Goal: Information Seeking & Learning: Find specific fact

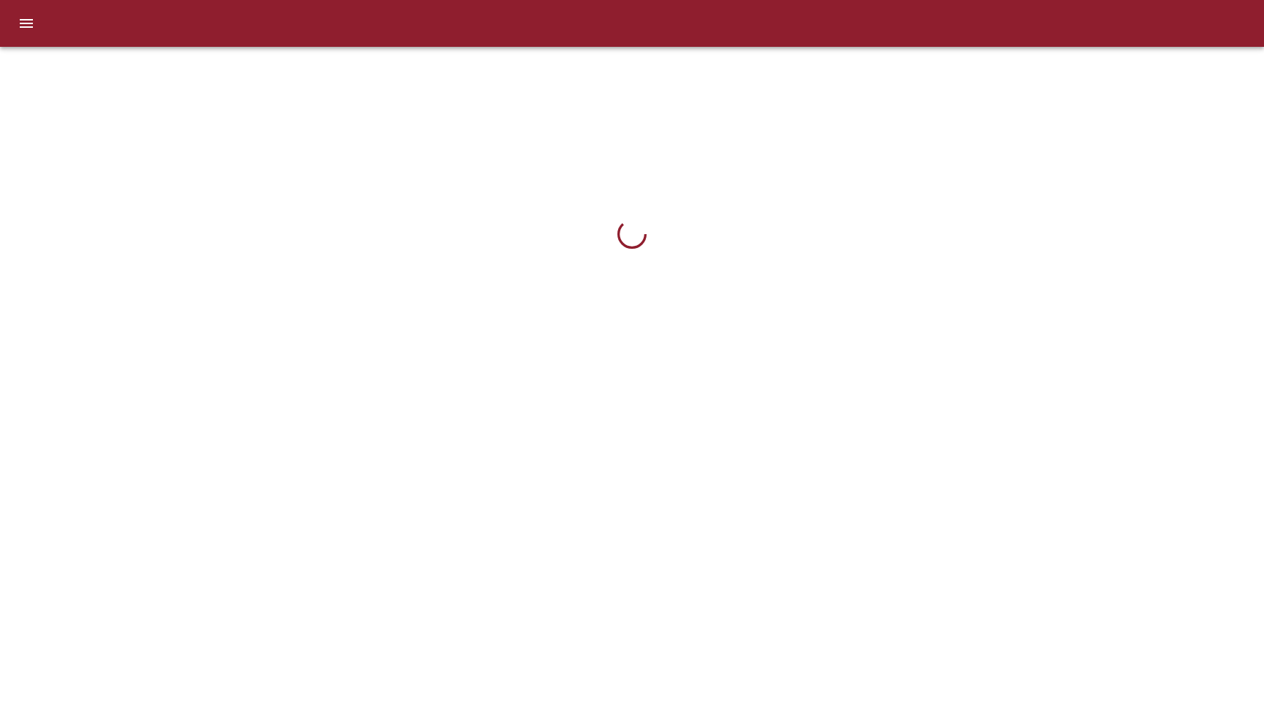
click at [31, 24] on icon "menu" at bounding box center [27, 24] width 18 height 18
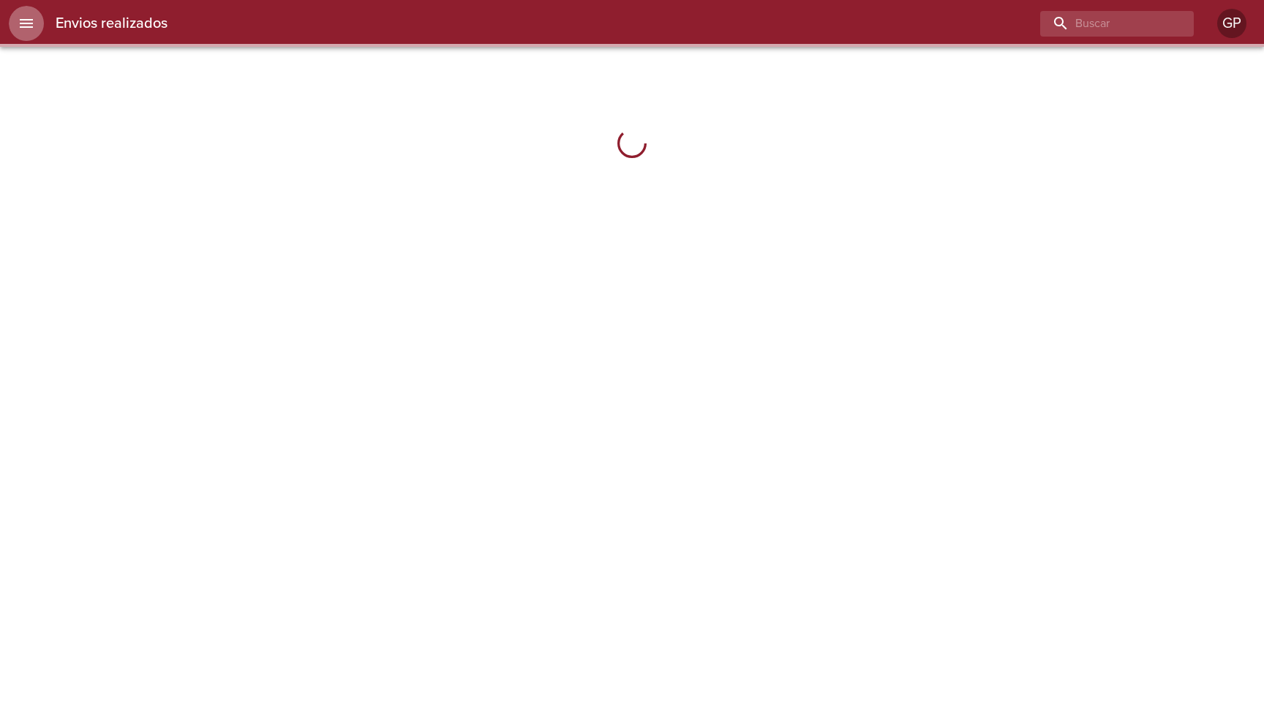
click at [26, 20] on icon "menu" at bounding box center [26, 23] width 13 height 9
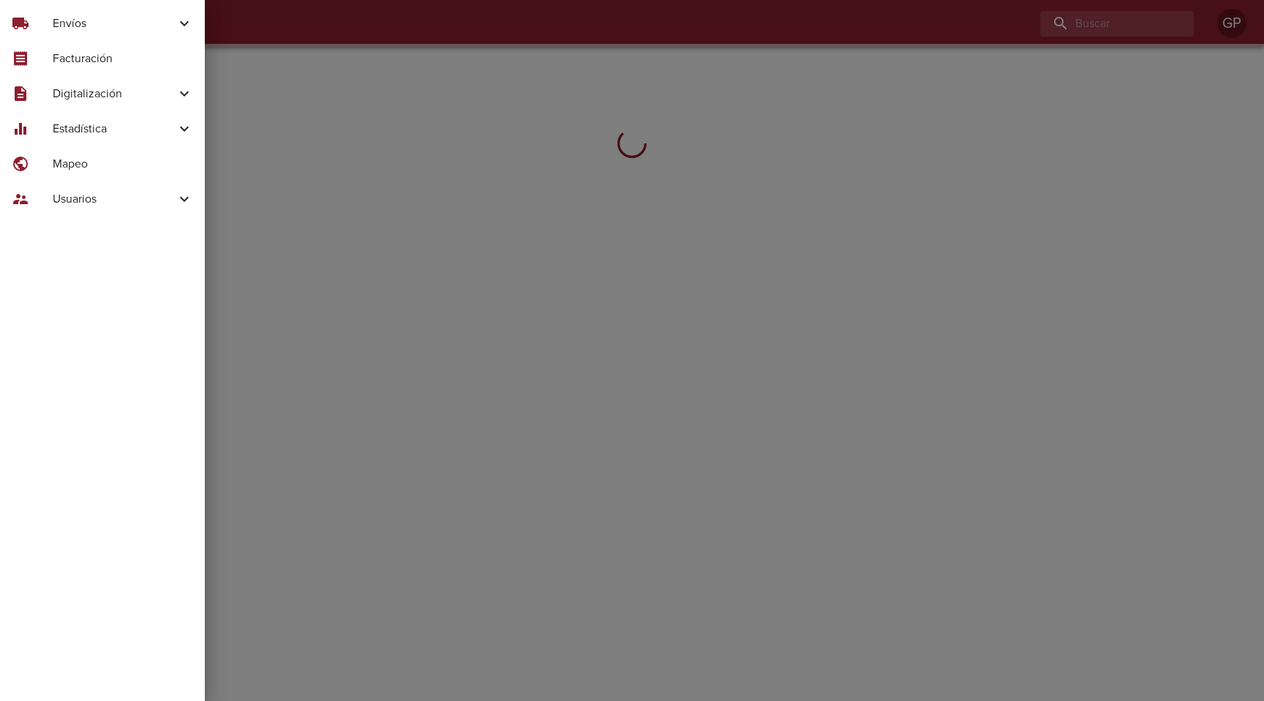
click at [139, 85] on span "Digitalización" at bounding box center [114, 94] width 123 height 18
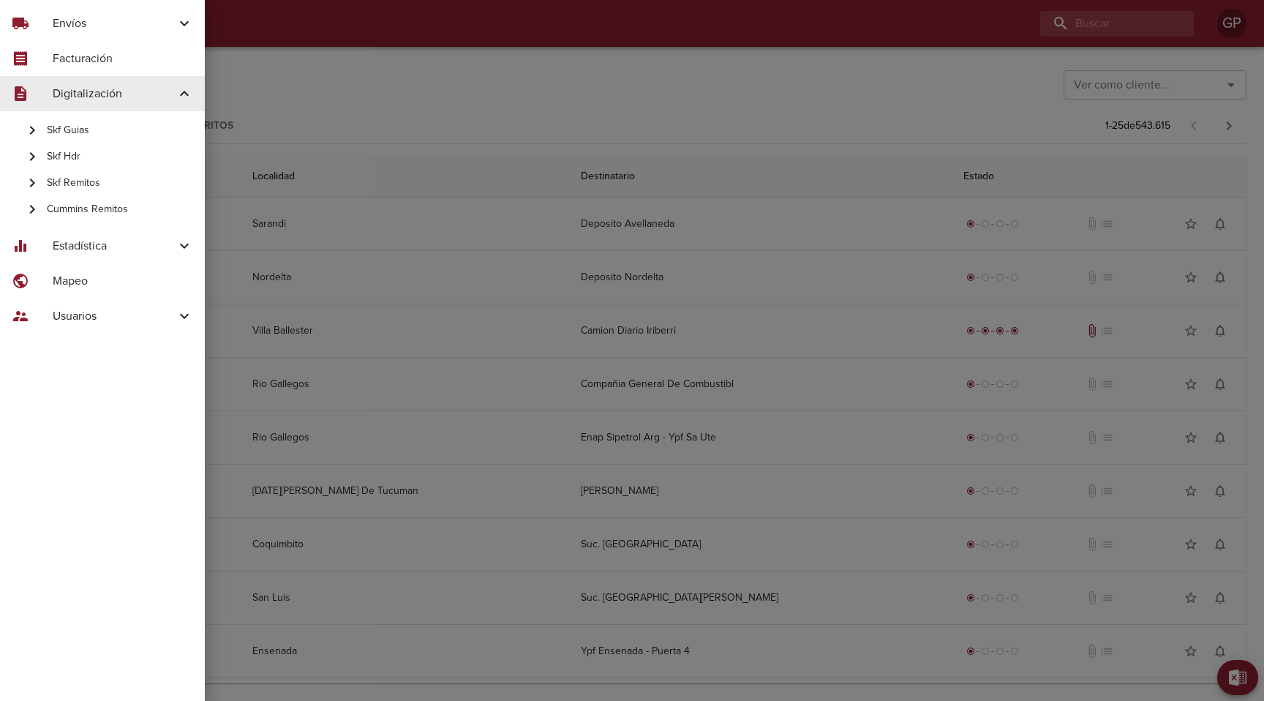
click at [75, 132] on span "Skf Guias" at bounding box center [120, 130] width 146 height 15
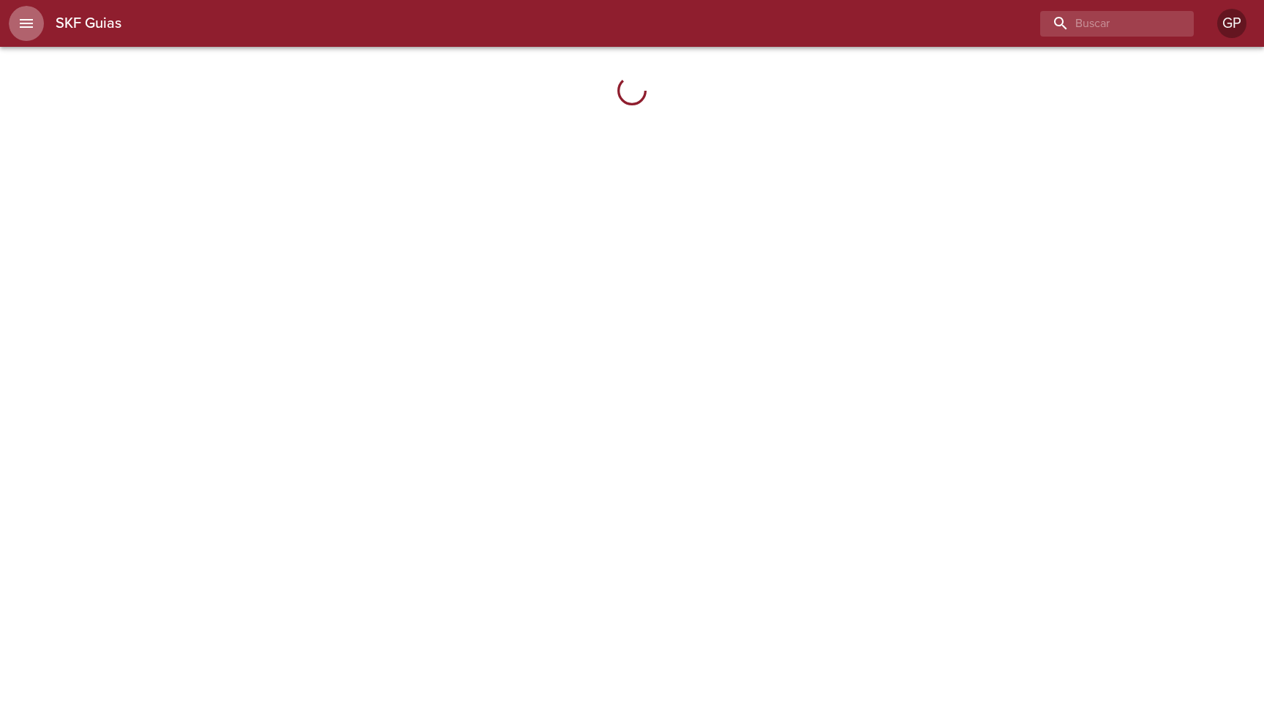
click at [30, 24] on icon "menu" at bounding box center [27, 24] width 18 height 18
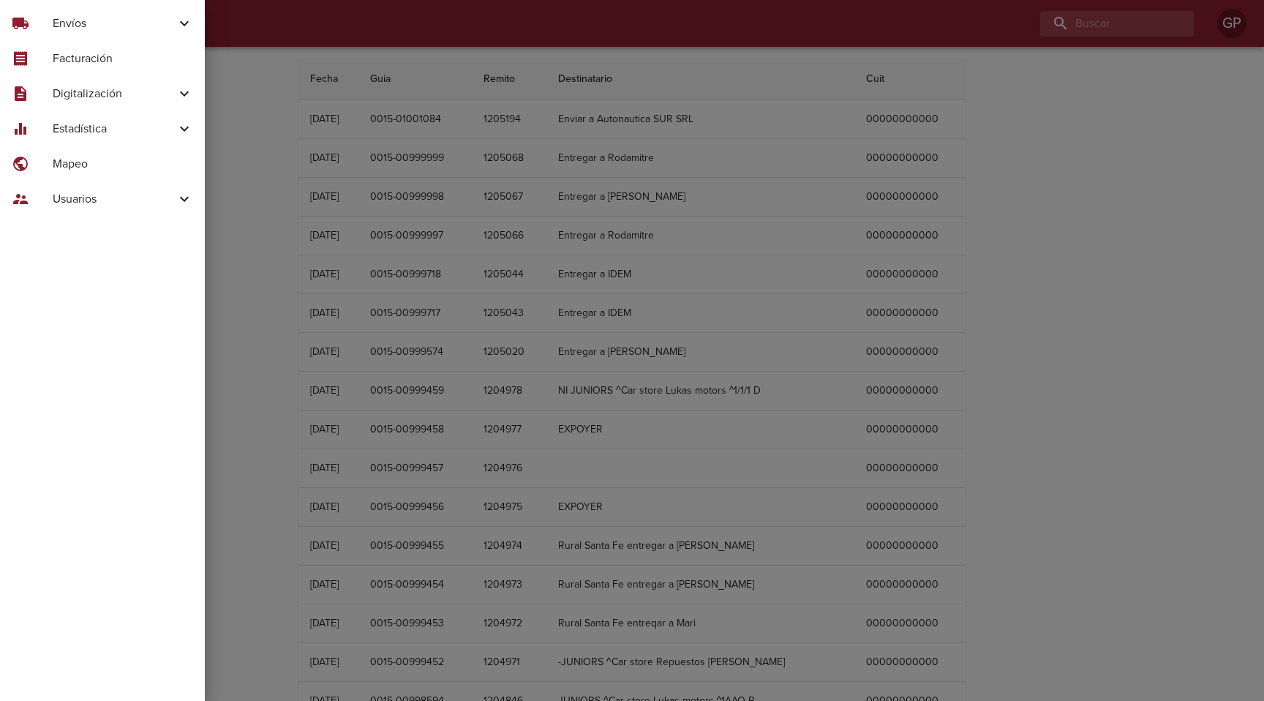
click at [181, 102] on icon at bounding box center [185, 94] width 18 height 18
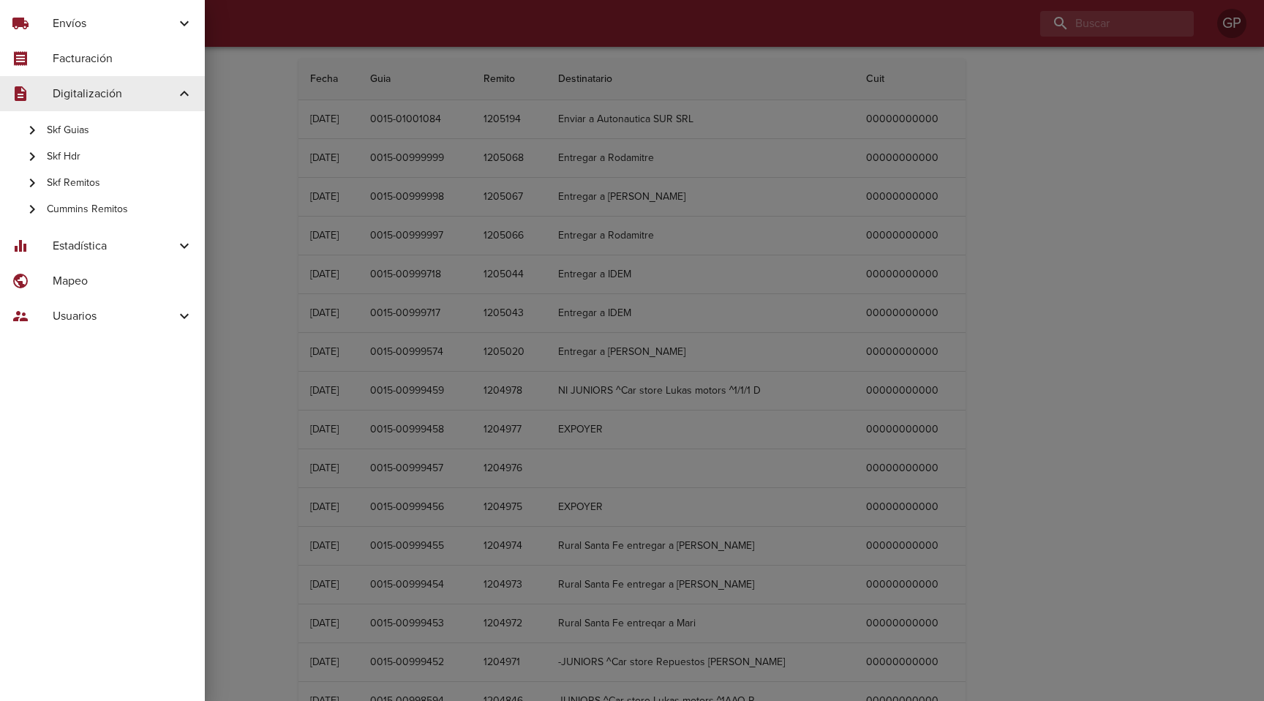
click at [75, 179] on span "Skf Remitos" at bounding box center [120, 183] width 146 height 15
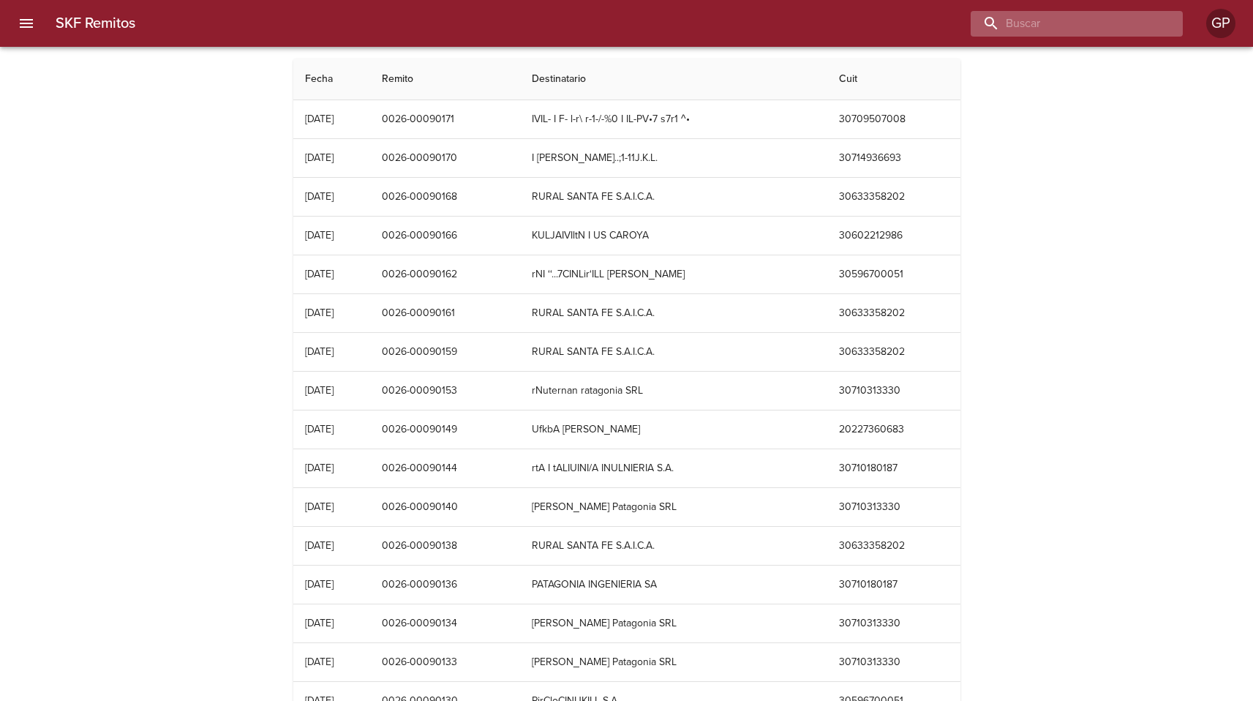
click at [1051, 24] on input "buscar" at bounding box center [1064, 24] width 187 height 26
type input "90171"
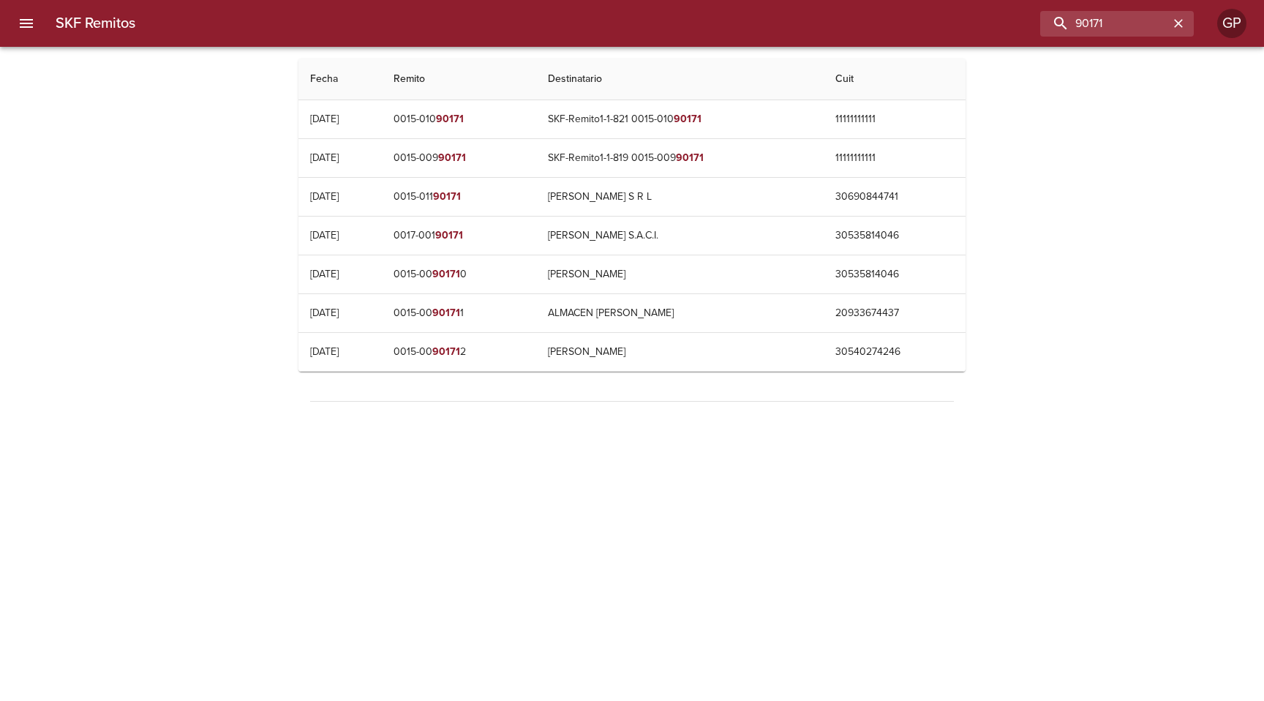
click at [648, 431] on html "SKF Remitos 90171 GP SKF Remitos Fecha Remito Destinatario Cuit 11/07/2022 0015…" at bounding box center [632, 215] width 1264 height 431
click at [1185, 14] on div "90171" at bounding box center [1117, 24] width 154 height 26
click at [1182, 18] on icon "button" at bounding box center [1178, 23] width 15 height 15
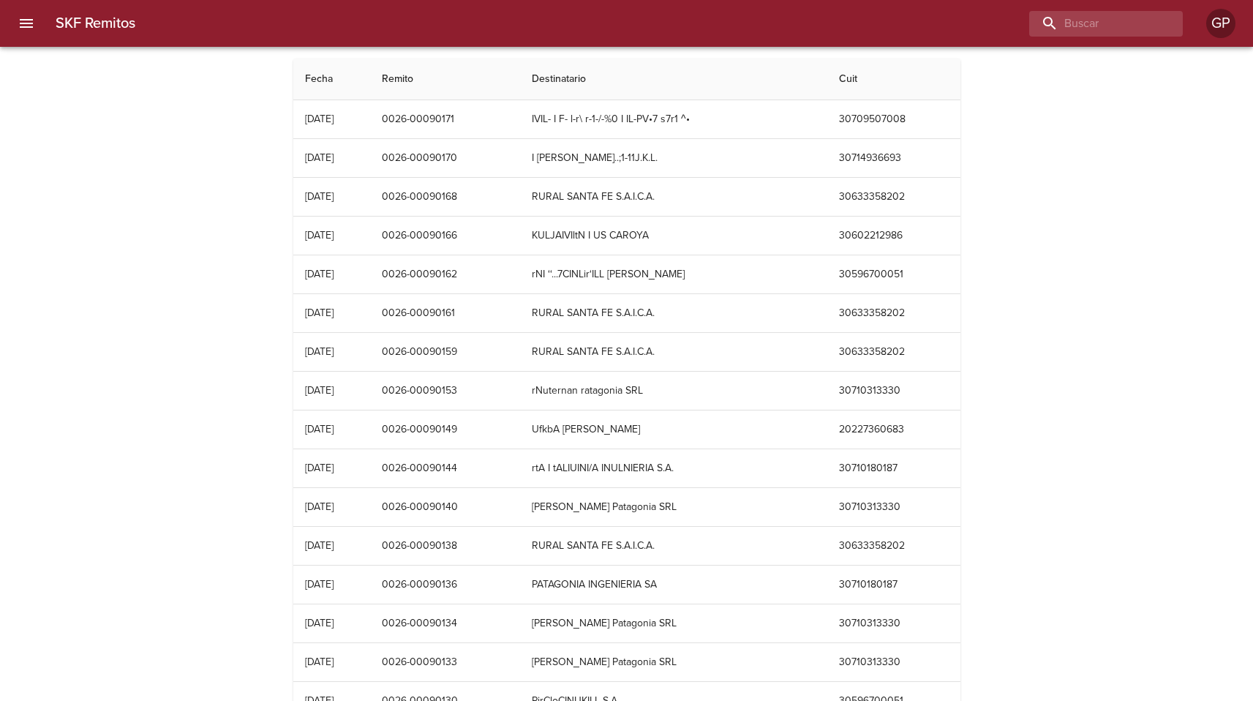
click at [1105, 318] on div "SKF Remitos Fecha Remito Destinatario Cuit 26/08/2025 0026-00090171 IVIL- I F- …" at bounding box center [626, 596] width 1253 height 1075
click at [1059, 22] on input "buscar" at bounding box center [1064, 24] width 187 height 26
type input "rural santa fe"
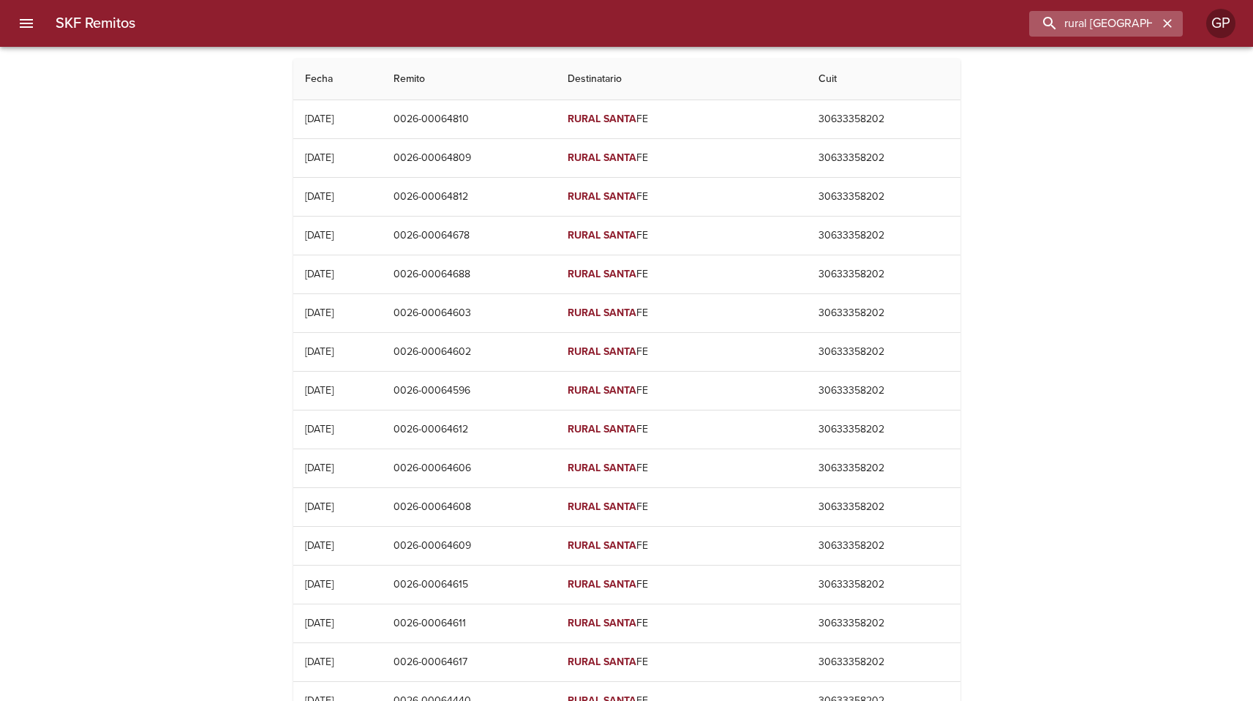
click at [1171, 20] on icon "button" at bounding box center [1167, 23] width 15 height 15
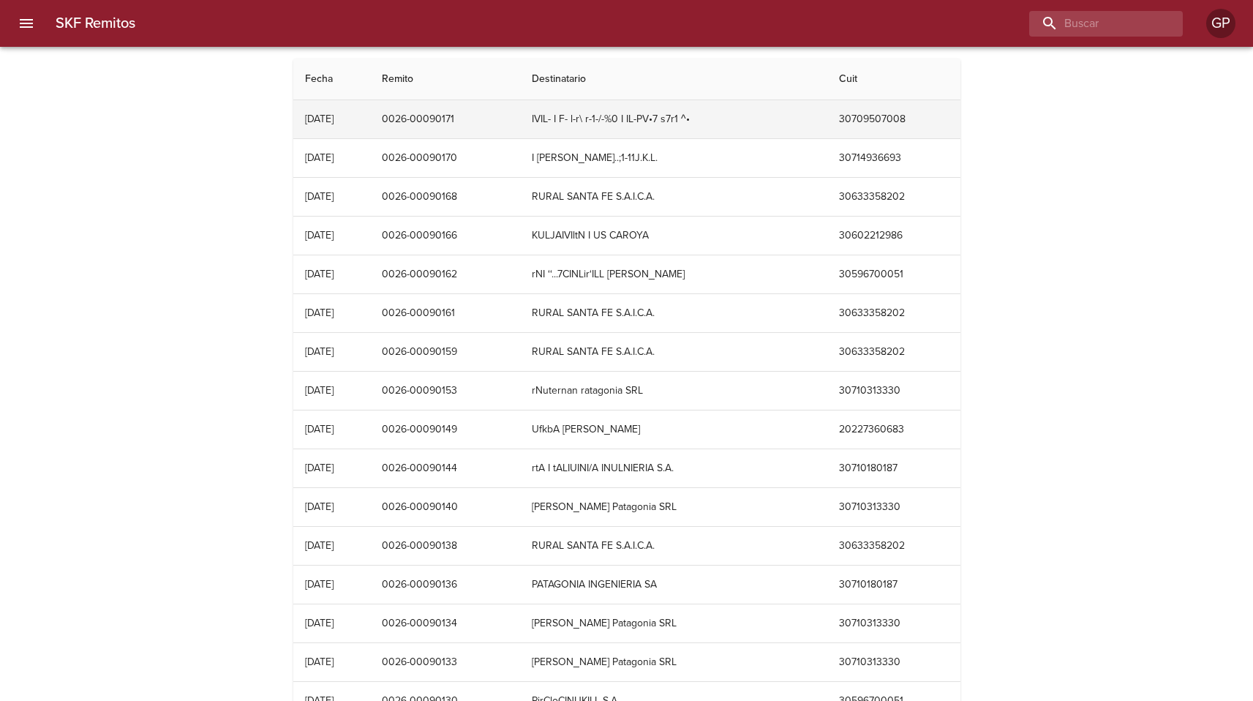
click at [655, 124] on td "IVIL- I F- l-r\ r-1-/-%0 I IL-PV•7 s7r1 ^•" at bounding box center [673, 119] width 307 height 38
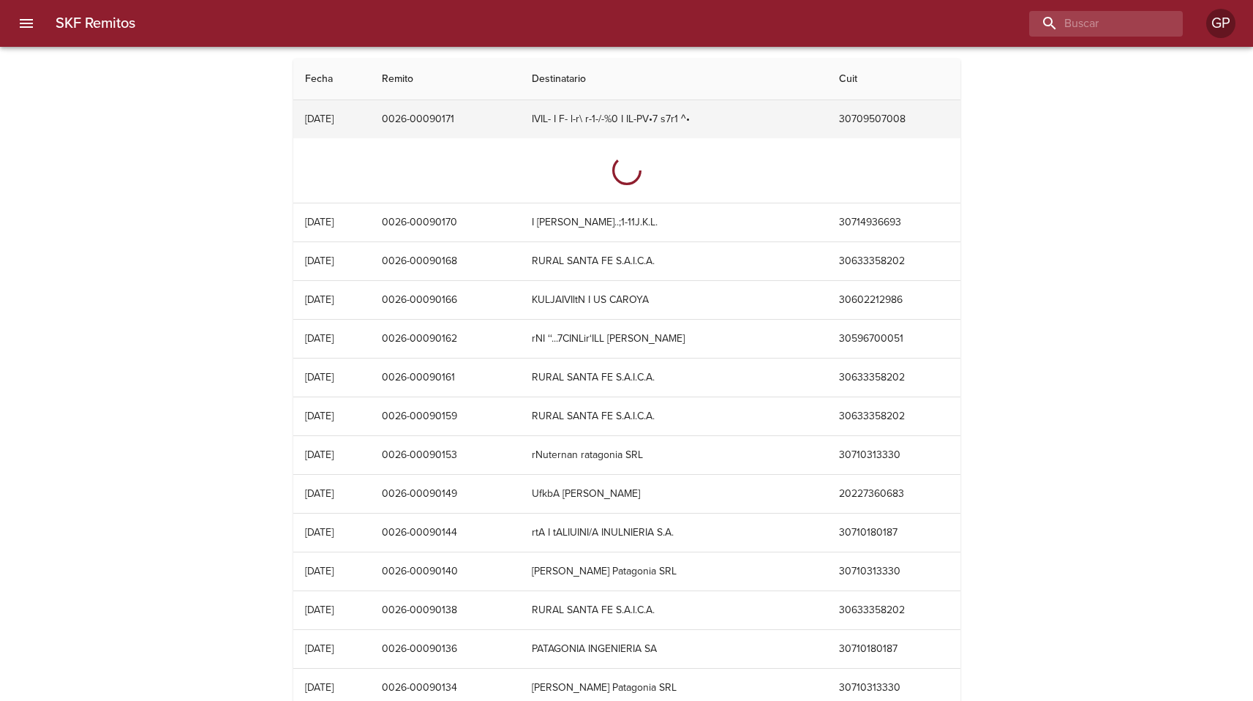
click at [675, 125] on td "IVIL- I F- l-r\ r-1-/-%0 I IL-PV•7 s7r1 ^•" at bounding box center [673, 119] width 307 height 38
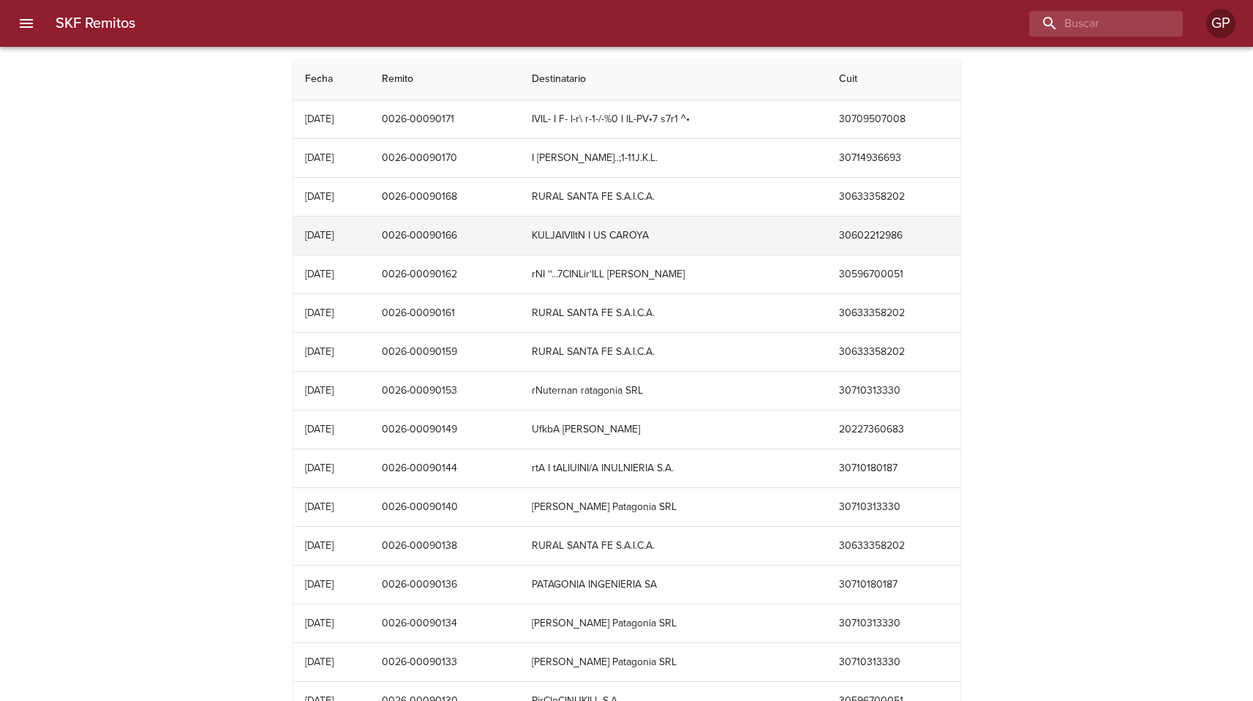
click at [435, 244] on td "0026-00090166" at bounding box center [445, 236] width 151 height 38
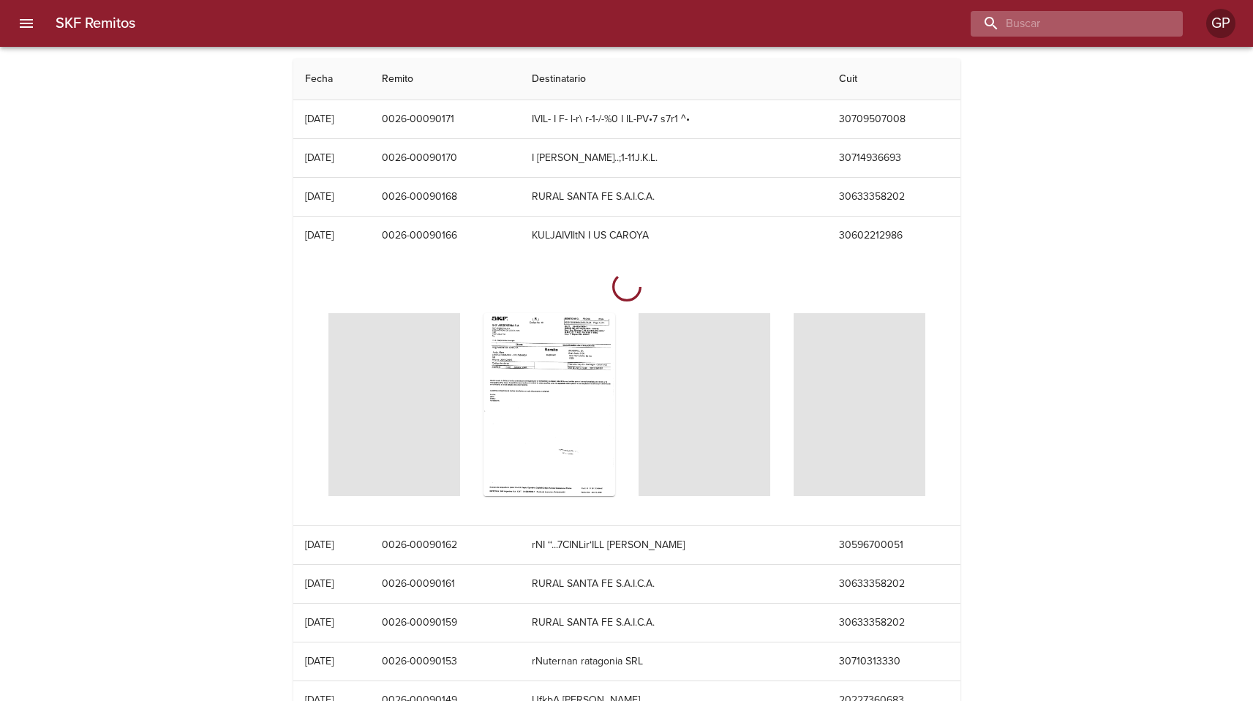
click at [1056, 23] on input "buscar" at bounding box center [1064, 24] width 187 height 26
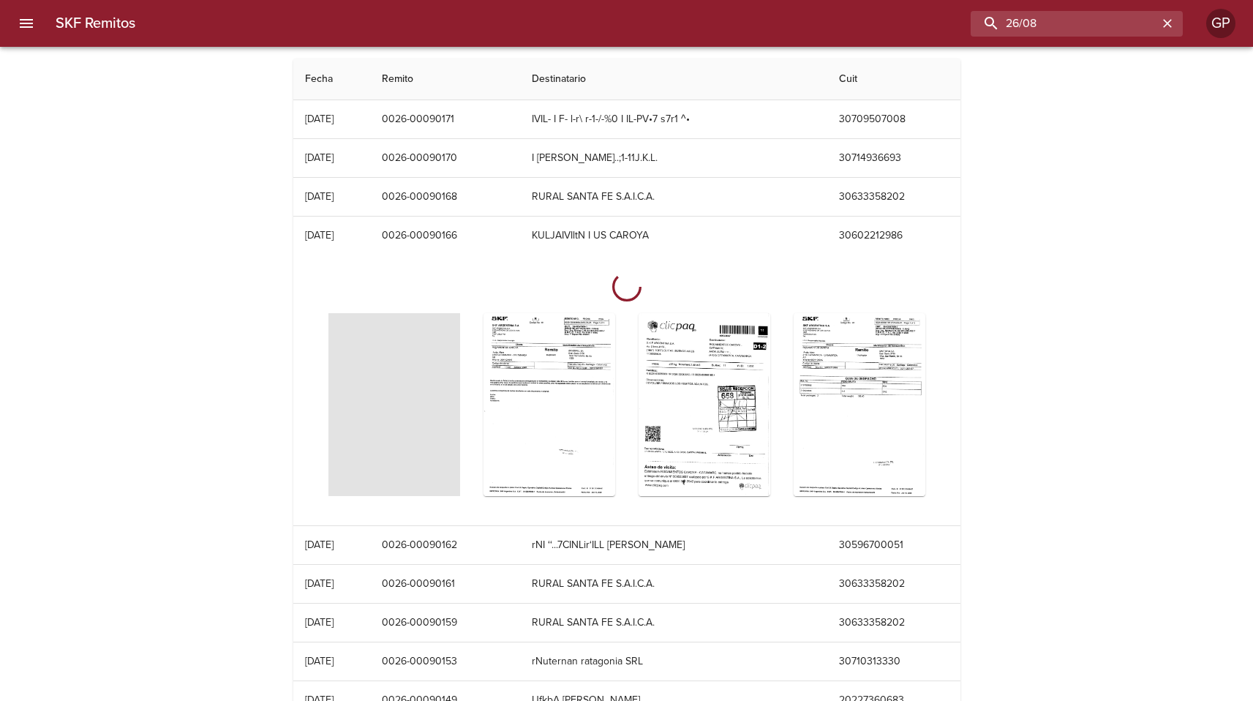
type input "26/08"
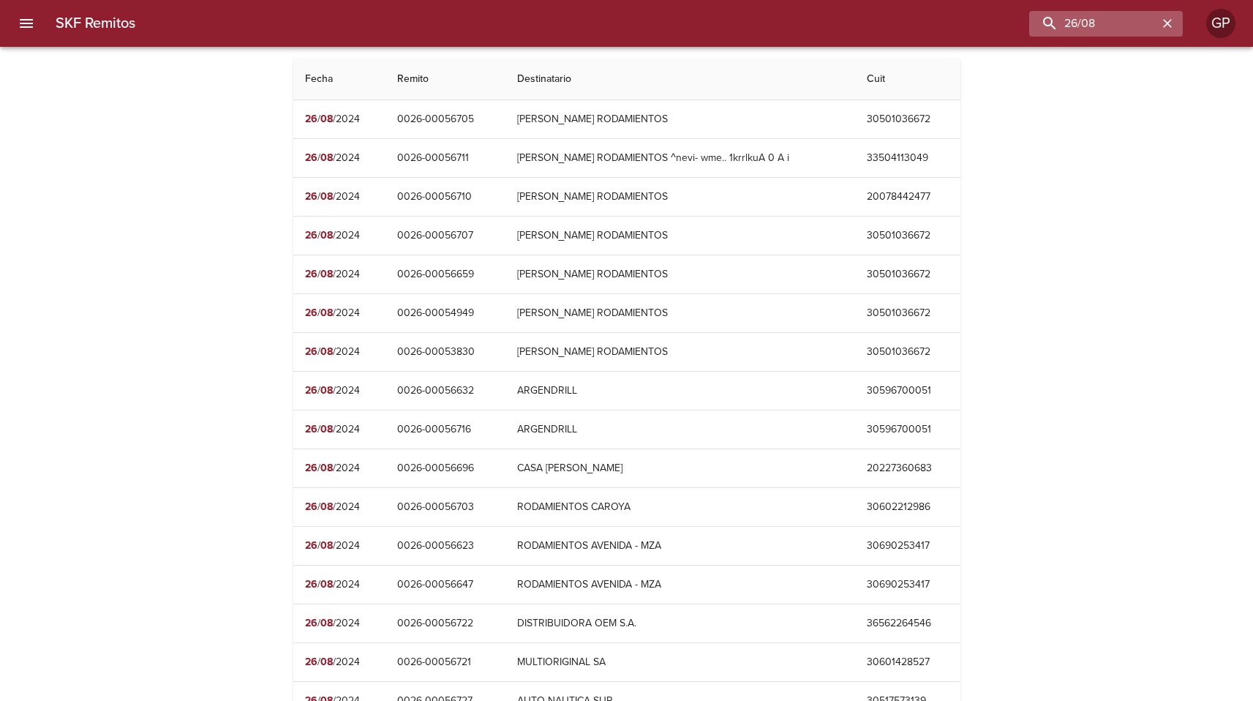
click at [1166, 29] on icon "button" at bounding box center [1167, 23] width 15 height 15
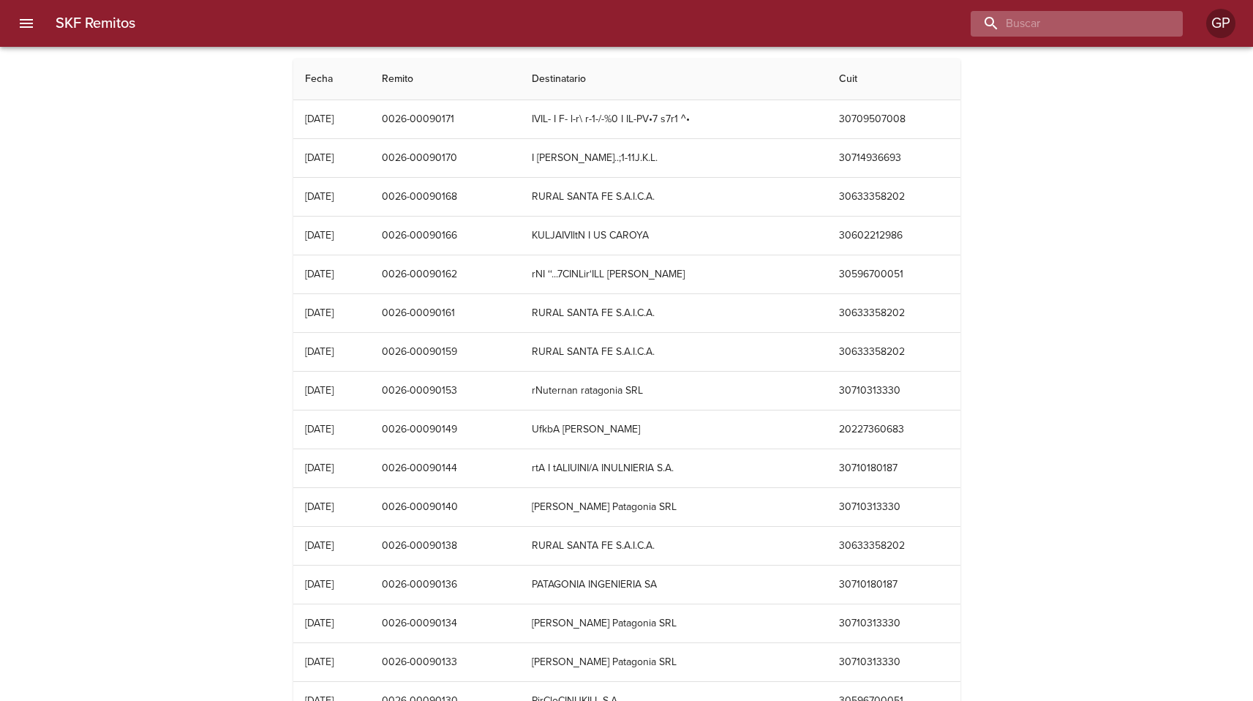
click at [1090, 19] on input "buscar" at bounding box center [1064, 24] width 187 height 26
type input "2"
type input "[DATE]"
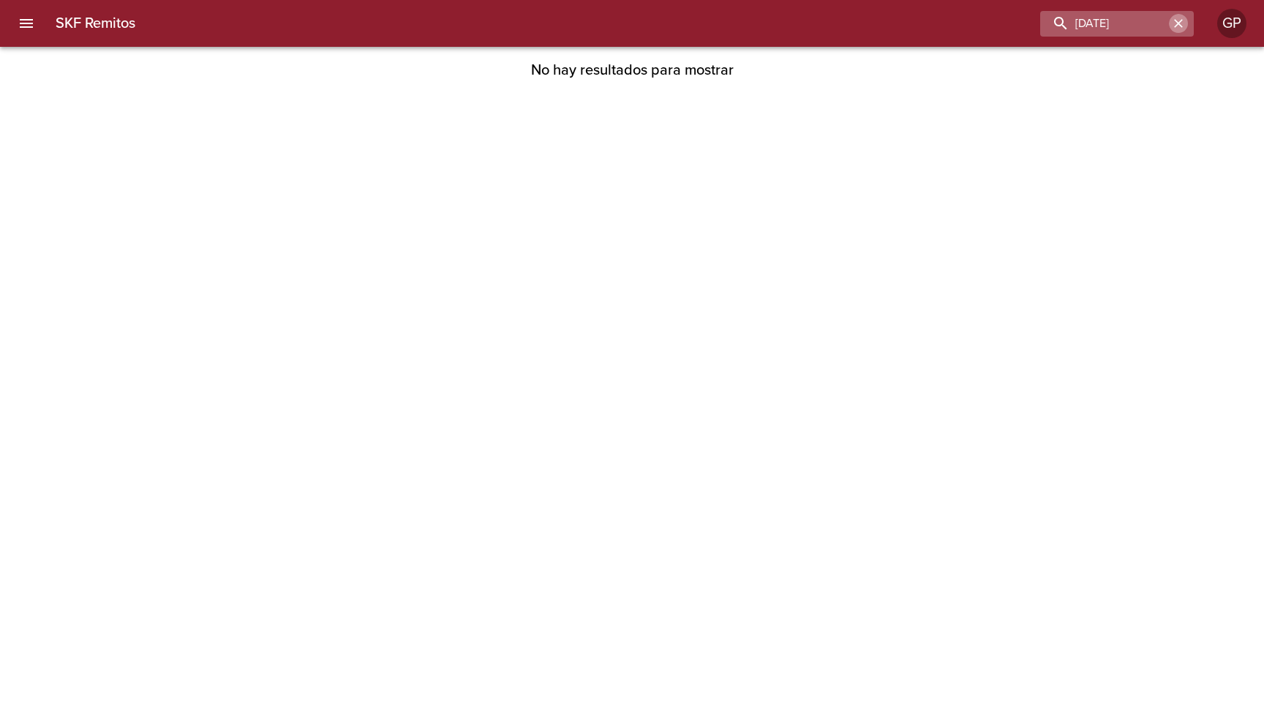
click at [1173, 23] on icon "button" at bounding box center [1178, 23] width 15 height 15
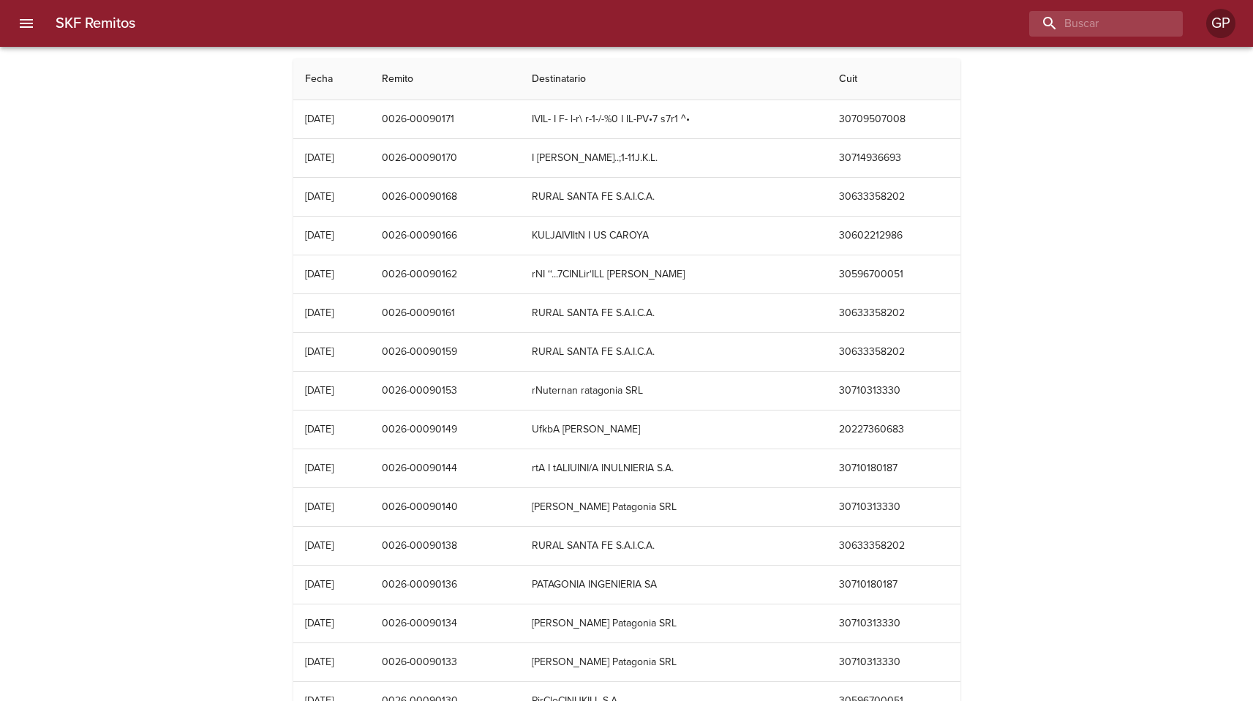
click at [1081, 301] on div "SKF Remitos Fecha Remito Destinatario Cuit [DATE] 0026-00090171 IVIL- I F- l-r\…" at bounding box center [626, 596] width 1253 height 1075
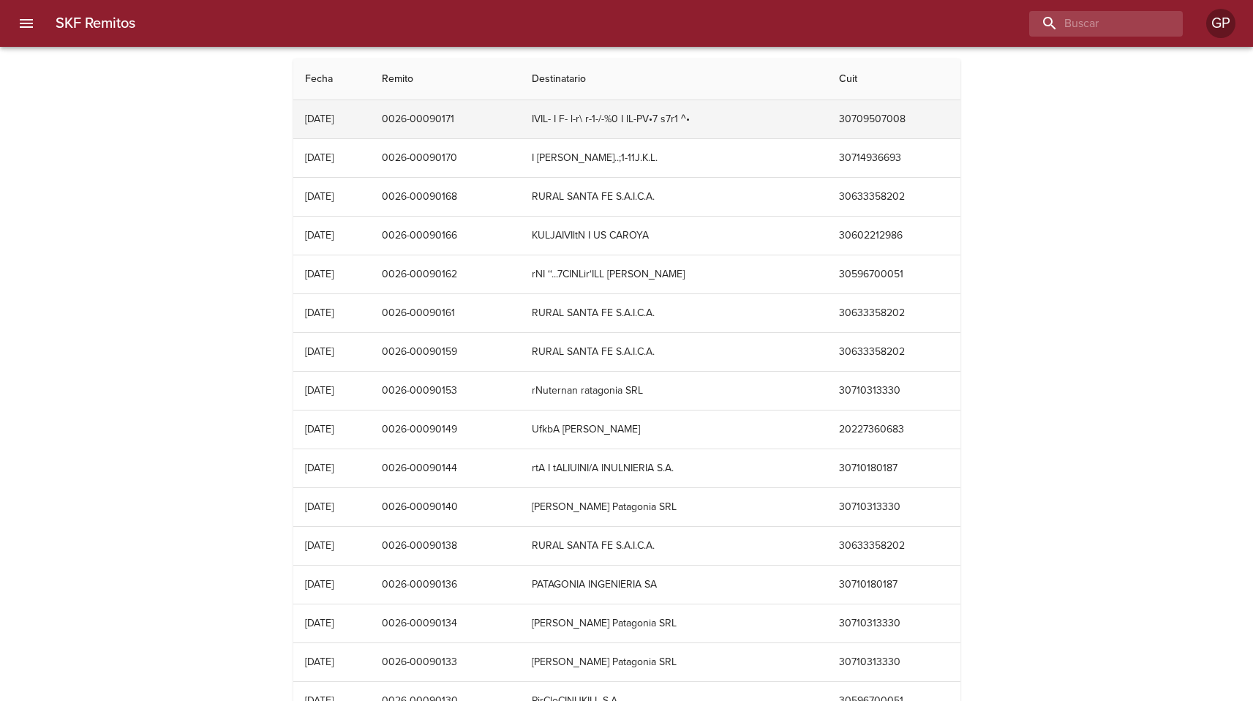
click at [434, 127] on td "0026-00090171" at bounding box center [445, 119] width 151 height 38
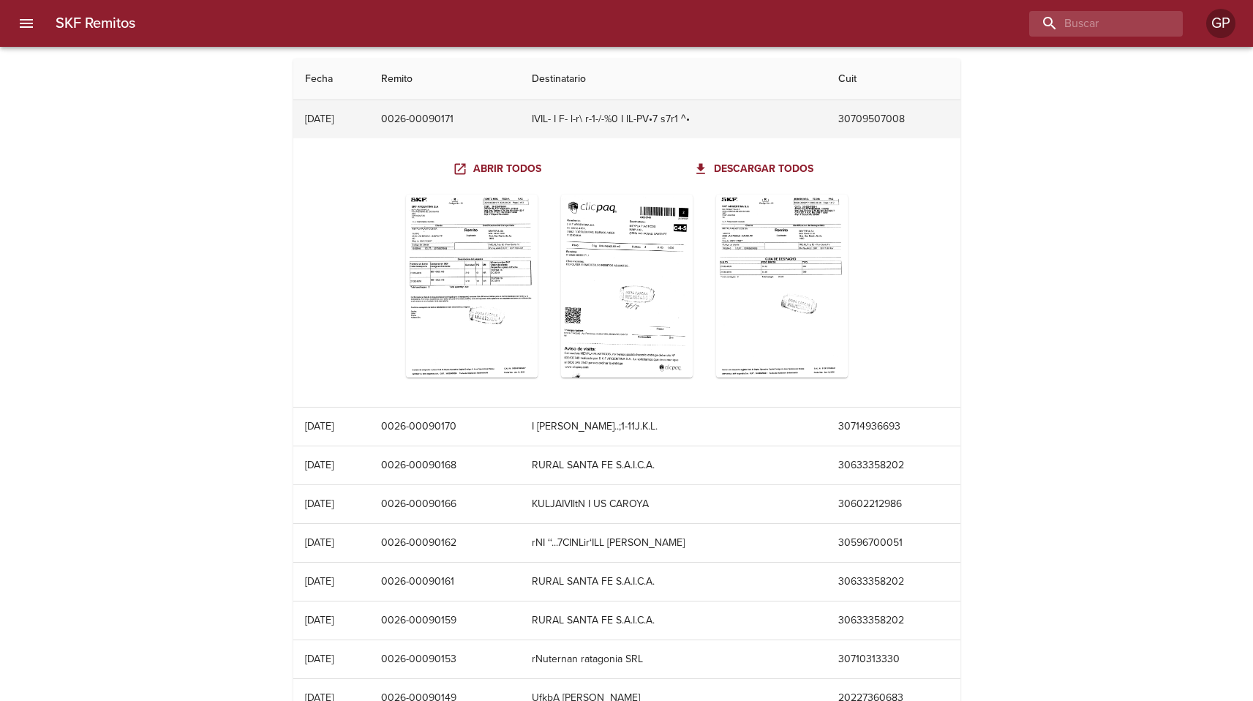
click at [434, 127] on td "0026-00090171" at bounding box center [444, 119] width 151 height 38
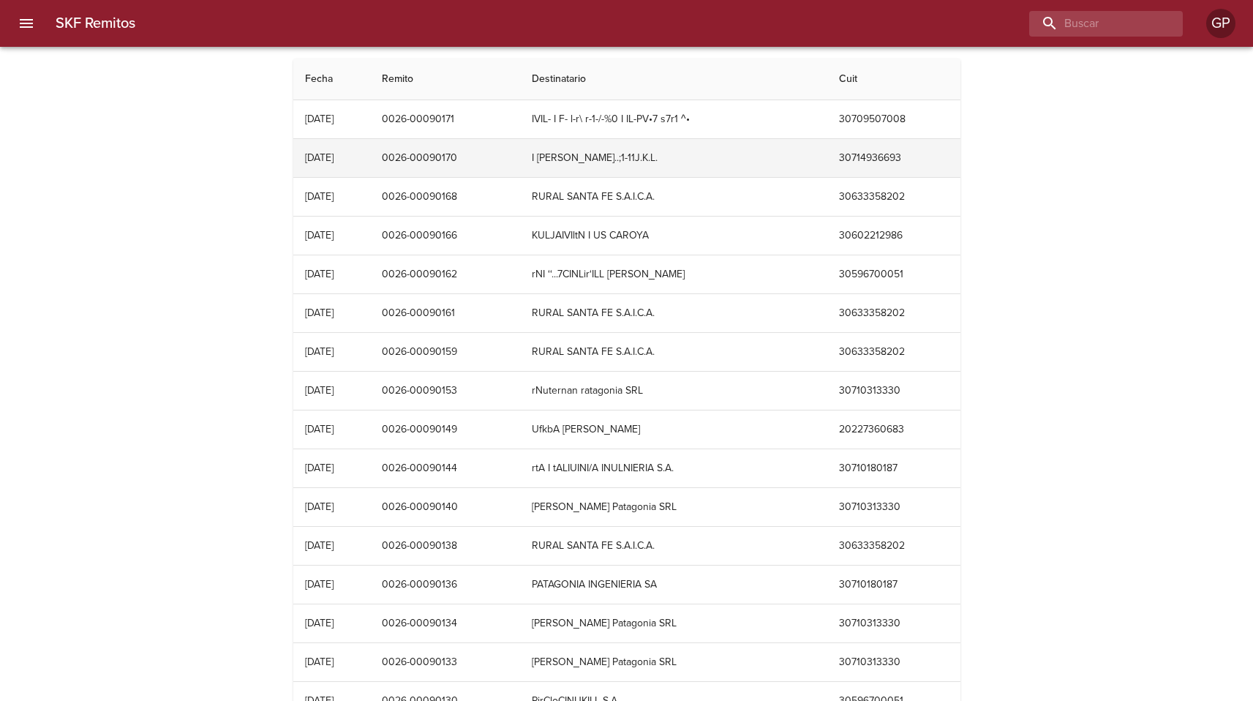
click at [445, 162] on td "0026-00090170" at bounding box center [445, 158] width 151 height 38
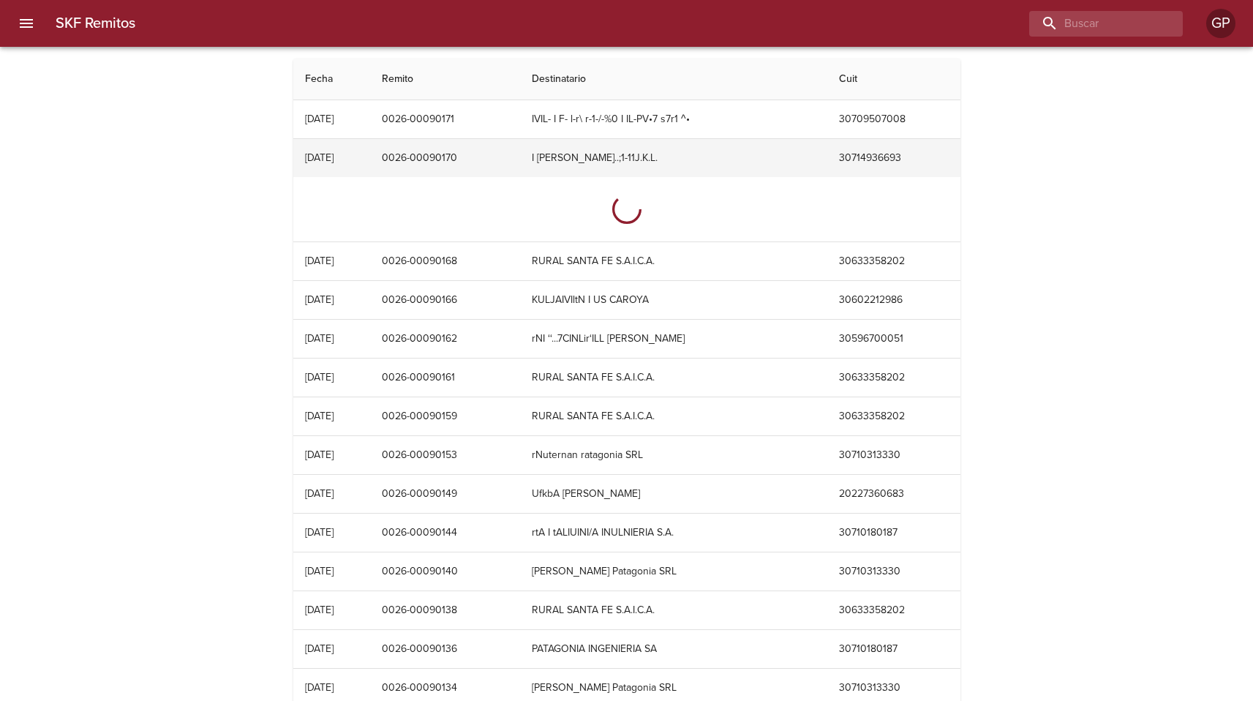
click at [449, 159] on td "0026-00090170" at bounding box center [445, 158] width 151 height 38
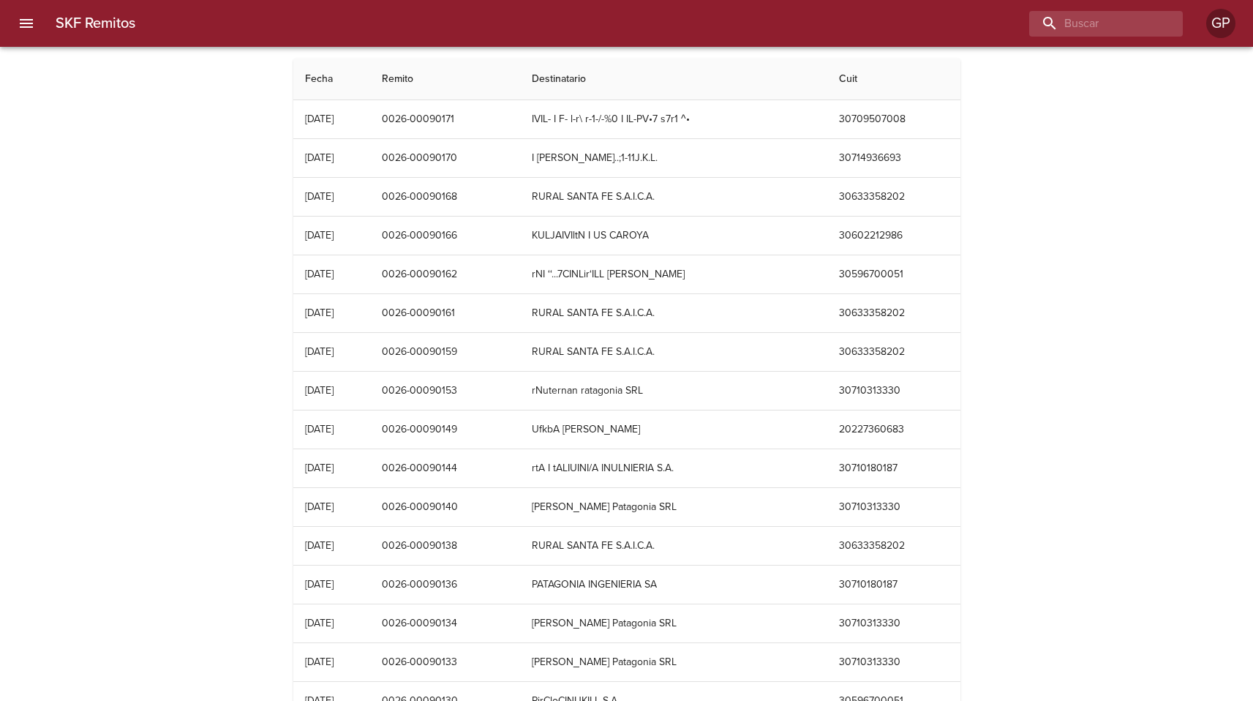
click at [238, 212] on div "SKF Remitos Fecha Remito Destinatario Cuit [DATE] 0026-00090171 IVIL- I F- l-r\…" at bounding box center [626, 596] width 1253 height 1075
click at [37, 26] on button "menu" at bounding box center [26, 23] width 35 height 35
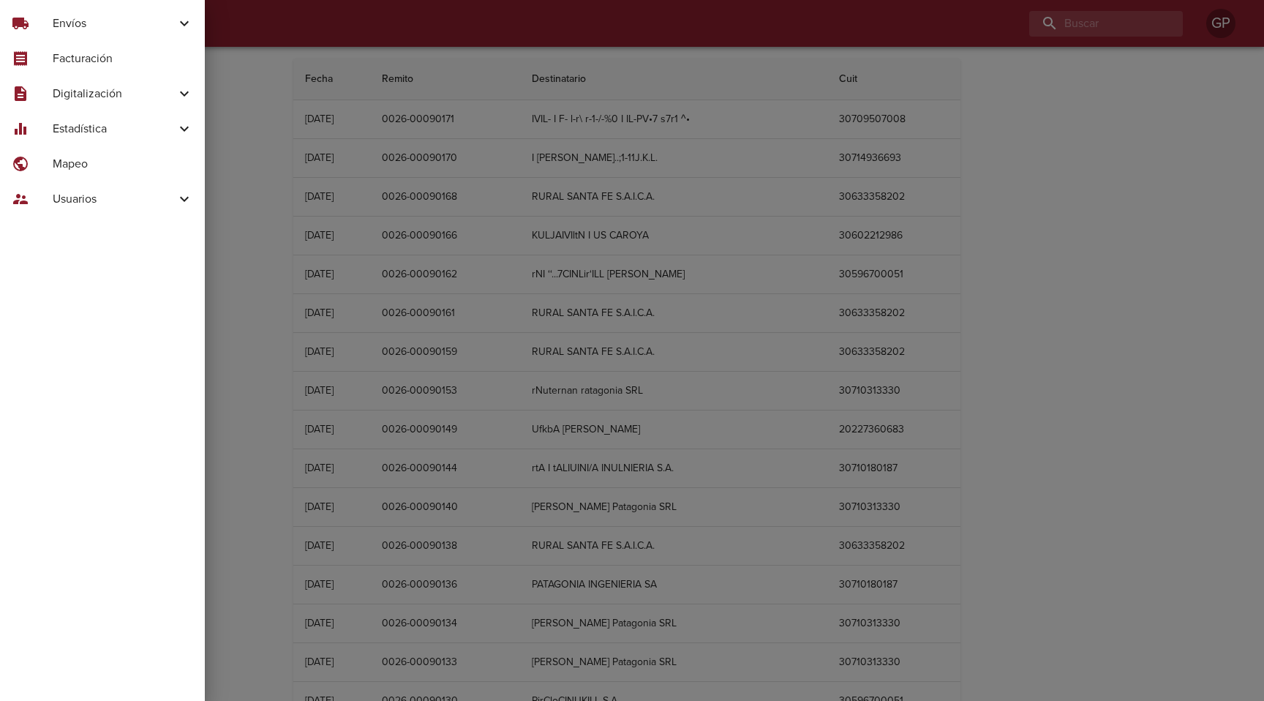
click at [134, 95] on span "Digitalización" at bounding box center [114, 94] width 123 height 18
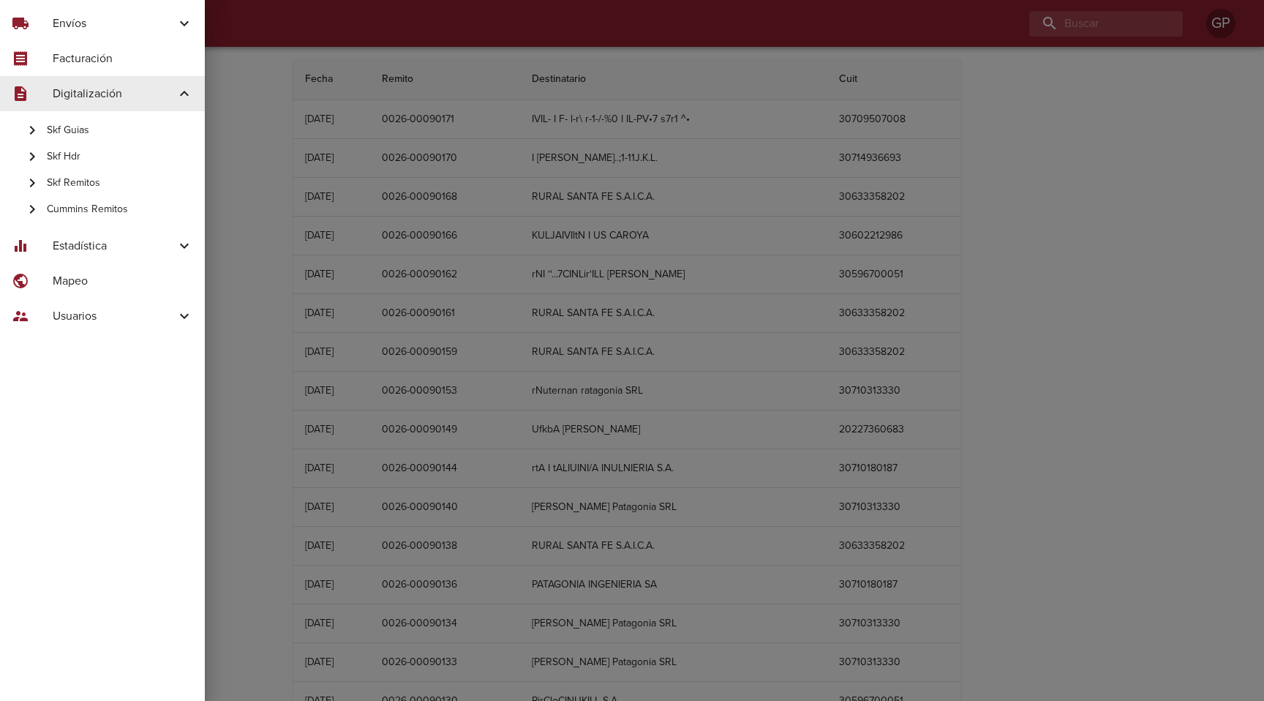
click at [99, 135] on span "Skf Guias" at bounding box center [120, 130] width 146 height 15
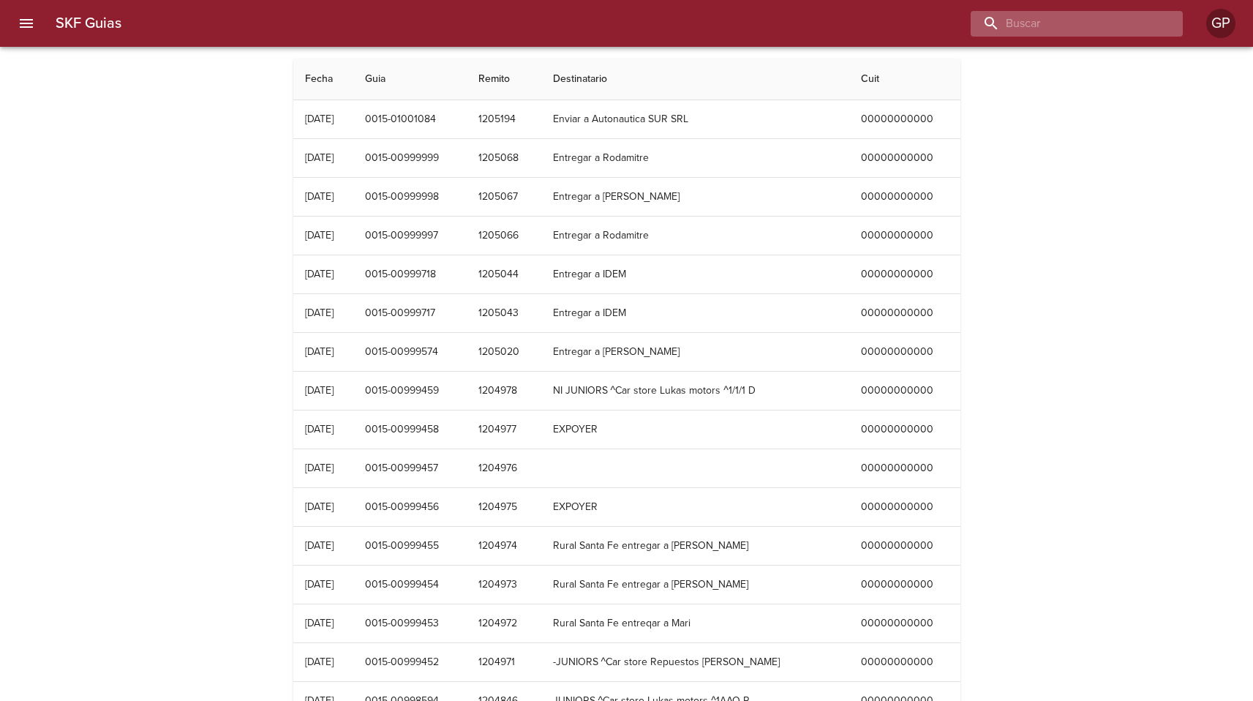
click at [1111, 32] on input "buscar" at bounding box center [1064, 24] width 187 height 26
type input "12/08/2025"
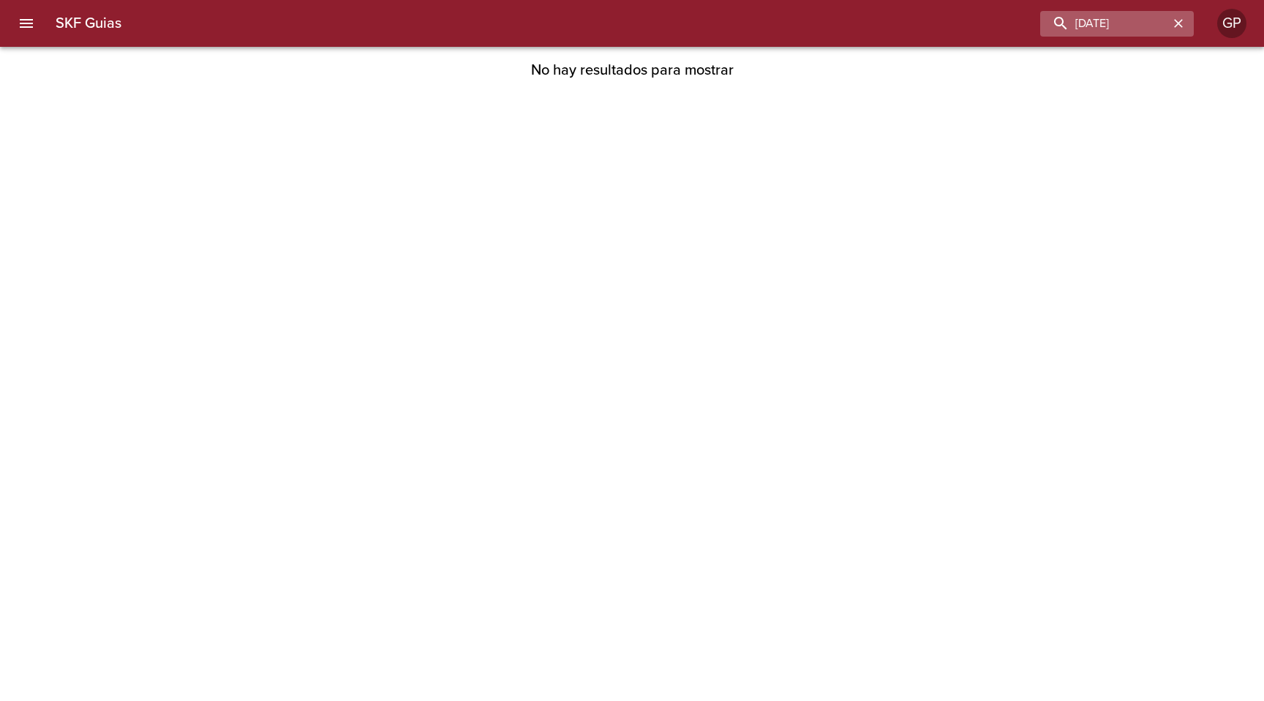
click at [1176, 26] on icon "button" at bounding box center [1178, 23] width 9 height 9
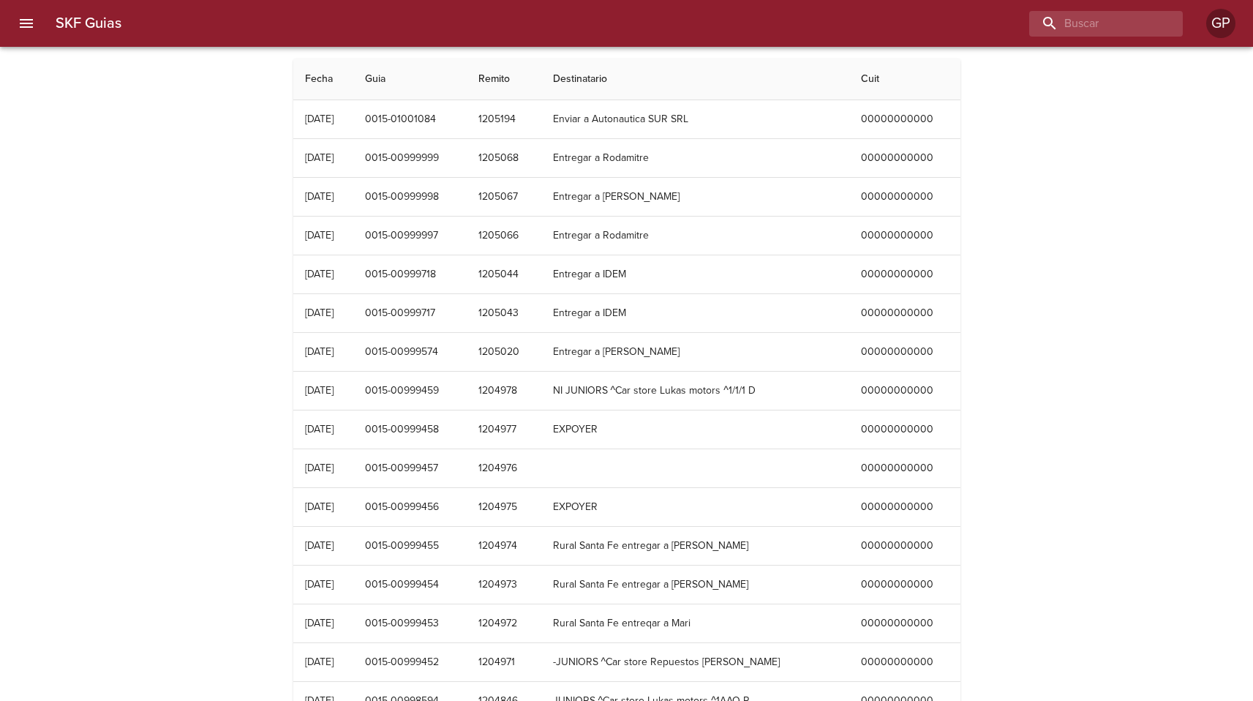
click at [105, 119] on div "SKF Guias Fecha Guia Remito Destinatario Cuit 12/08/2025 0015-01001084 1205194 …" at bounding box center [626, 596] width 1253 height 1075
click at [30, 28] on icon "menu" at bounding box center [27, 24] width 18 height 18
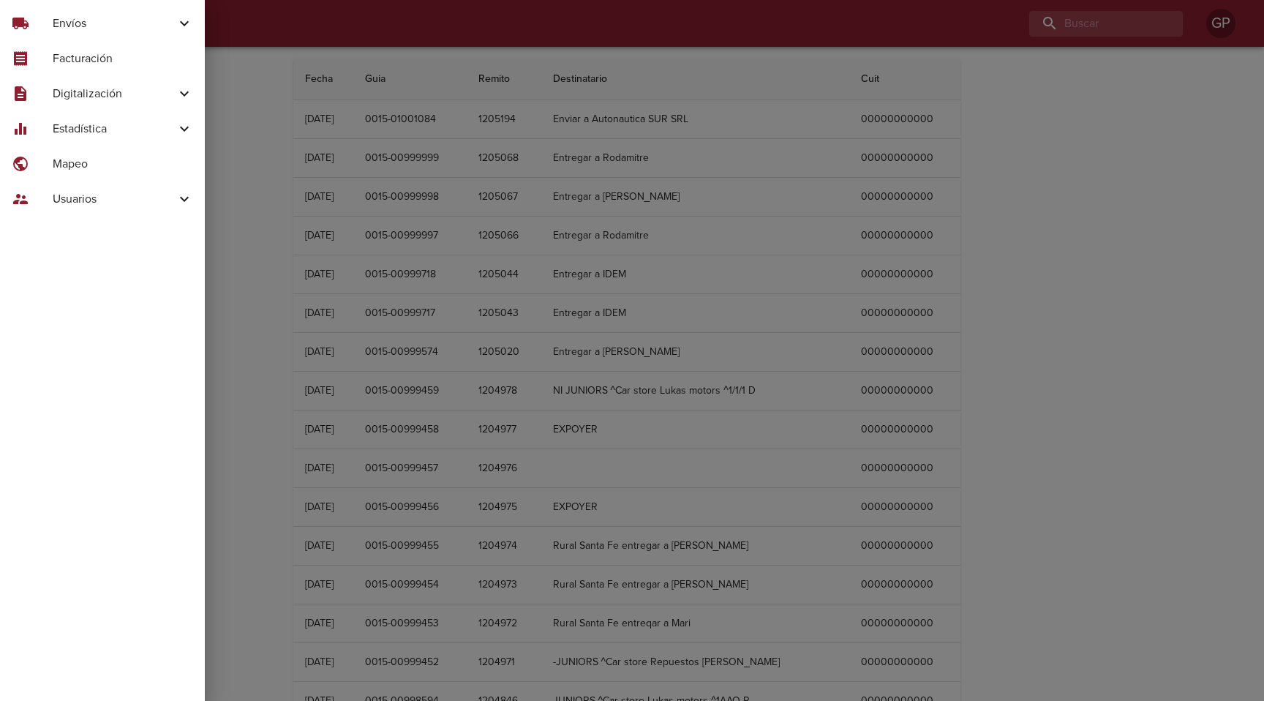
drag, startPoint x: 351, startPoint y: 181, endPoint x: 374, endPoint y: 208, distance: 35.3
click at [350, 182] on div at bounding box center [632, 350] width 1264 height 701
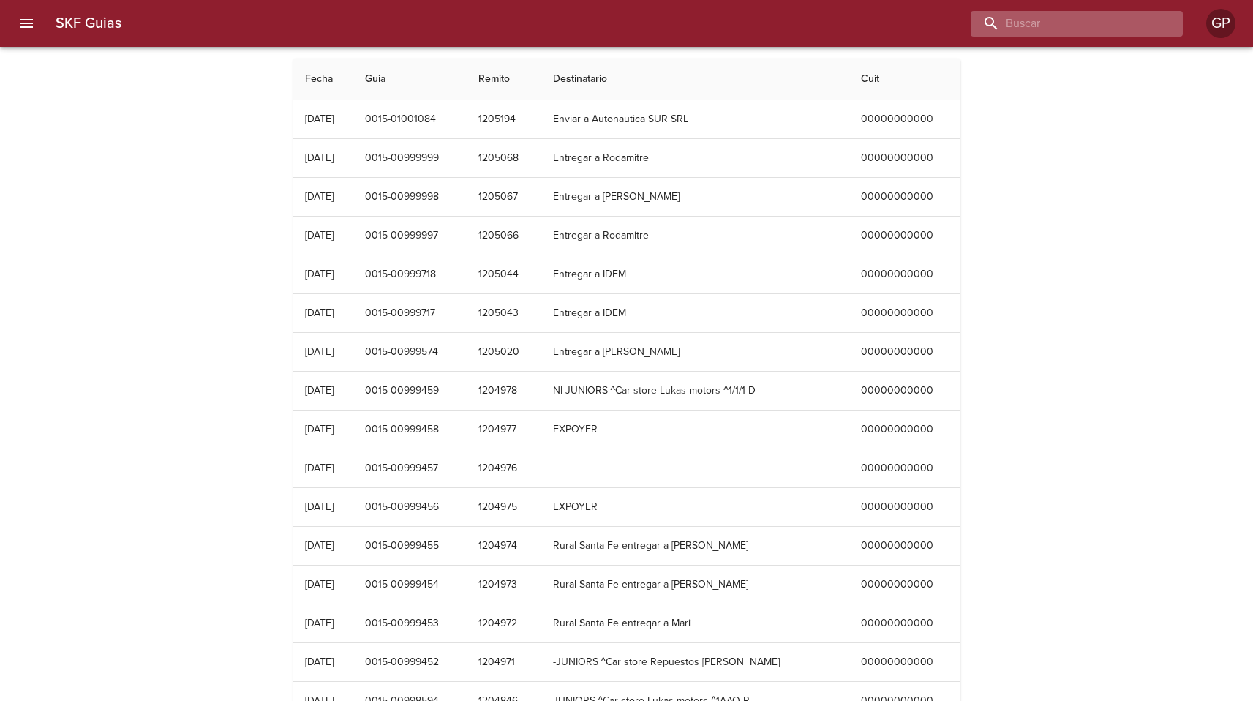
click at [1066, 30] on input "buscar" at bounding box center [1064, 24] width 187 height 26
type input "2"
type input "[DATE]"
click at [1095, 27] on input "[DATE]" at bounding box center [1064, 24] width 187 height 26
drag, startPoint x: 1104, startPoint y: 29, endPoint x: 979, endPoint y: 20, distance: 125.5
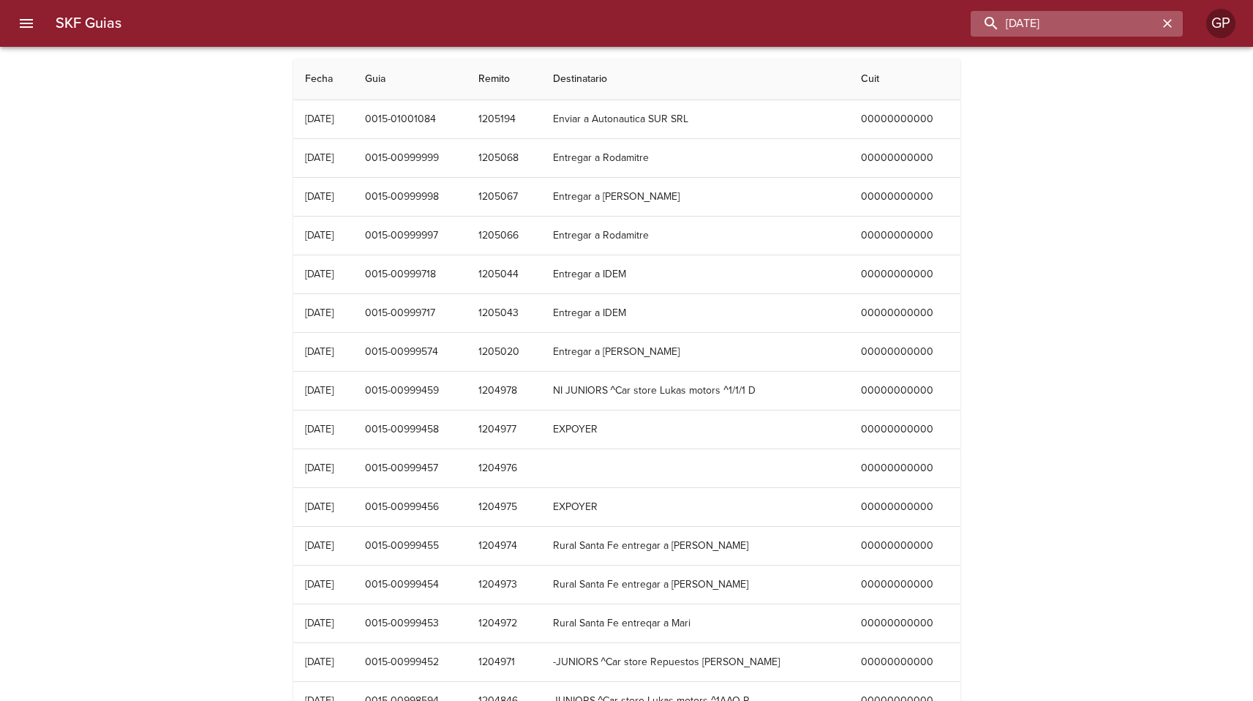
click at [978, 19] on input "[DATE]" at bounding box center [1064, 24] width 187 height 26
type input "[DATE]"
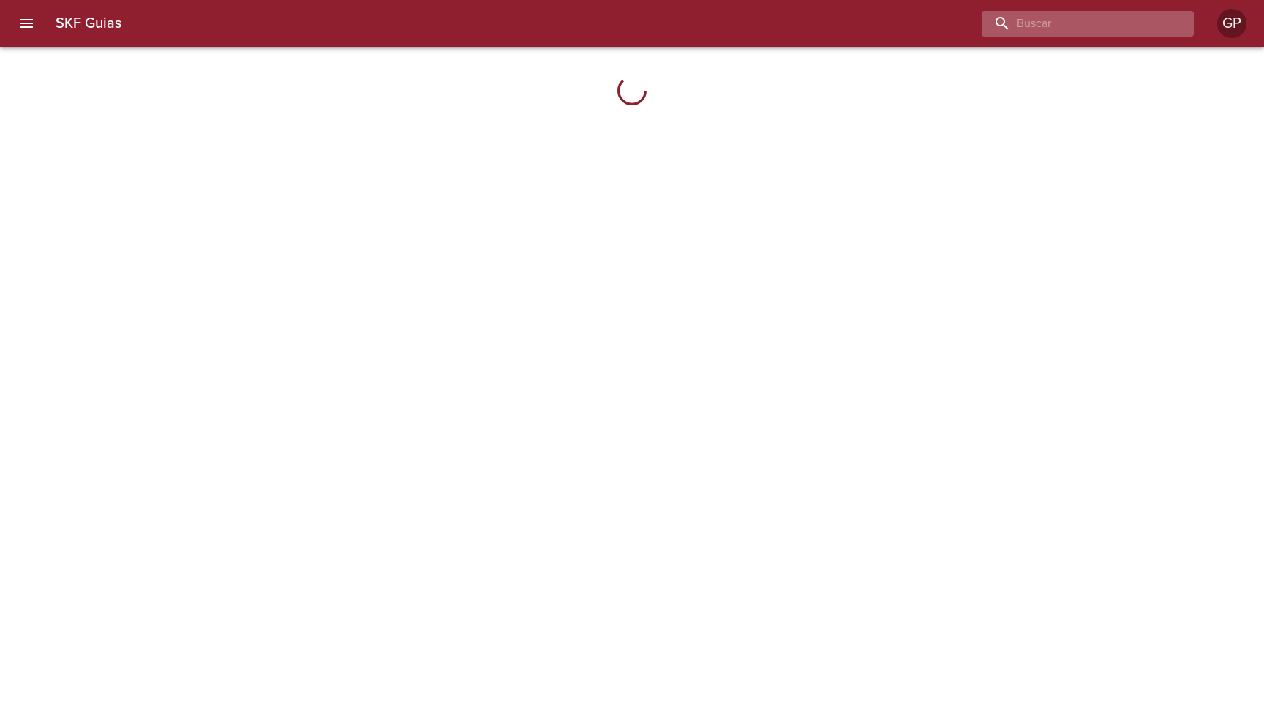
click at [1086, 25] on input "buscar" at bounding box center [1075, 24] width 187 height 26
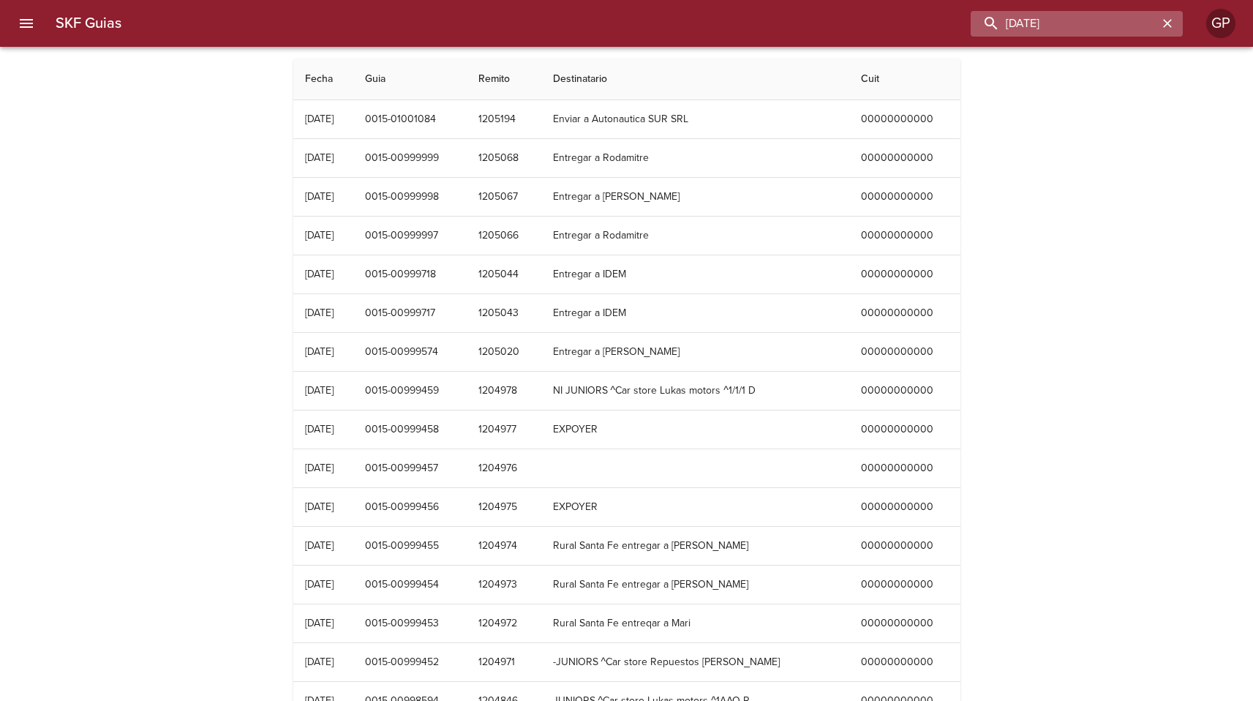
type input "[DATE]"
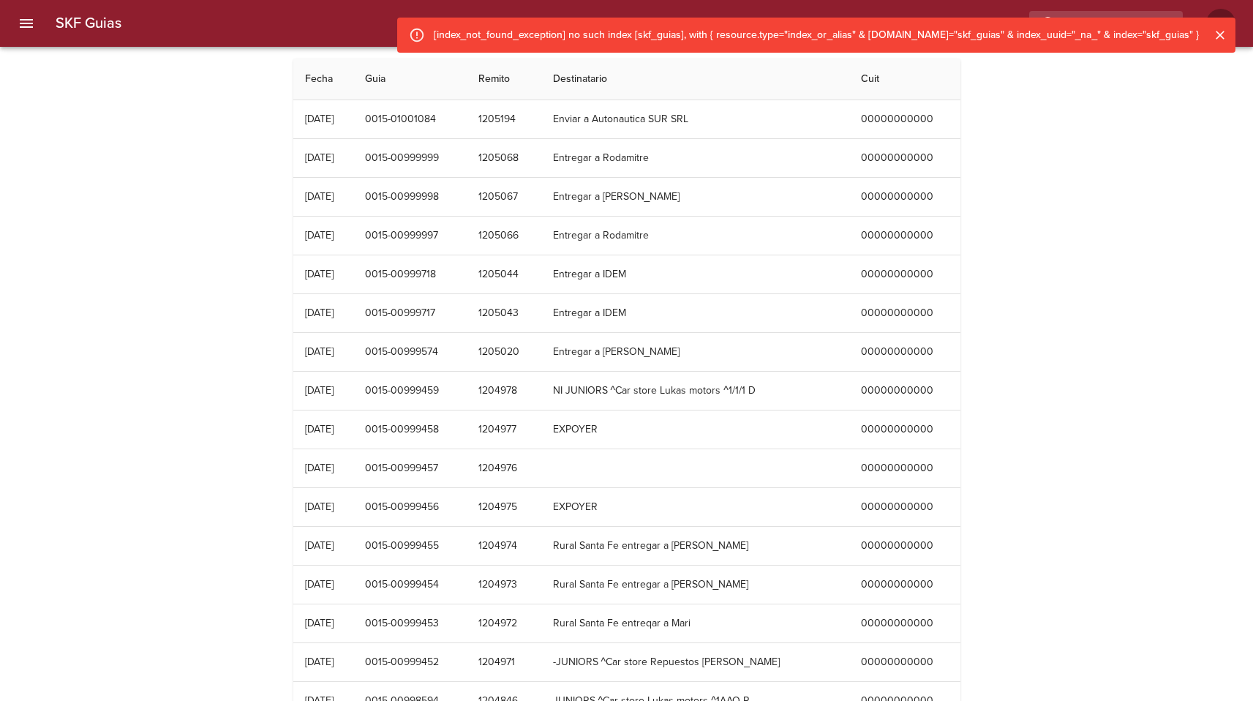
click at [1097, 217] on div "SKF Guias Fecha Guia Remito Destinatario Cuit 12/08/2025 0015-01001084 1205194 …" at bounding box center [626, 596] width 1253 height 1075
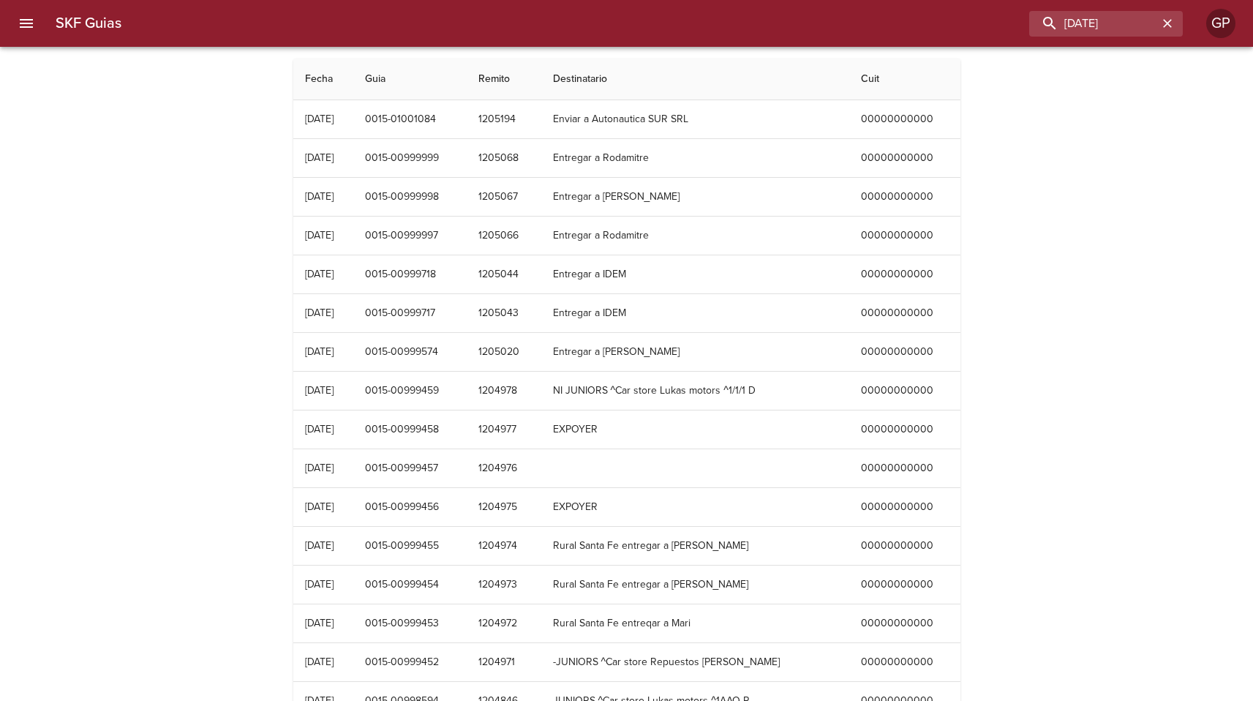
click at [42, 29] on button "menu" at bounding box center [26, 23] width 35 height 35
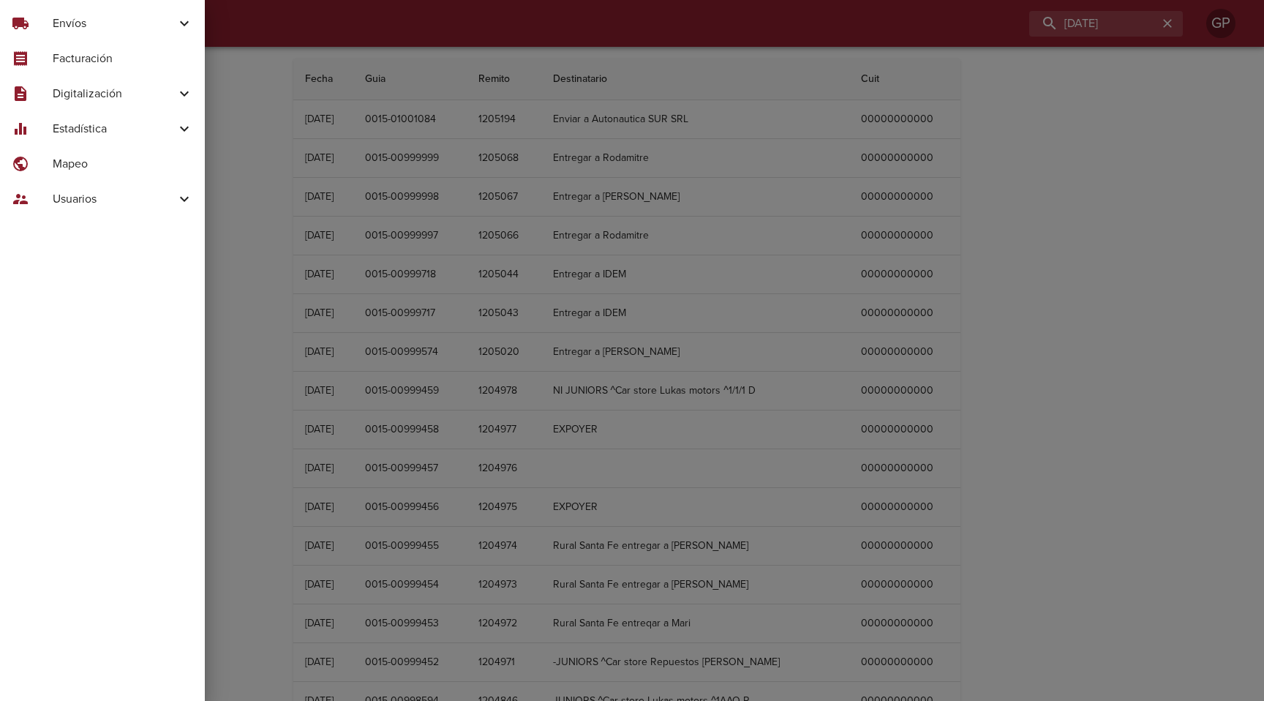
click at [180, 92] on icon at bounding box center [185, 94] width 18 height 18
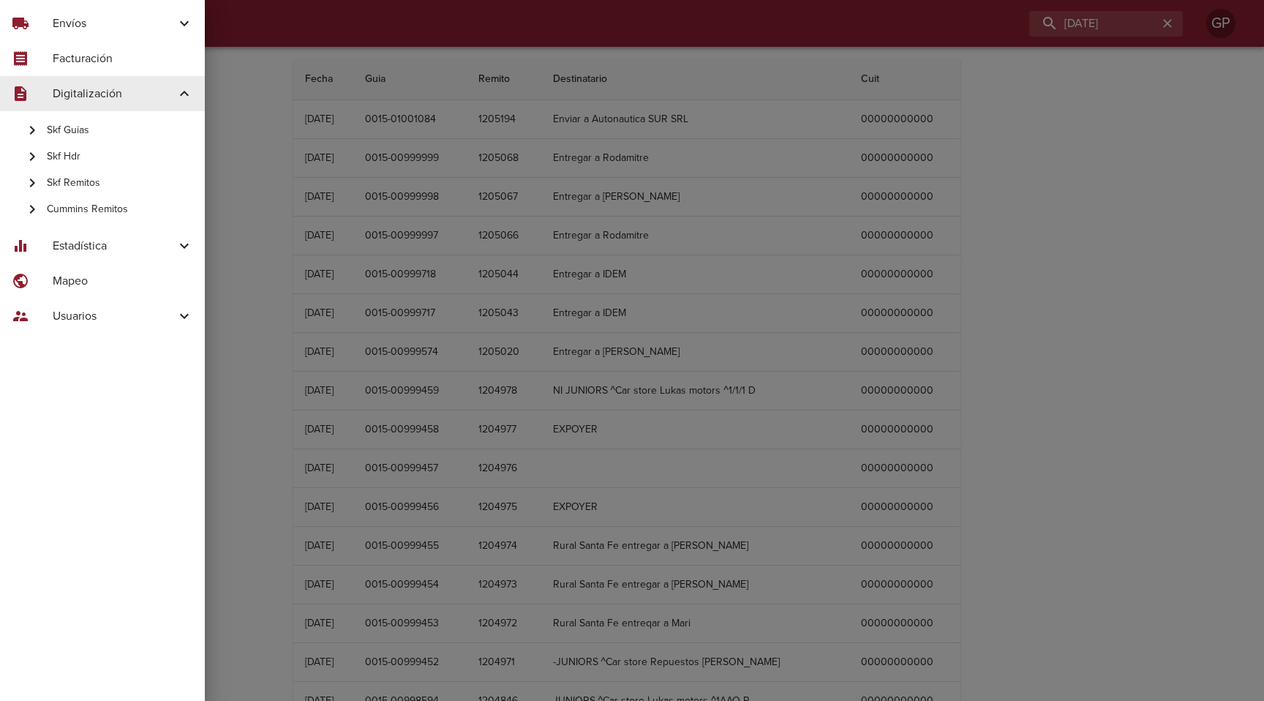
click at [102, 207] on span "Cummins Remitos" at bounding box center [120, 209] width 146 height 15
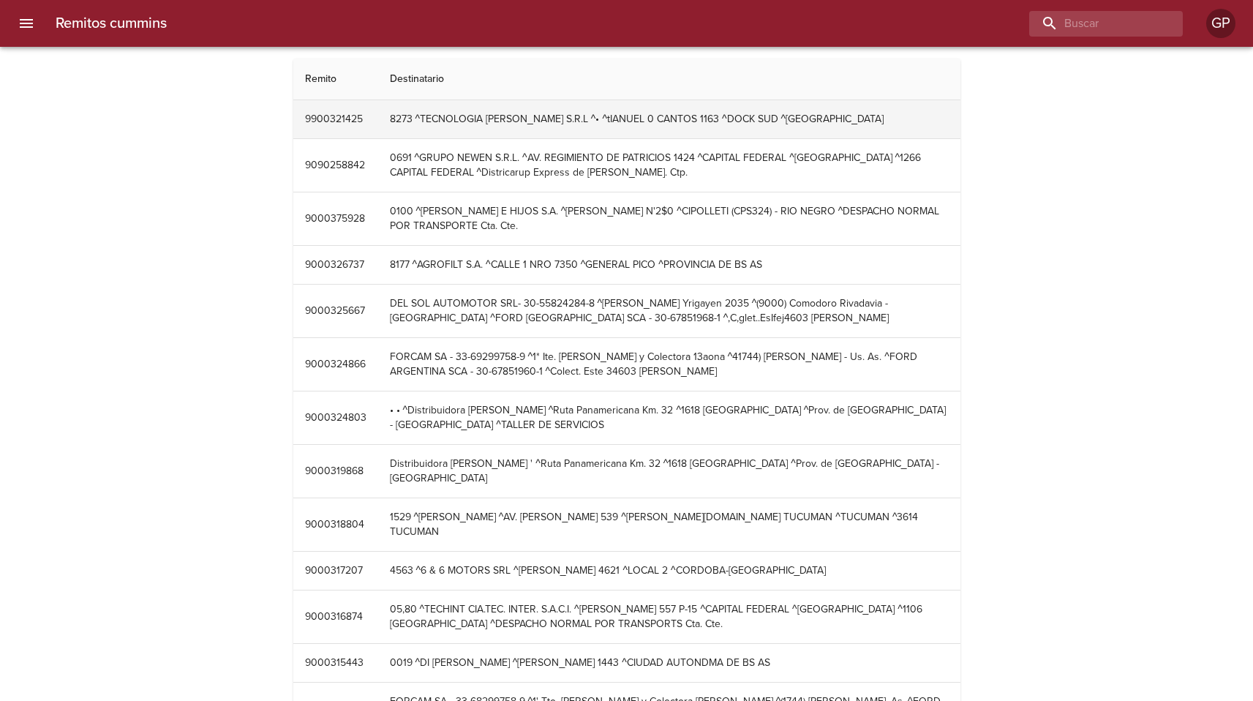
drag, startPoint x: 304, startPoint y: 116, endPoint x: 361, endPoint y: 121, distance: 56.6
click at [361, 121] on td "9900321425" at bounding box center [335, 119] width 85 height 38
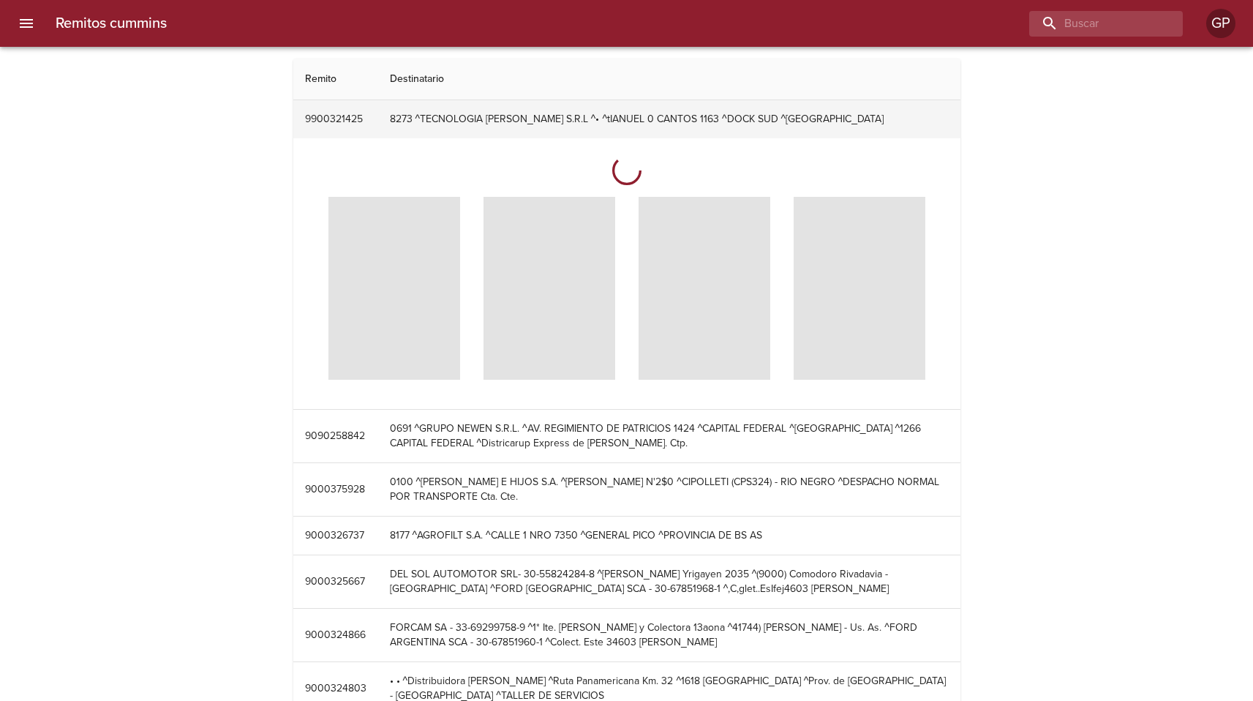
drag, startPoint x: 345, startPoint y: 116, endPoint x: 301, endPoint y: 118, distance: 43.9
click at [294, 118] on td "9900321425" at bounding box center [335, 119] width 85 height 38
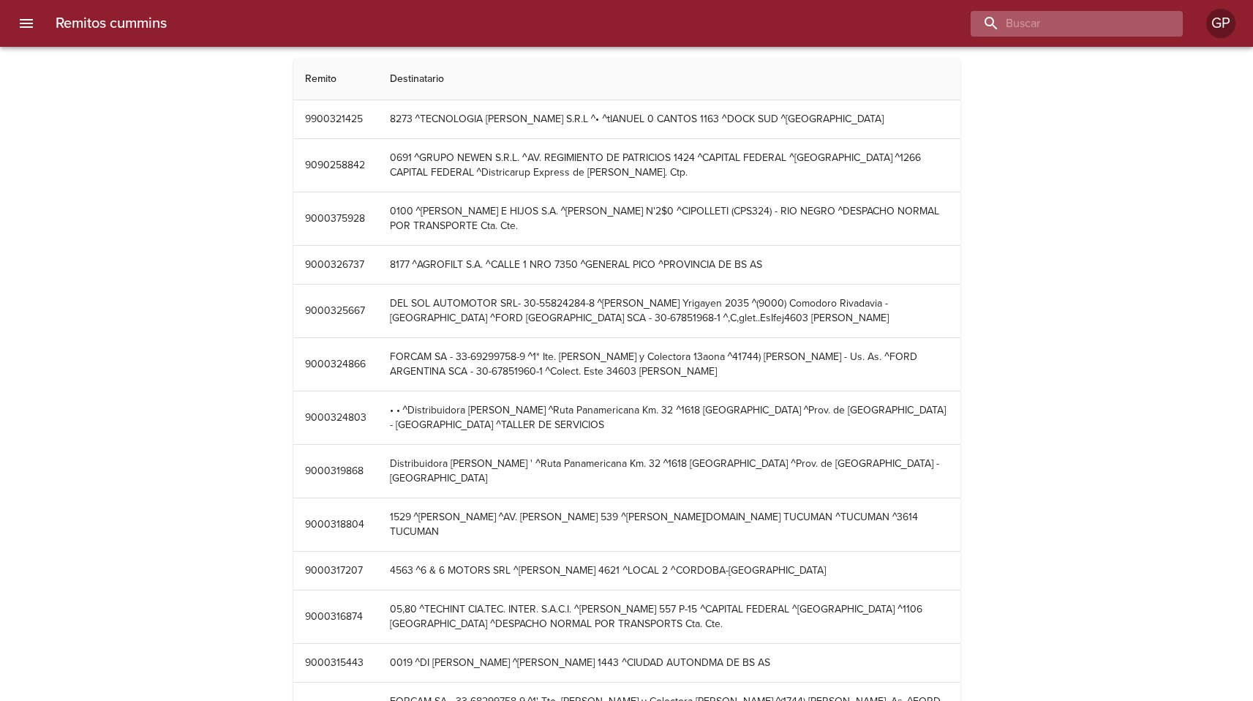
click at [1124, 26] on input "buscar" at bounding box center [1064, 24] width 187 height 26
paste input "9900321425"
type input "9900321425"
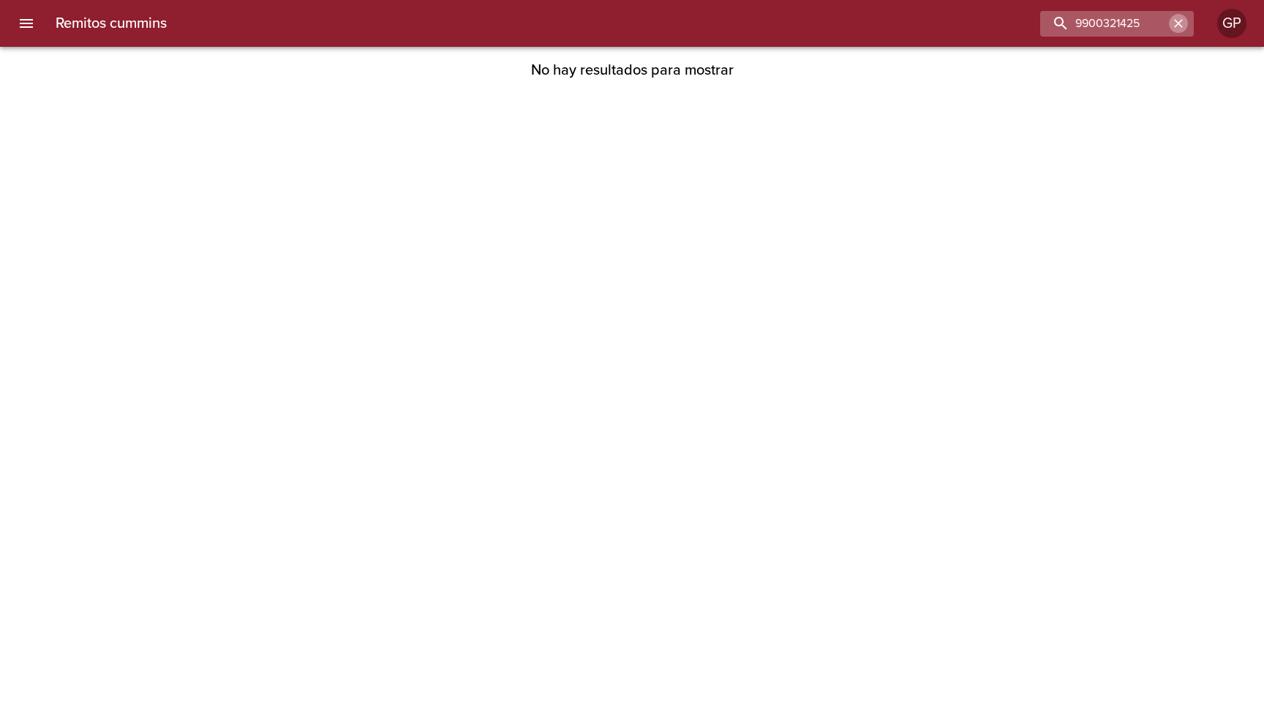
click at [1186, 23] on button "button" at bounding box center [1178, 23] width 19 height 19
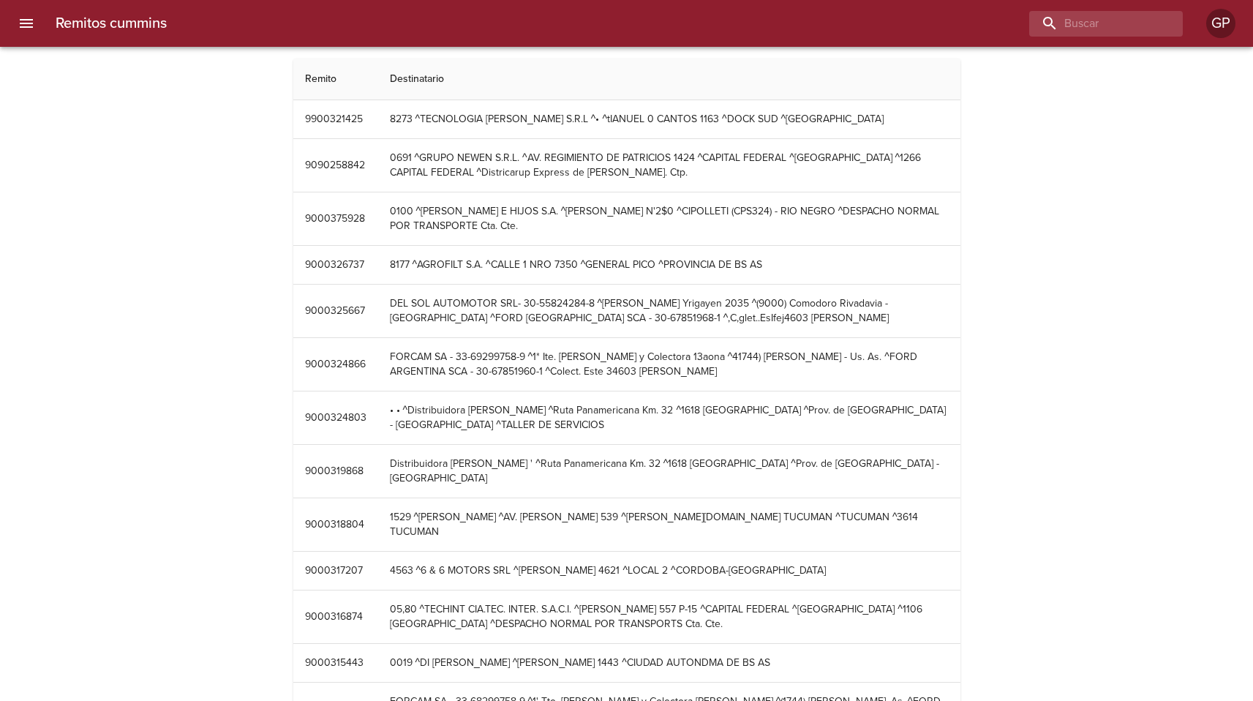
click at [1047, 281] on div "Remitos cummins Remito Destinatario 9900321425 8273 ^TECNOLOGIA D'ATRI S.R.L ^•…" at bounding box center [626, 707] width 1253 height 1296
click at [1110, 27] on input "buscar" at bounding box center [1064, 24] width 187 height 26
paste input "GENERAL PAZ 558 DESTE"
type input "GENERAL PAZ 558 DESTE"
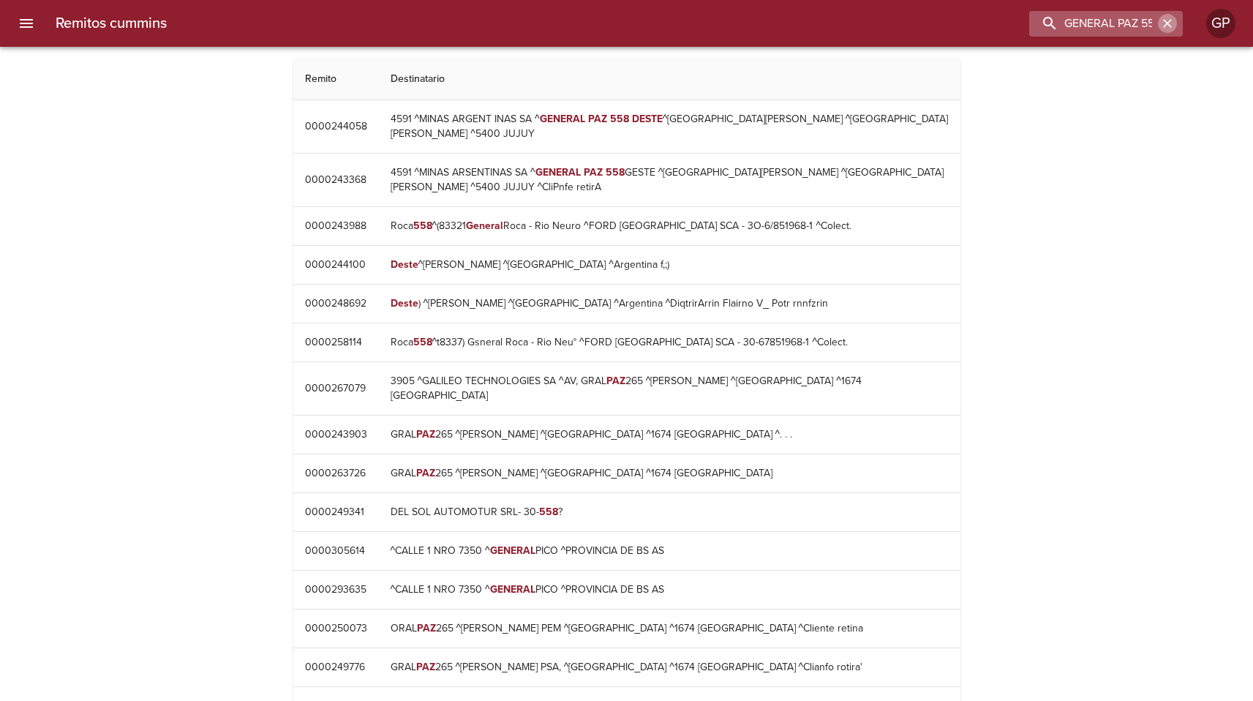
click at [1162, 20] on icon "button" at bounding box center [1167, 23] width 15 height 15
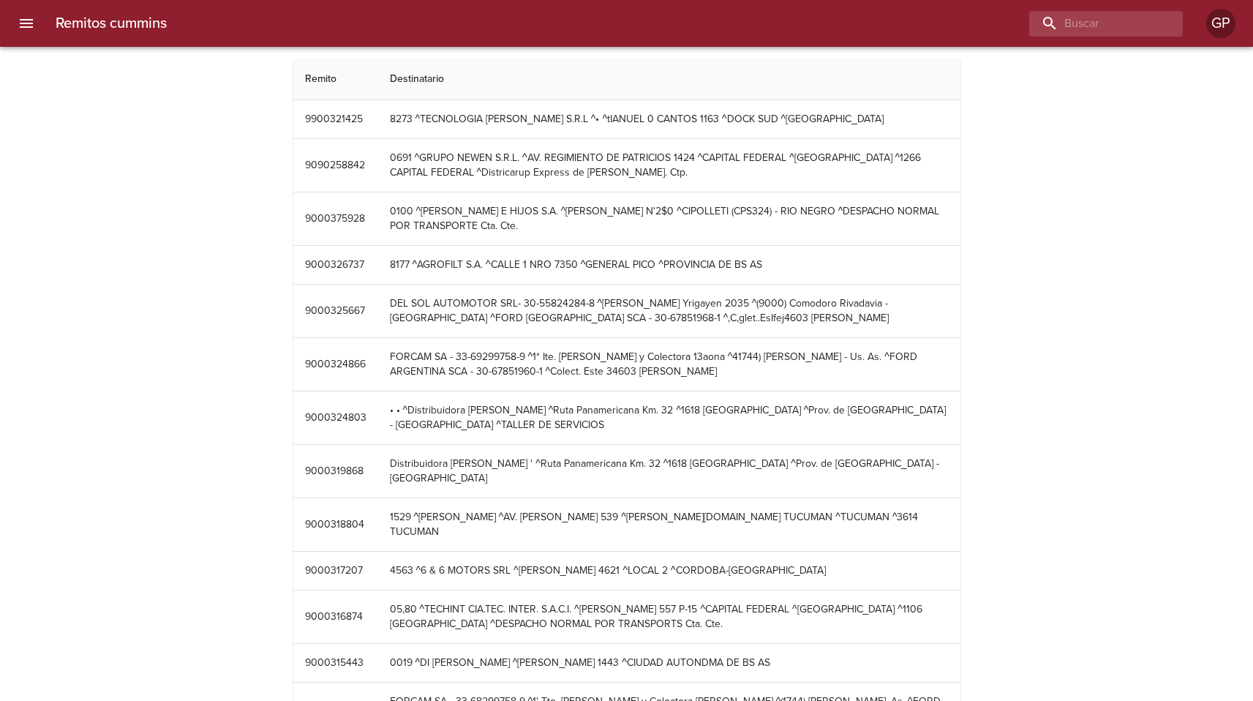
click at [1065, 248] on div "Remitos cummins Remito Destinatario 9900321425 8273 ^TECNOLOGIA D'ATRI S.R.L ^•…" at bounding box center [626, 707] width 1253 height 1296
click at [1065, 25] on input "buscar" at bounding box center [1064, 24] width 187 height 26
type input "tecnologia"
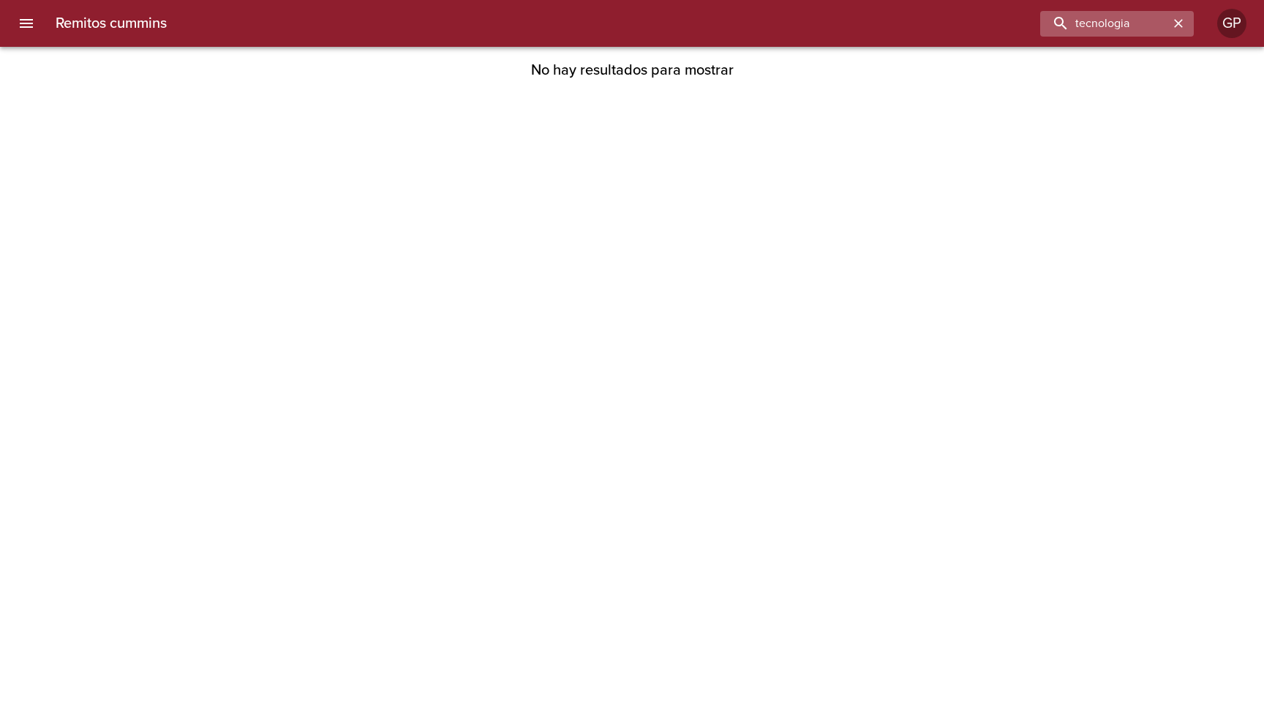
click at [1176, 22] on icon "button" at bounding box center [1178, 23] width 9 height 9
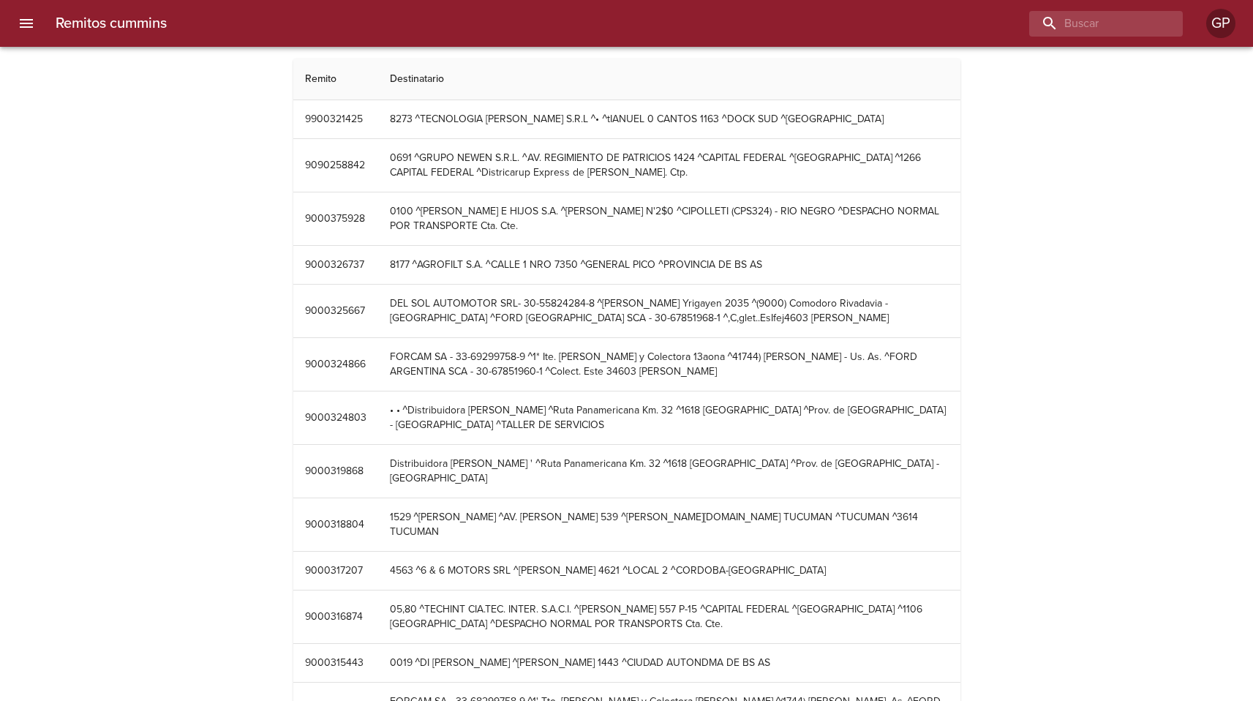
click at [1119, 279] on div "Remitos cummins Remito Destinatario 9900321425 8273 ^TECNOLOGIA D'ATRI S.R.L ^•…" at bounding box center [626, 707] width 1253 height 1296
click at [1048, 213] on div "Remitos cummins Remito Destinatario 9900321425 8273 ^TECNOLOGIA D'ATRI S.R.L ^•…" at bounding box center [626, 707] width 1253 height 1296
click at [1007, 283] on div "Remitos cummins Remito Destinatario 9900321425 8273 ^TECNOLOGIA D'ATRI S.R.L ^•…" at bounding box center [626, 707] width 1253 height 1296
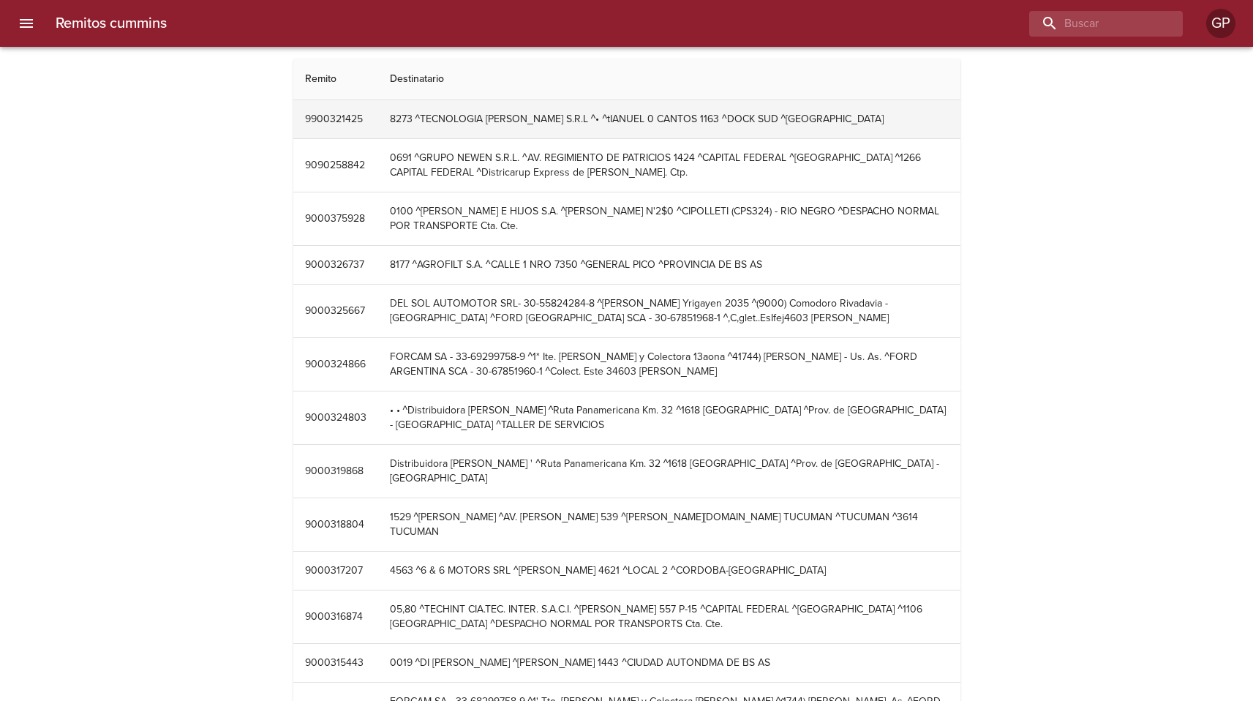
click at [325, 119] on td "9900321425" at bounding box center [335, 119] width 85 height 38
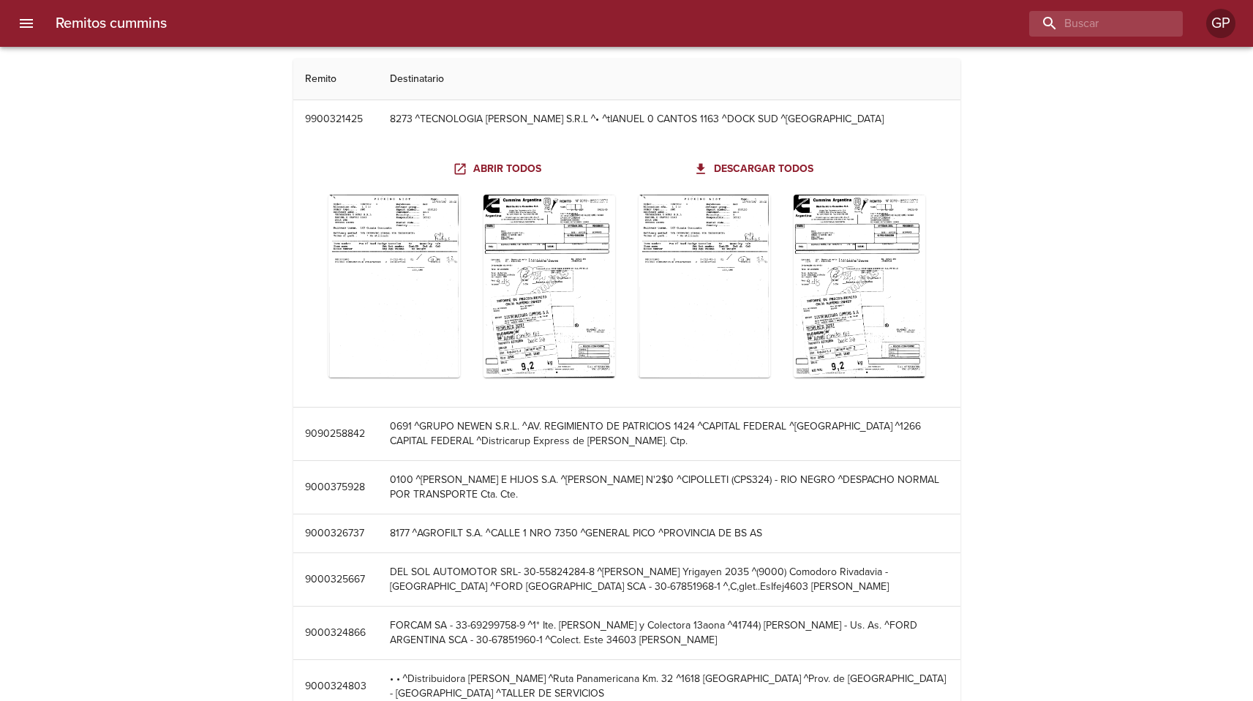
click at [1097, 18] on input "buscar" at bounding box center [1064, 24] width 187 height 26
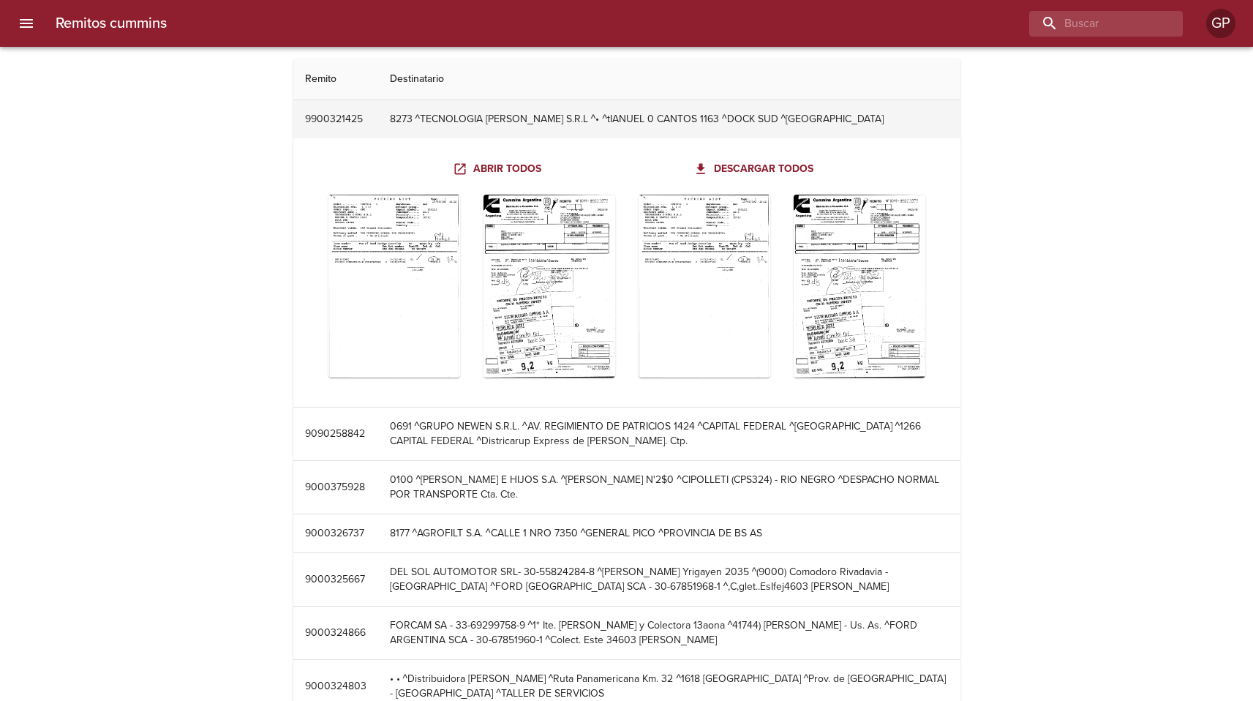
click at [508, 120] on td "8273 ^TECNOLOGIA D'ATRI S.R.L ^• ^tIANUEL 0 CANTOS 1163 ^DOCK SUD ^BUENOS AIRES" at bounding box center [669, 119] width 582 height 38
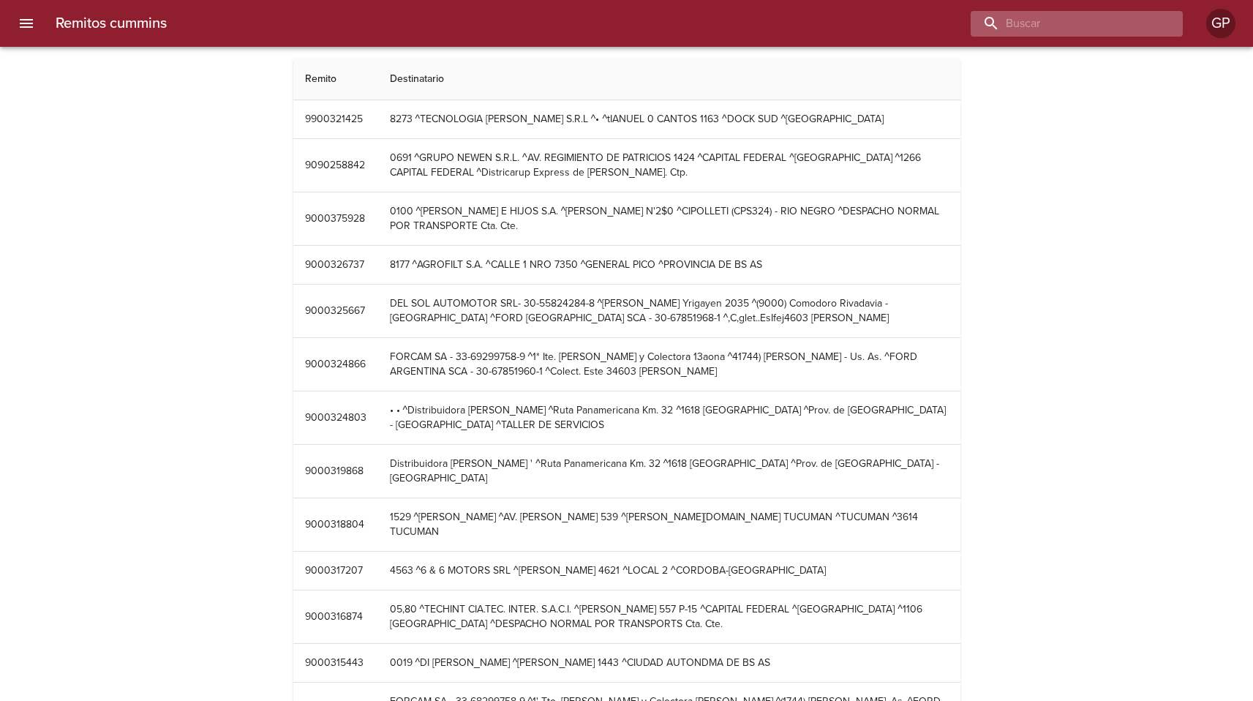
click at [1103, 23] on input "buscar" at bounding box center [1064, 24] width 187 height 26
paste input "9900321425"
type input "9900321425"
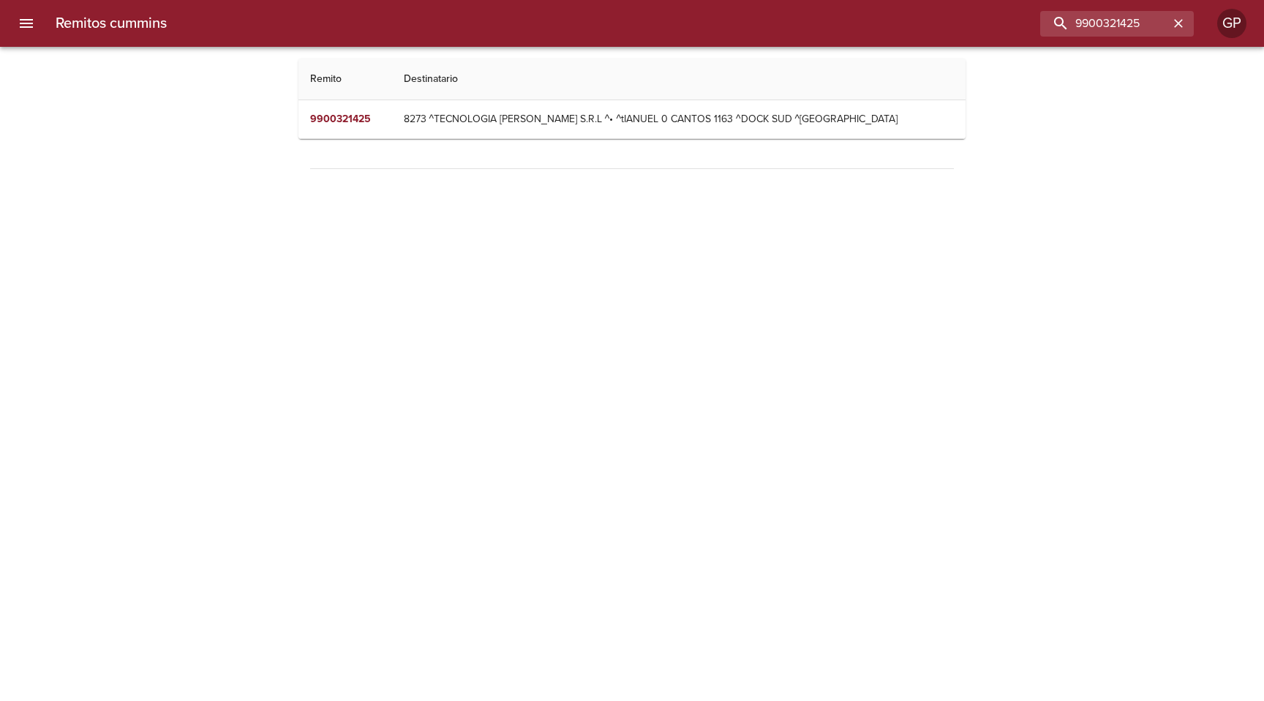
click at [642, 198] on html "Remitos cummins 9900321425 GP Remitos cummins Remito Destinatario 9900321425 82…" at bounding box center [632, 99] width 1264 height 198
click at [1179, 22] on icon "button" at bounding box center [1178, 23] width 9 height 9
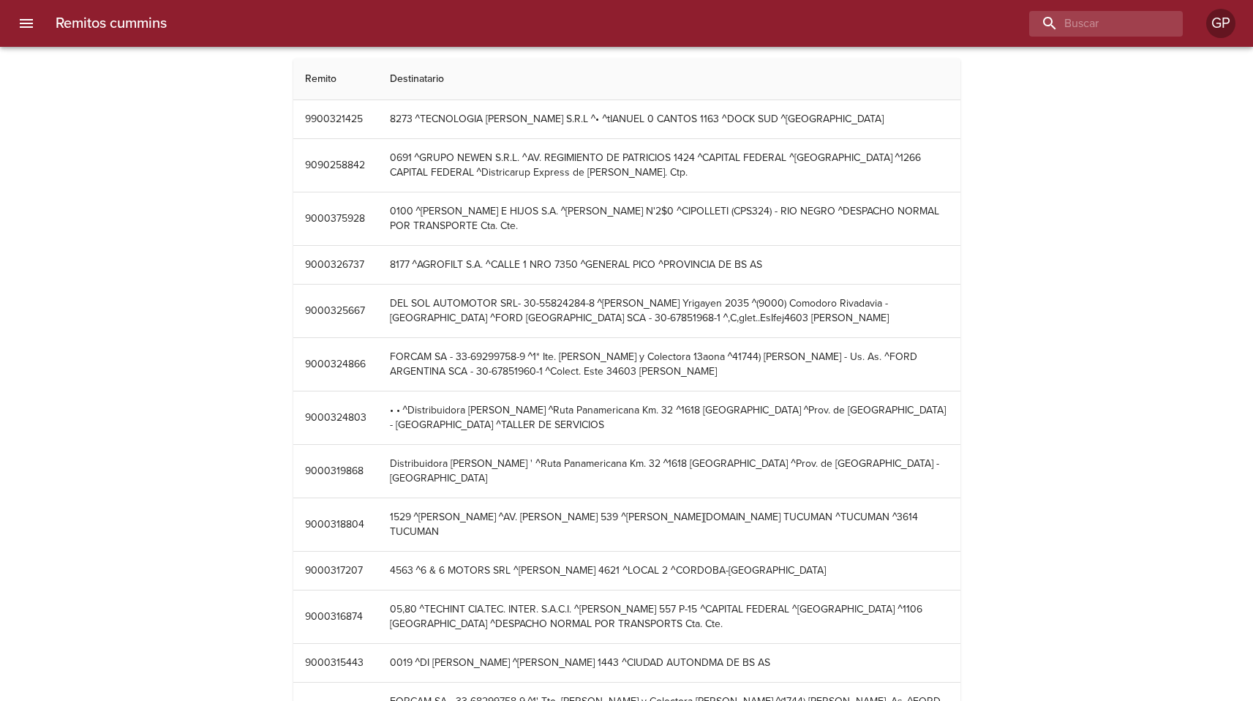
click at [1104, 207] on div "Remitos cummins Remito Destinatario 9900321425 8273 ^TECNOLOGIA D'ATRI S.R.L ^•…" at bounding box center [626, 707] width 1253 height 1296
click at [1118, 193] on div "Remitos cummins Remito Destinatario 9900321425 8273 ^TECNOLOGIA D'ATRI S.R.L ^•…" at bounding box center [626, 707] width 1253 height 1296
click at [1090, 32] on input "buscar" at bounding box center [1064, 24] width 187 height 26
paste input "9900321425"
type input "9900321425"
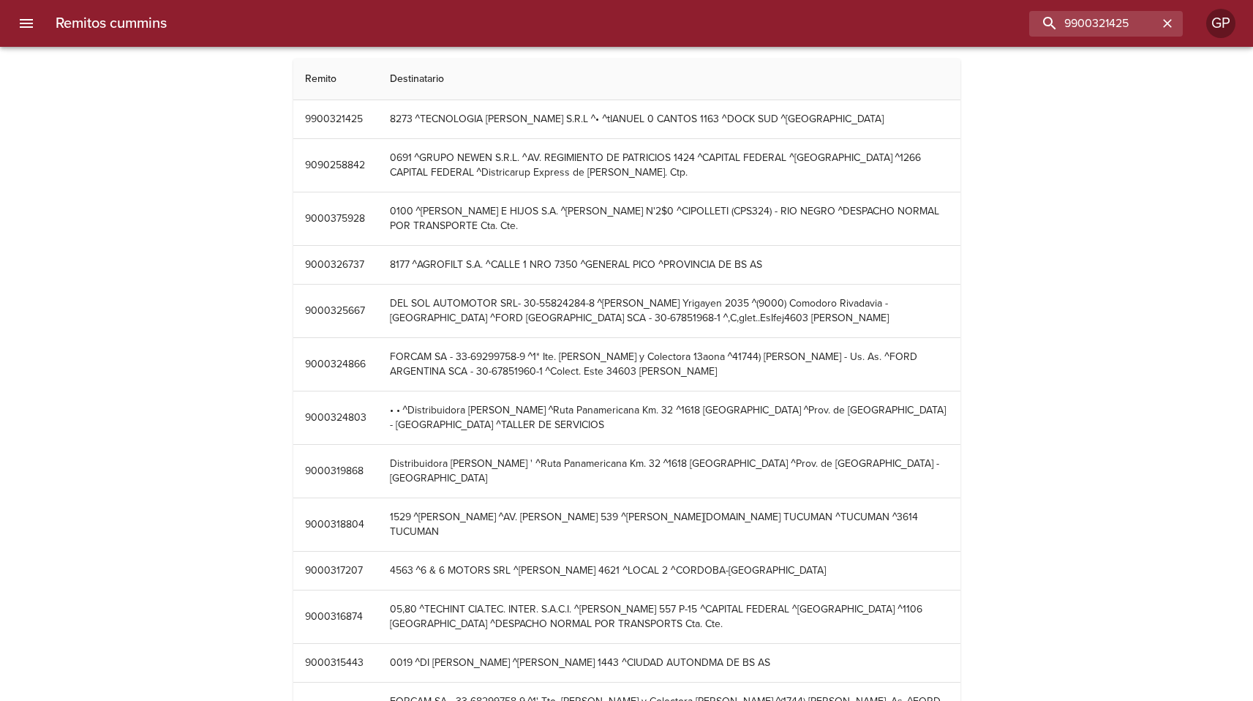
click at [66, 87] on div "Remitos cummins Remito Destinatario 9900321425 8273 ^TECNOLOGIA D'ATRI S.R.L ^•…" at bounding box center [626, 707] width 1253 height 1296
click at [39, 30] on button "menu" at bounding box center [26, 23] width 35 height 35
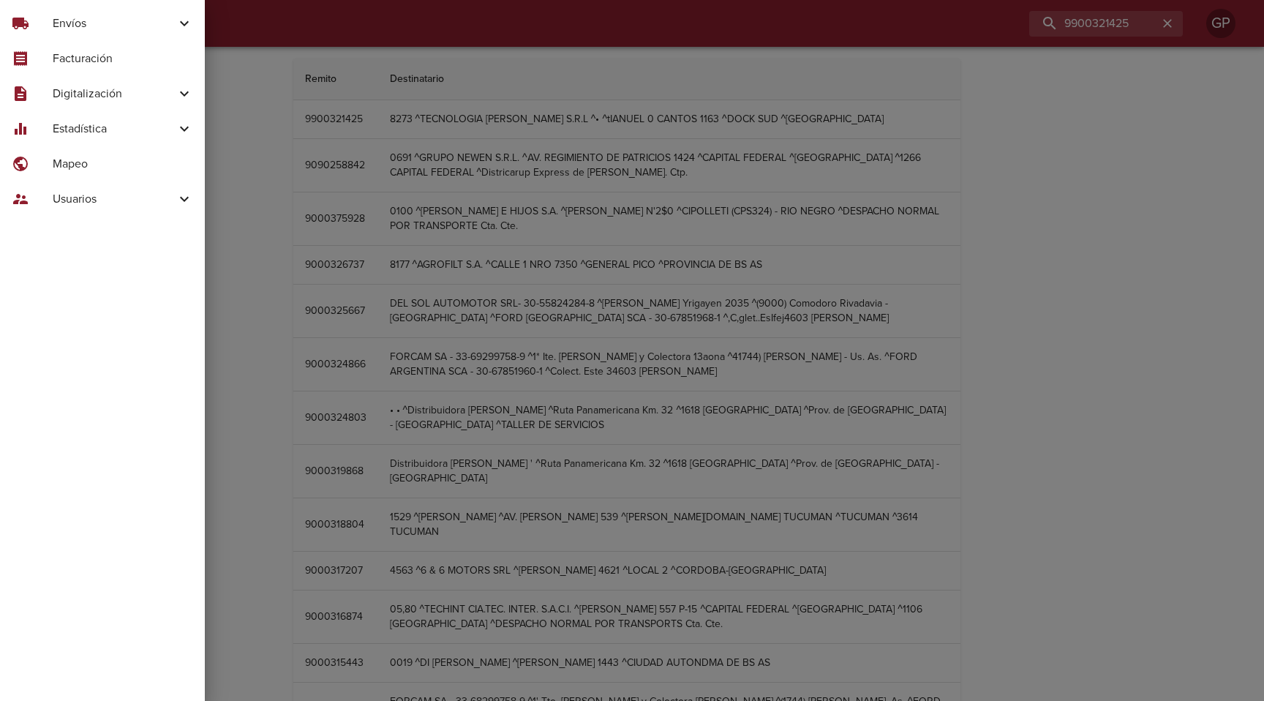
click at [178, 92] on icon at bounding box center [185, 94] width 18 height 18
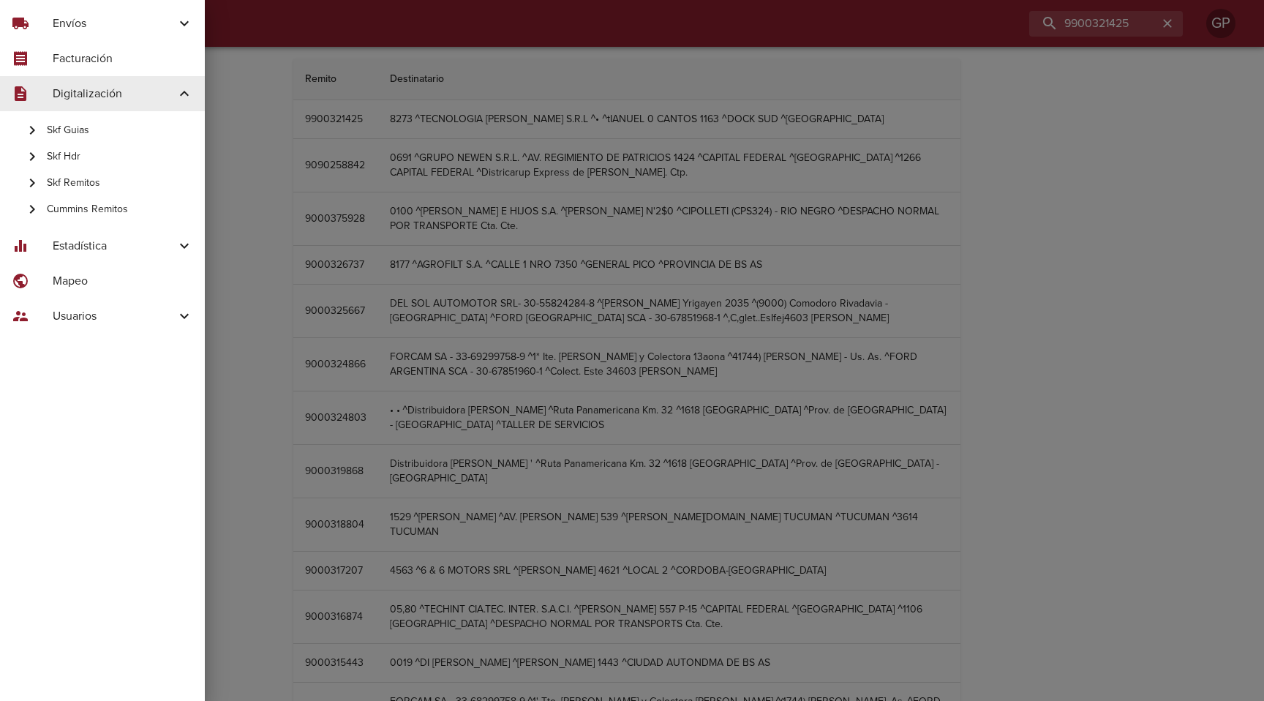
click at [178, 92] on icon at bounding box center [185, 94] width 18 height 18
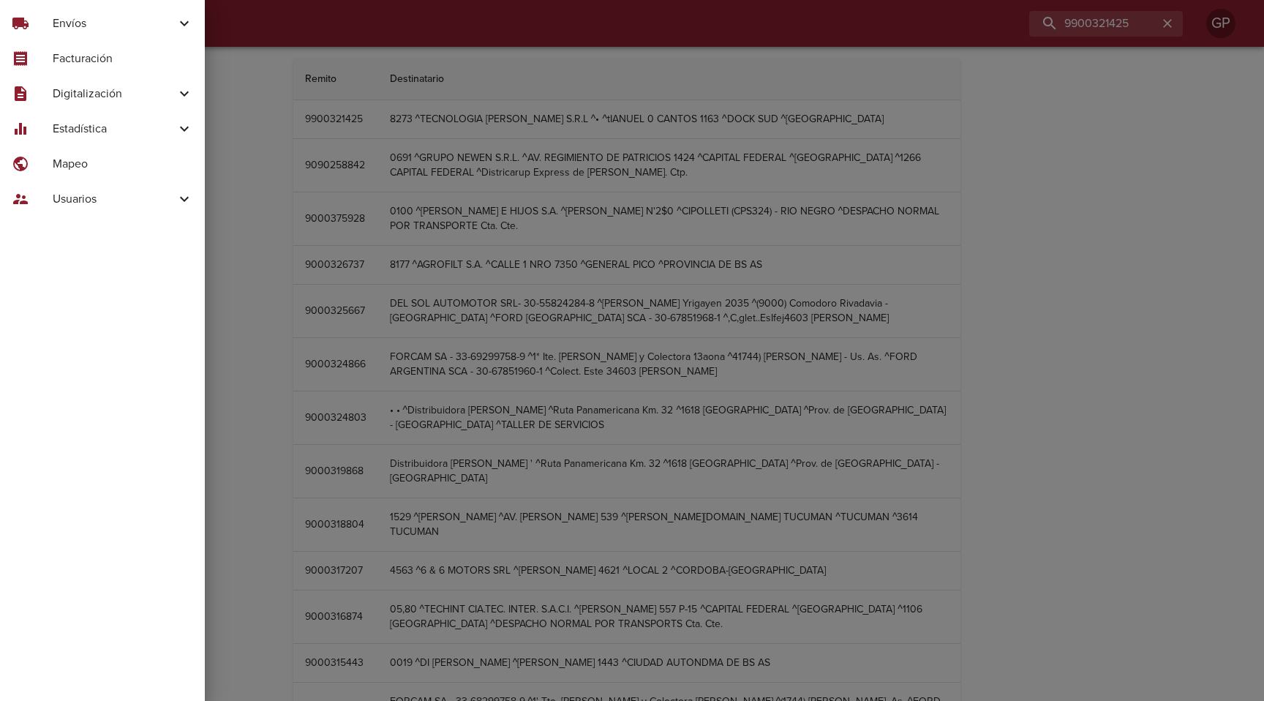
drag, startPoint x: 1066, startPoint y: 181, endPoint x: 1011, endPoint y: 175, distance: 55.2
click at [1067, 180] on div at bounding box center [632, 350] width 1264 height 701
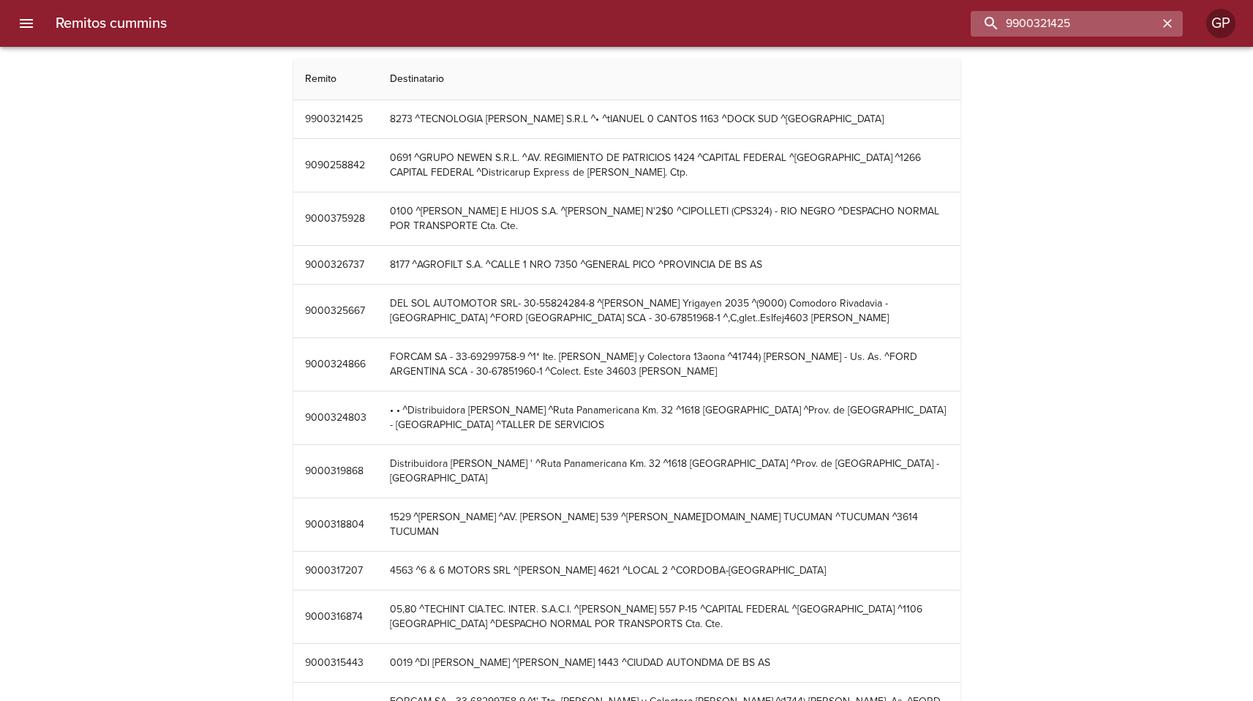
click at [1102, 32] on input "9900321425" at bounding box center [1064, 24] width 187 height 26
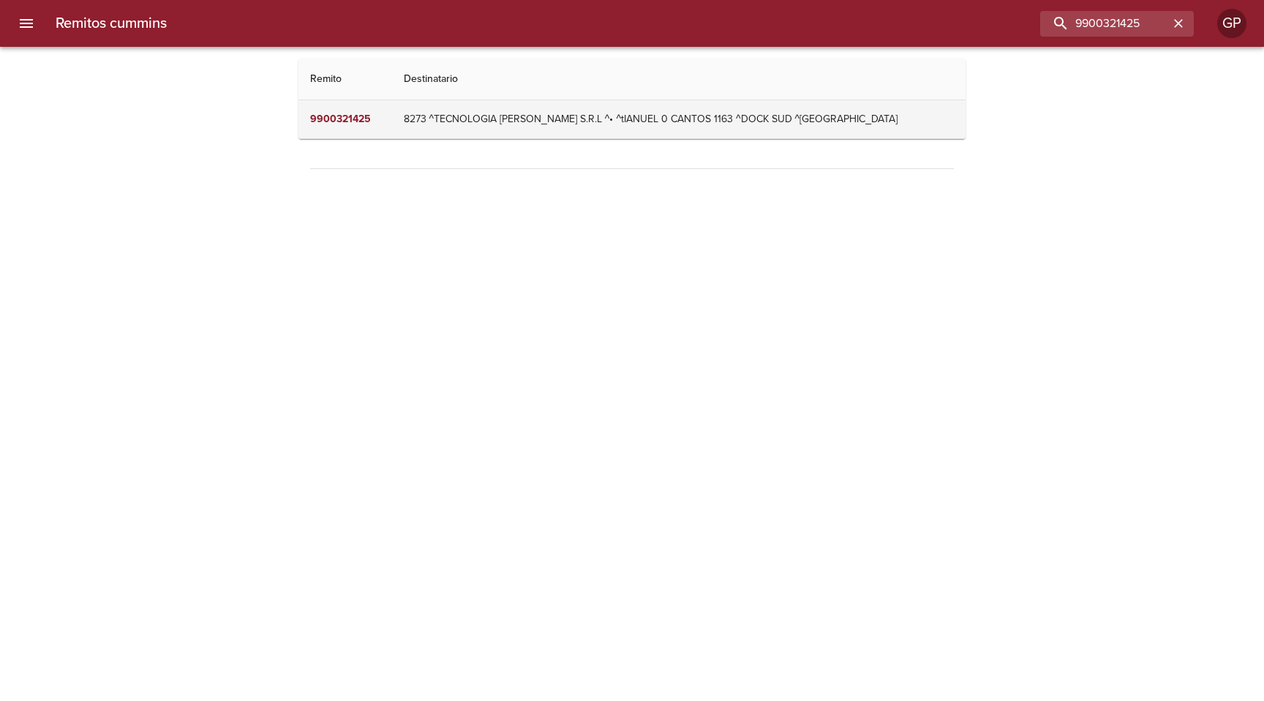
click at [684, 116] on td "8273 ^TECNOLOGIA D'ATRI S.R.L ^• ^tIANUEL 0 CANTOS 1163 ^DOCK SUD ^BUENOS AIRES" at bounding box center [679, 119] width 574 height 38
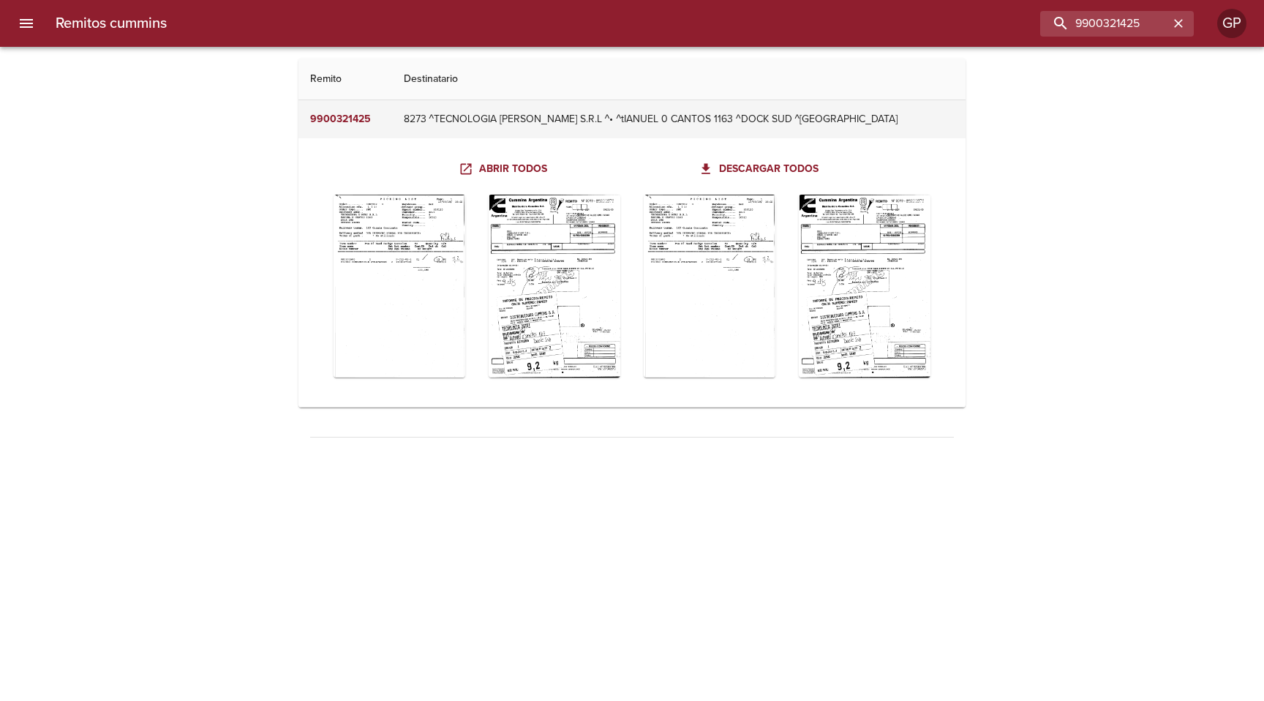
click at [658, 115] on td "8273 ^TECNOLOGIA D'ATRI S.R.L ^• ^tIANUEL 0 CANTOS 1163 ^DOCK SUD ^BUENOS AIRES" at bounding box center [679, 119] width 574 height 38
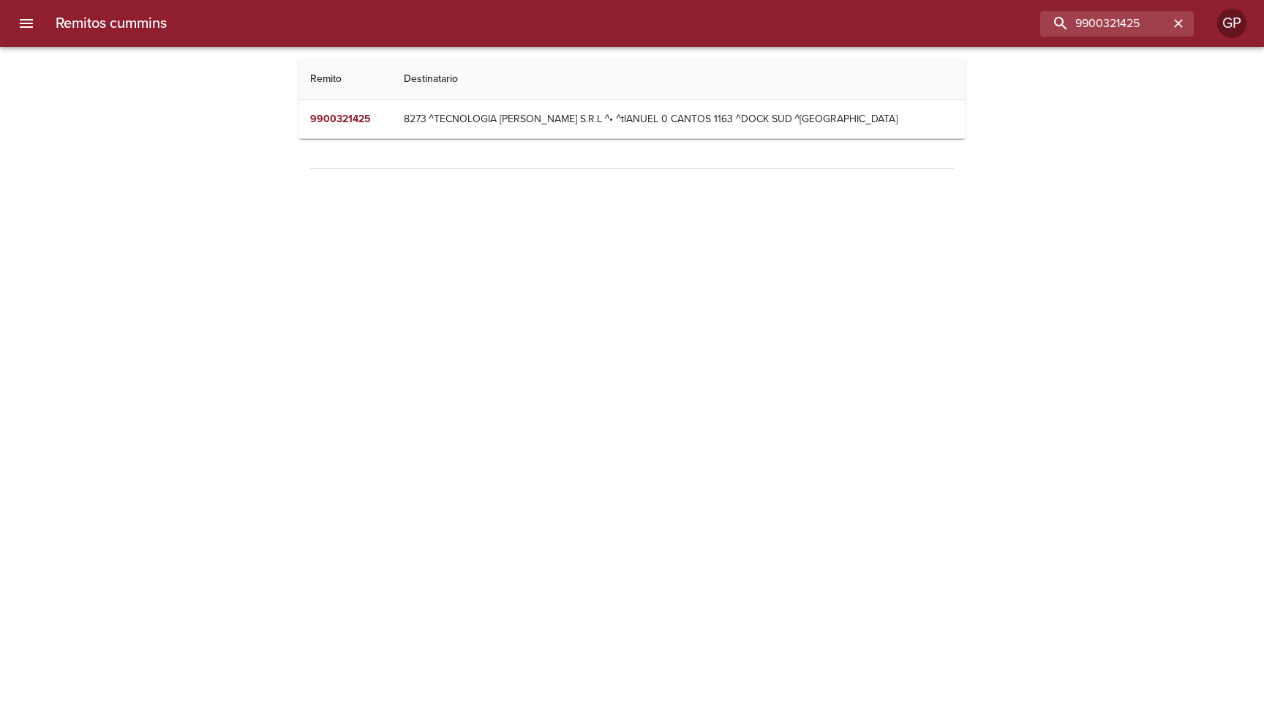
click at [110, 106] on div "Remitos cummins Remito Destinatario 9900321425 8273 ^TECNOLOGIA D'ATRI S.R.L ^•…" at bounding box center [632, 129] width 1264 height 140
click at [54, 35] on div "Remitos cummins 9900321425 GP" at bounding box center [632, 23] width 1264 height 47
click at [34, 25] on icon "menu" at bounding box center [27, 24] width 18 height 18
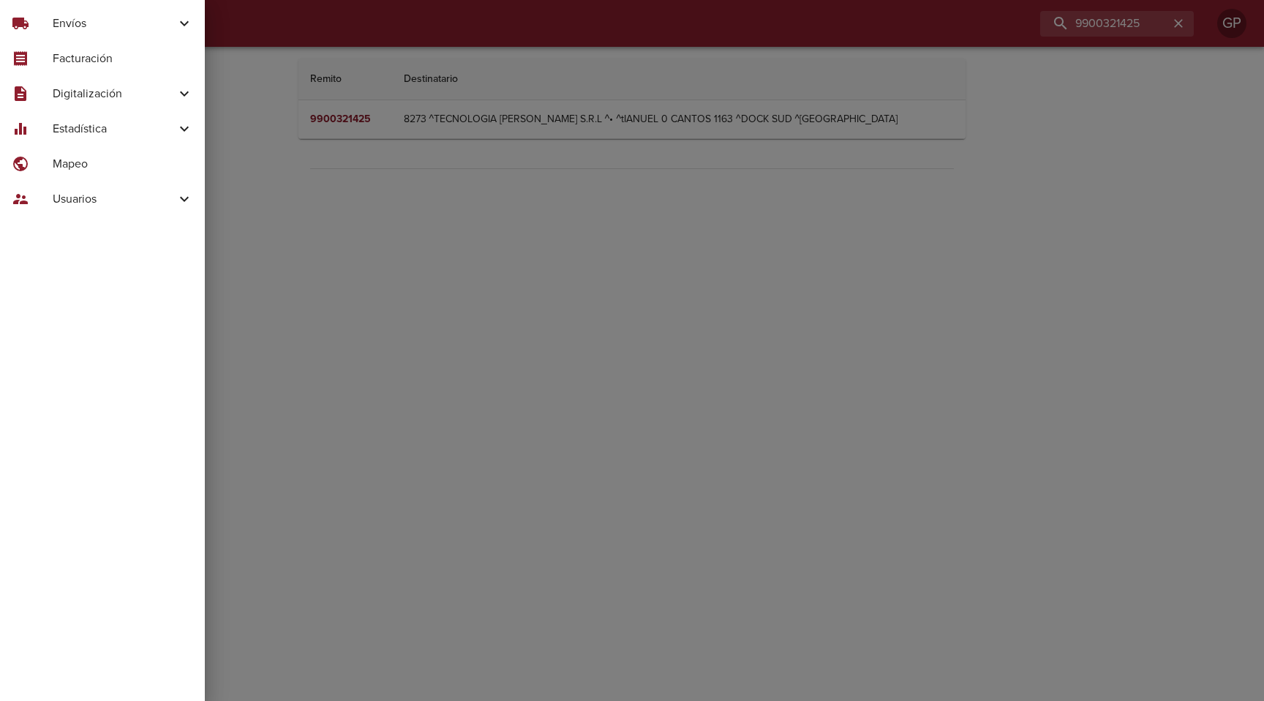
click at [170, 127] on span "Estadística" at bounding box center [114, 129] width 123 height 18
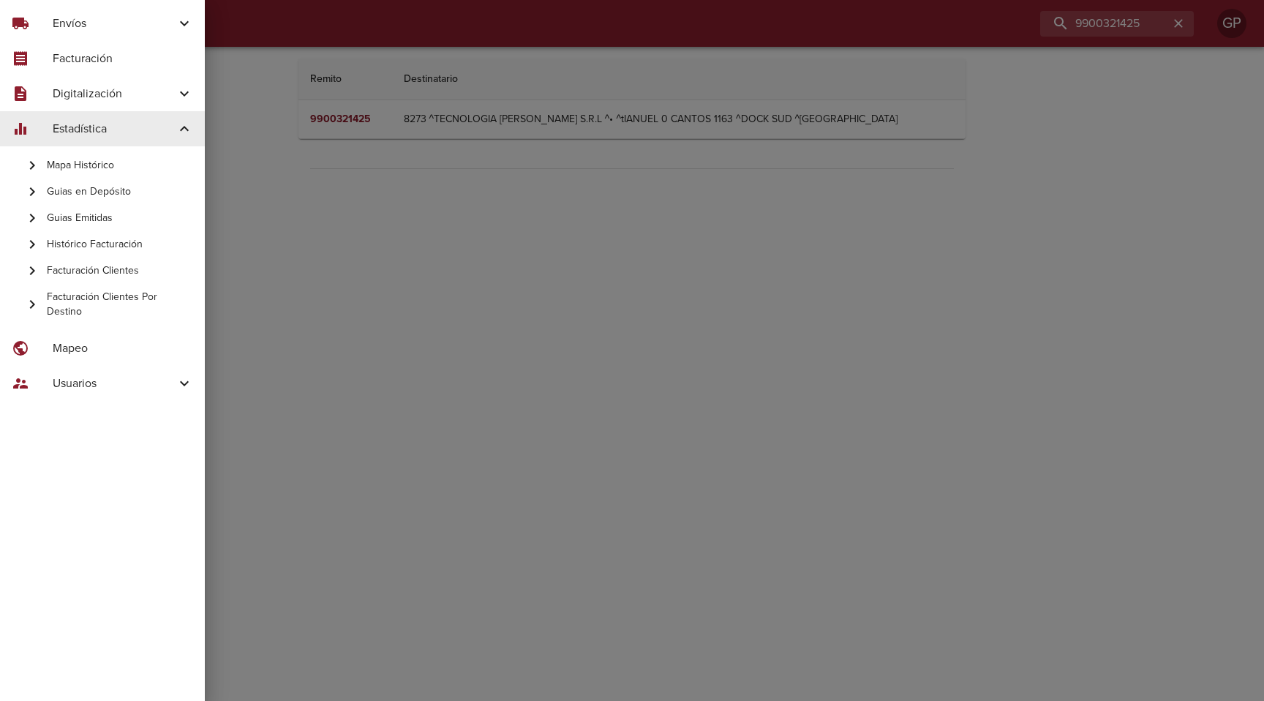
click at [182, 130] on icon at bounding box center [185, 129] width 18 height 18
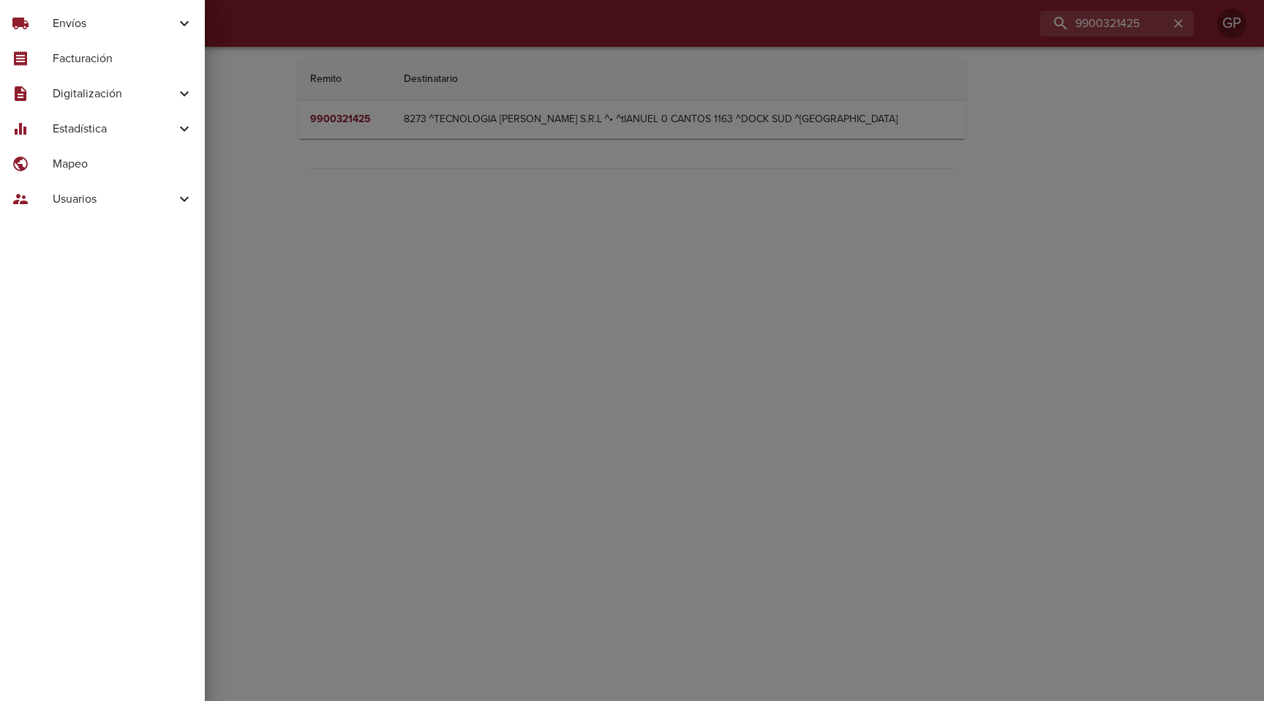
click at [177, 93] on icon at bounding box center [185, 94] width 18 height 18
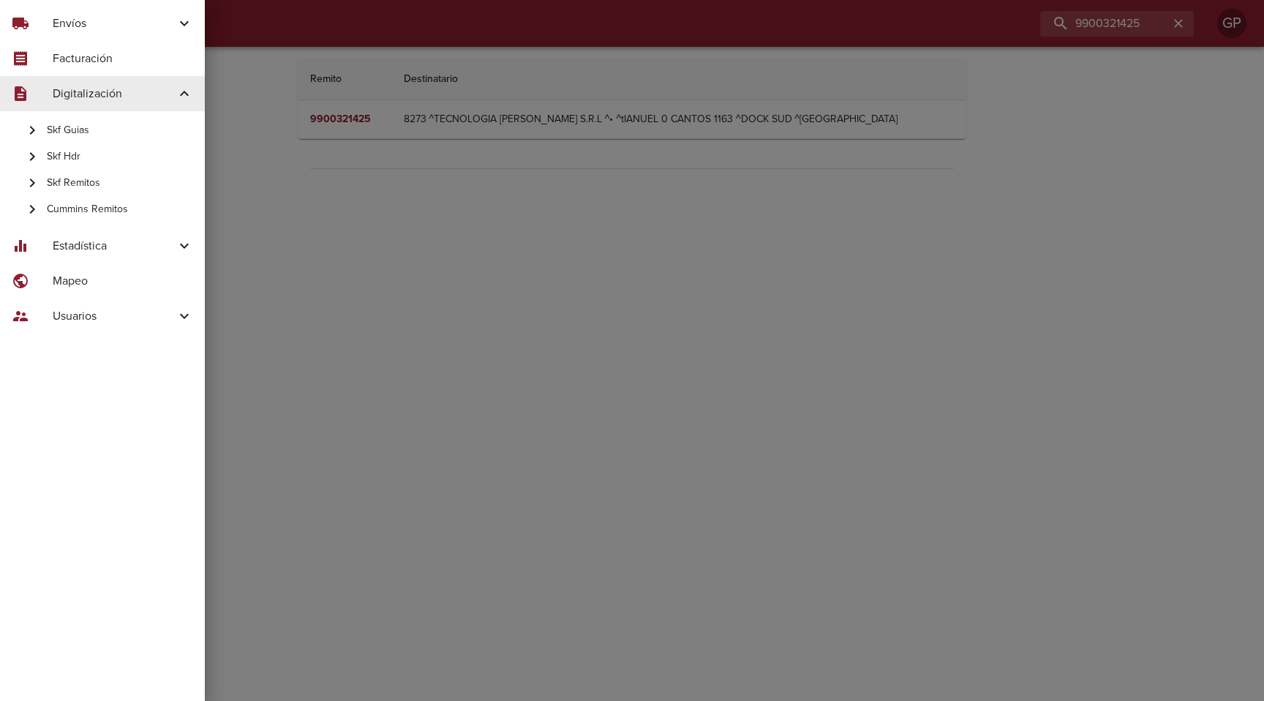
click at [334, 301] on div at bounding box center [632, 350] width 1264 height 701
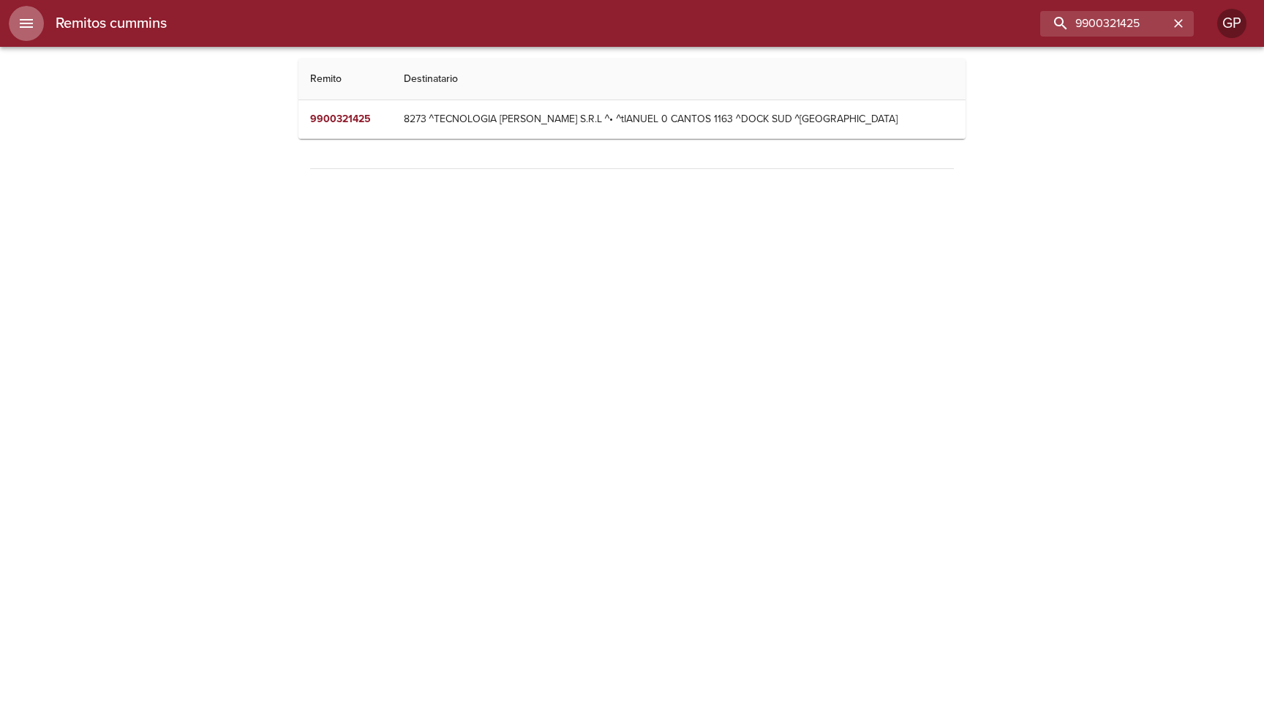
click at [39, 26] on button "menu" at bounding box center [26, 23] width 35 height 35
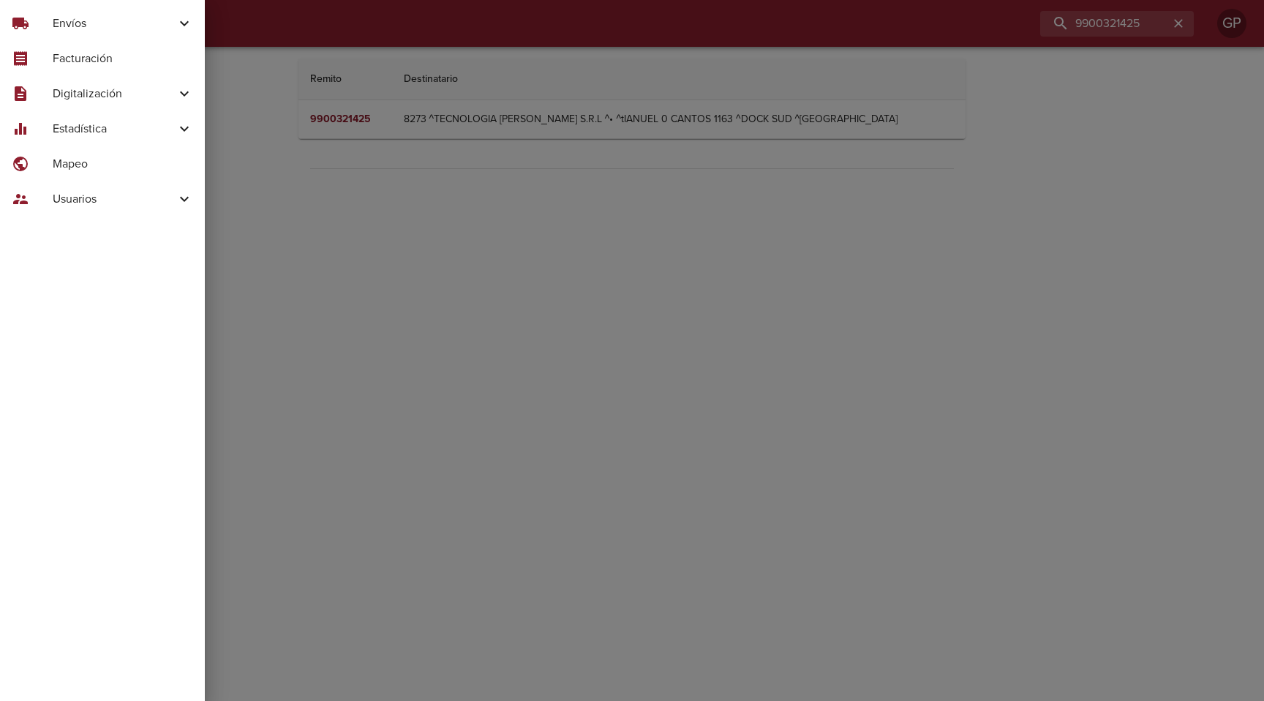
click at [181, 101] on icon at bounding box center [185, 94] width 18 height 18
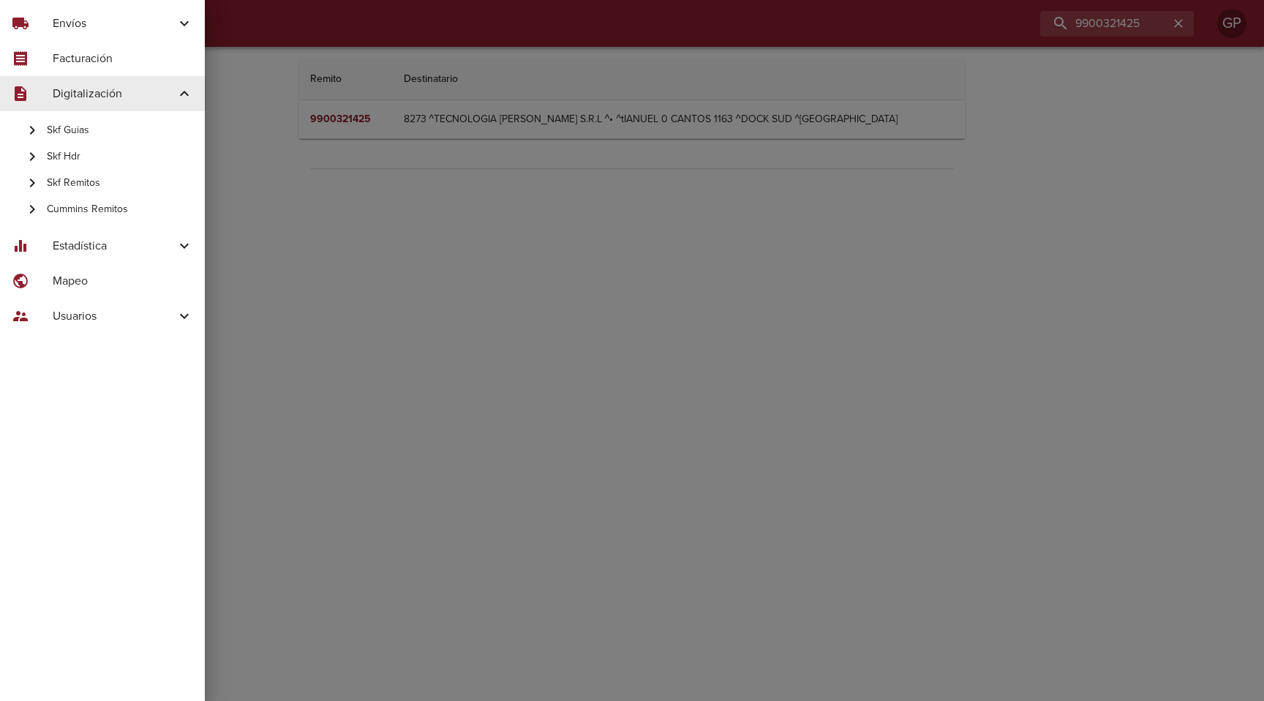
click at [116, 206] on span "Cummins Remitos" at bounding box center [120, 209] width 146 height 15
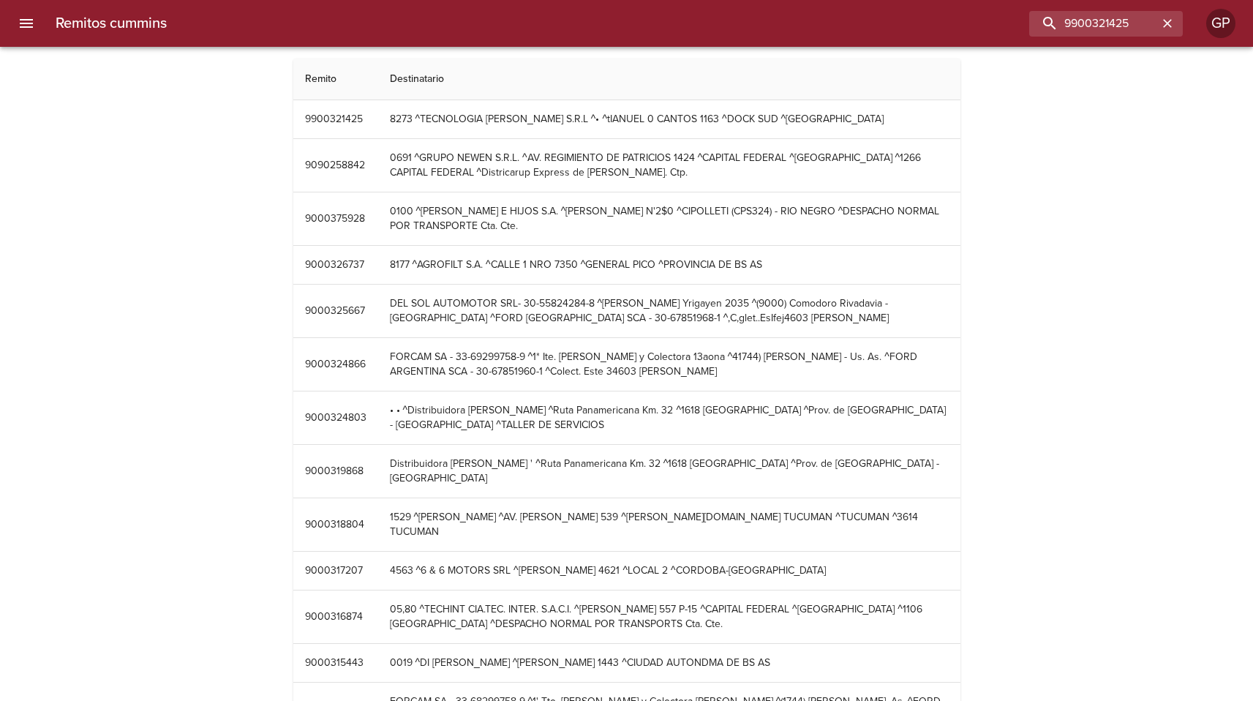
click at [162, 328] on div "Remitos cummins Remito Destinatario 9900321425 8273 ^TECNOLOGIA D'ATRI S.R.L ^•…" at bounding box center [626, 707] width 1253 height 1296
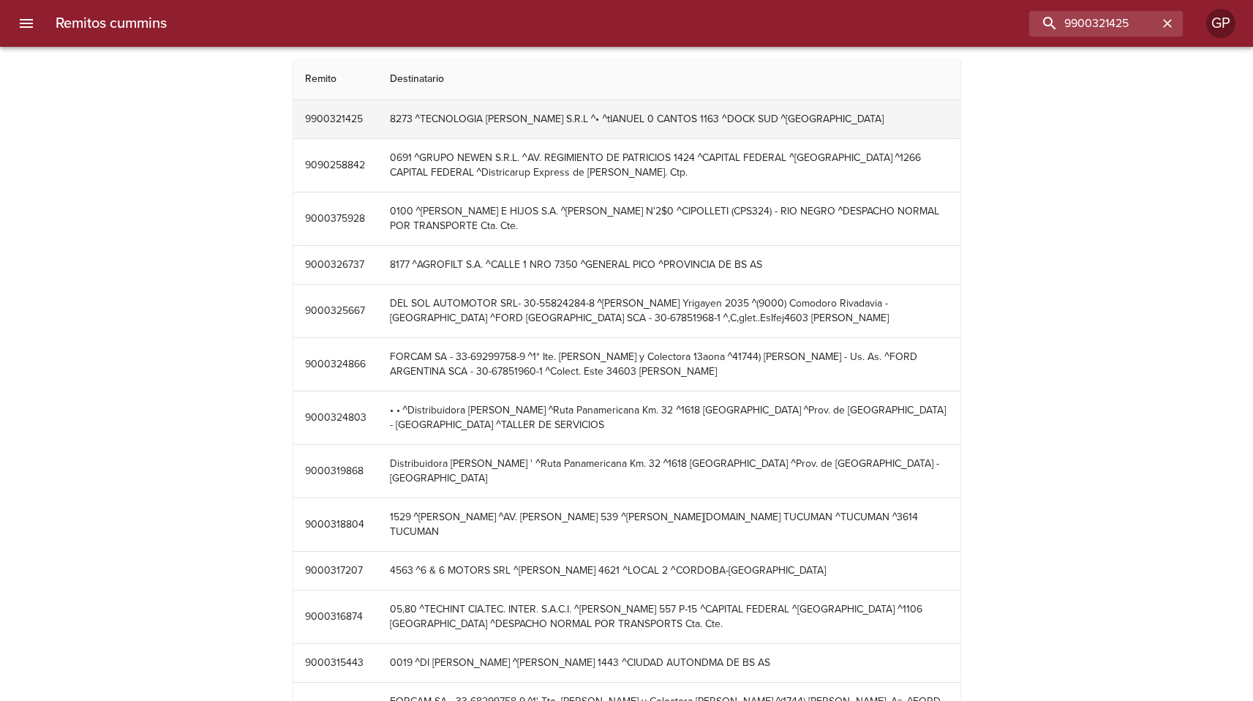
click at [479, 124] on td "8273 ^TECNOLOGIA D'ATRI S.R.L ^• ^tIANUEL 0 CANTOS 1163 ^DOCK SUD ^BUENOS AIRES" at bounding box center [669, 119] width 582 height 38
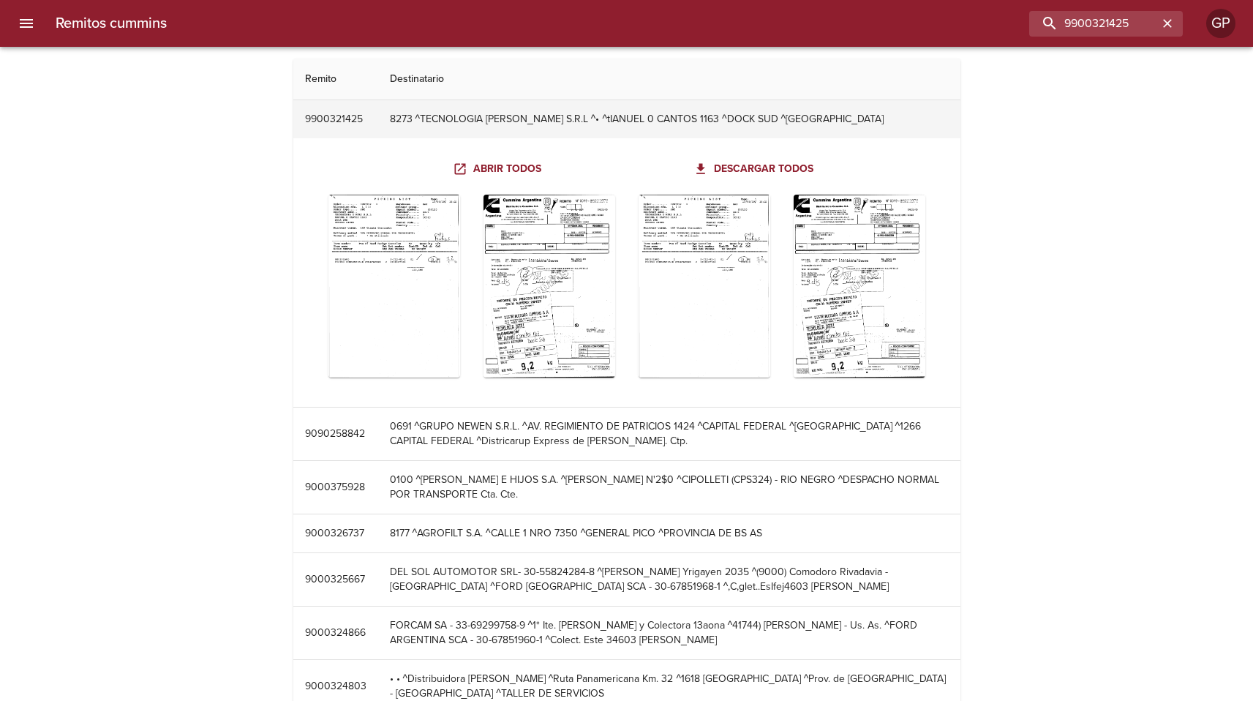
click at [432, 109] on td "8273 ^TECNOLOGIA D'ATRI S.R.L ^• ^tIANUEL 0 CANTOS 1163 ^DOCK SUD ^BUENOS AIRES" at bounding box center [669, 119] width 582 height 38
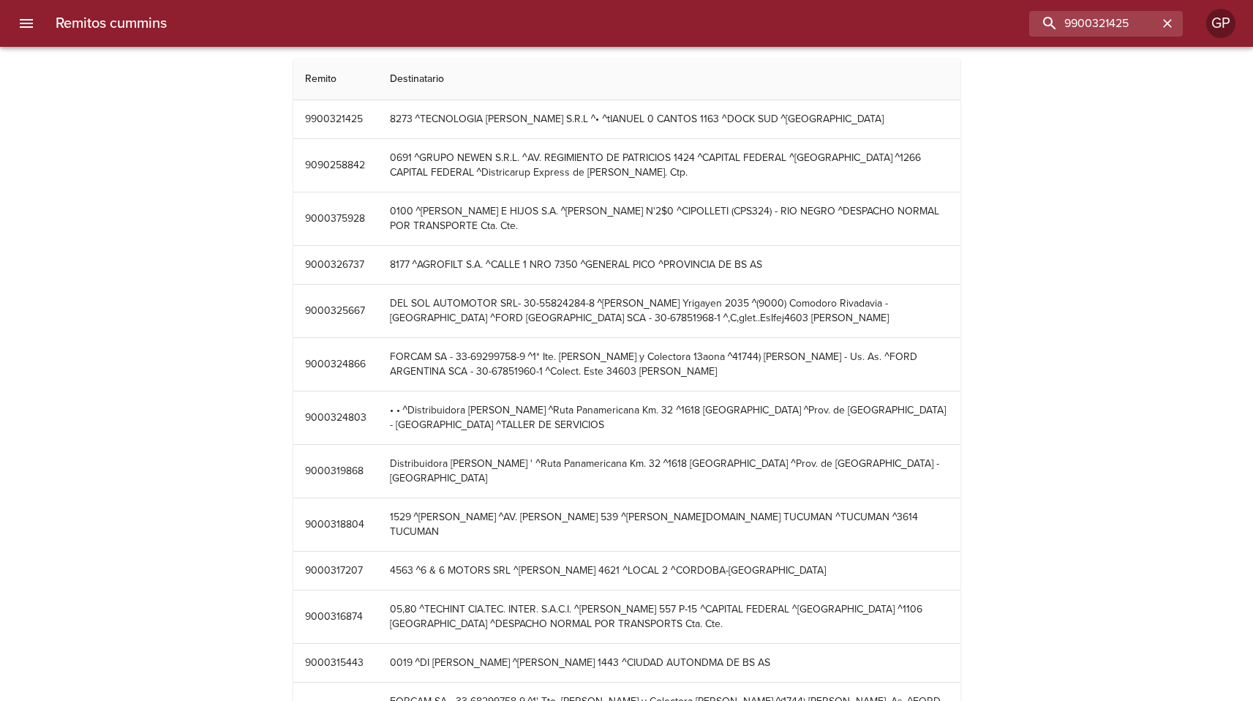
click at [32, 27] on icon "menu" at bounding box center [26, 23] width 13 height 9
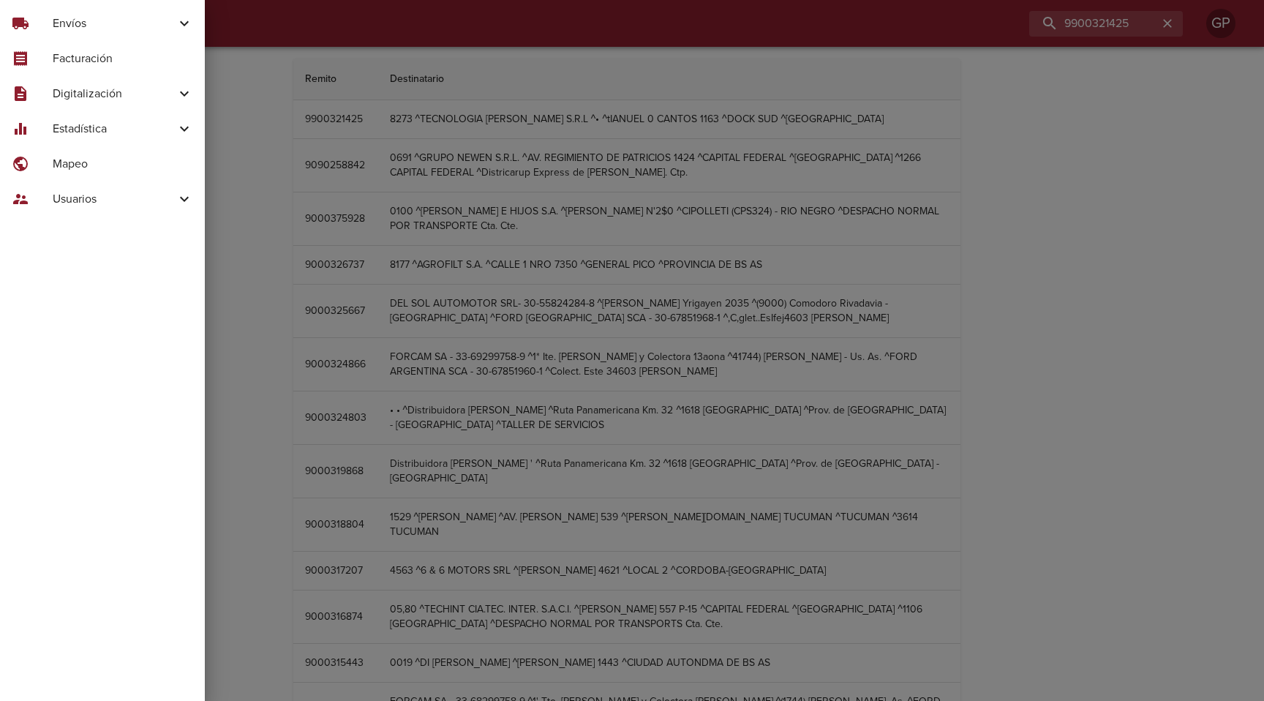
click at [107, 132] on span "Estadística" at bounding box center [114, 129] width 123 height 18
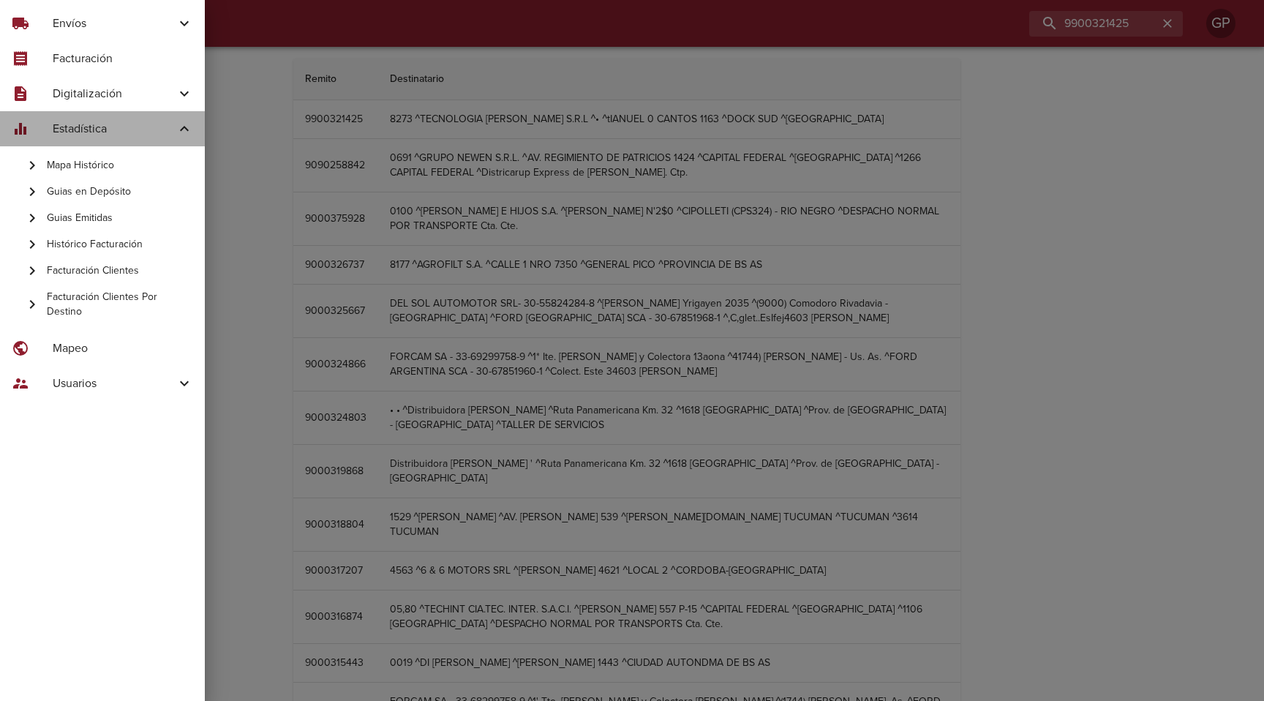
click at [146, 120] on span "Estadística" at bounding box center [114, 129] width 123 height 18
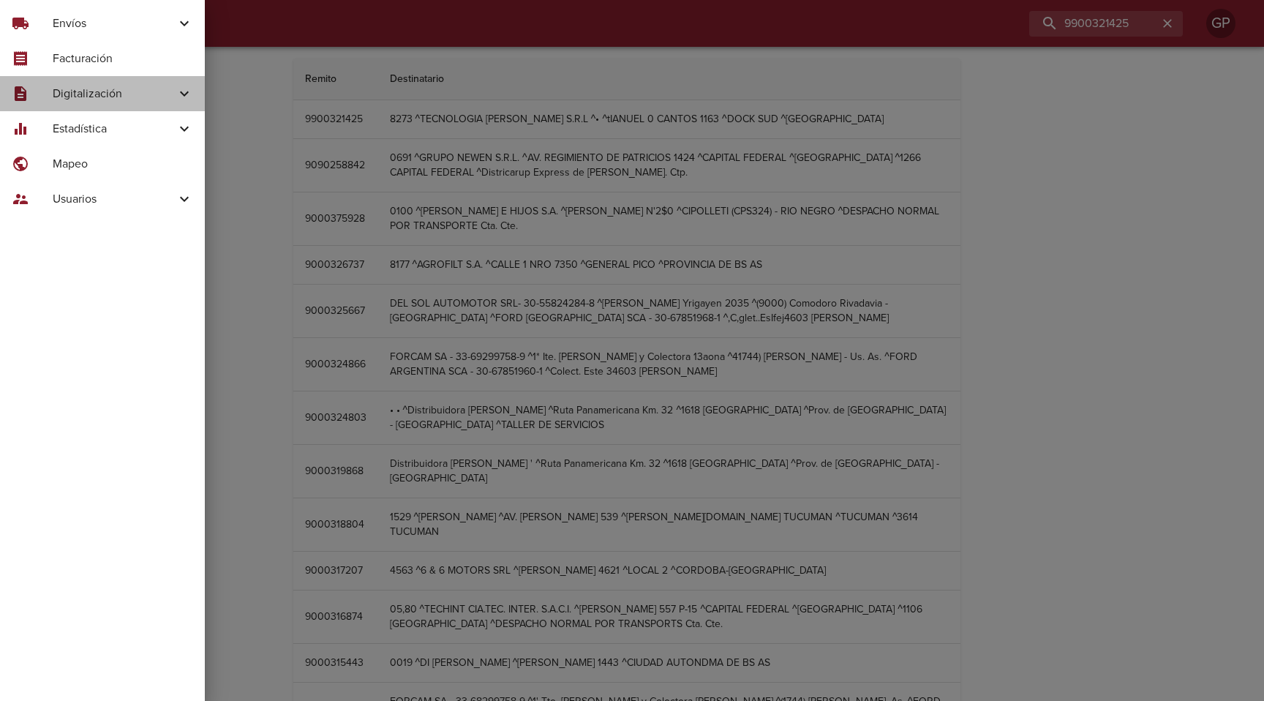
click at [154, 86] on span "Digitalización" at bounding box center [114, 94] width 123 height 18
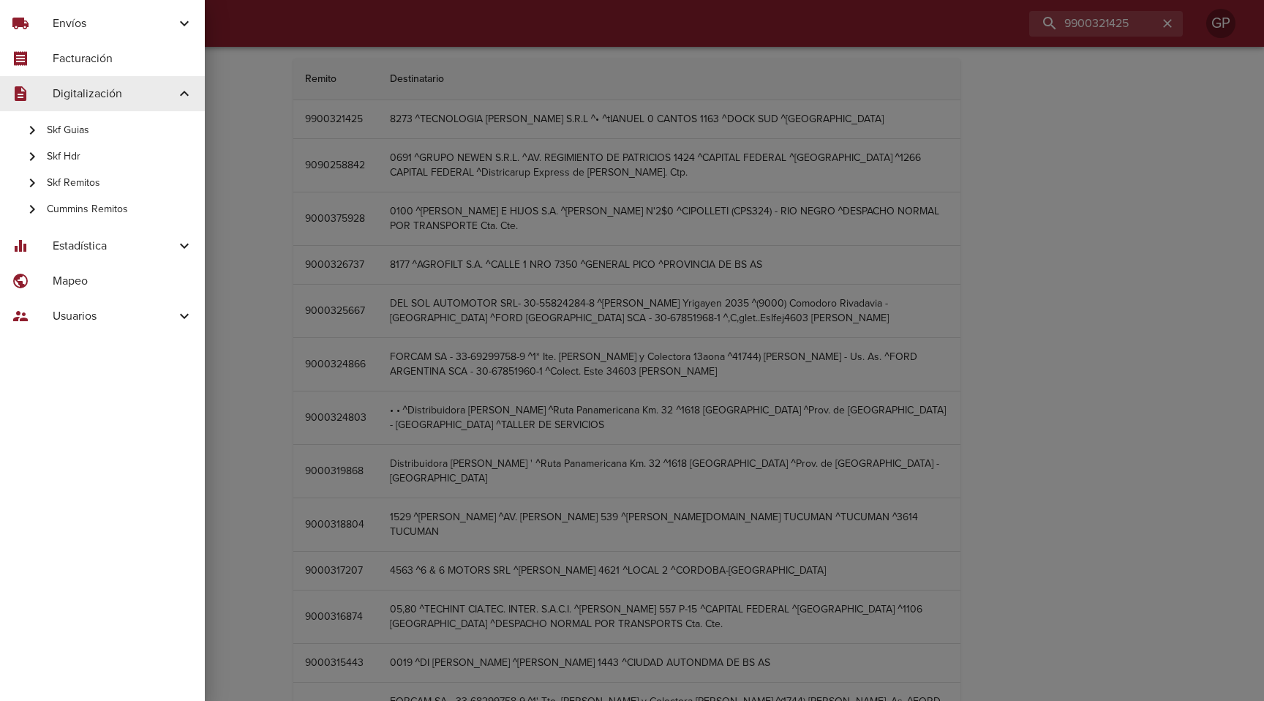
click at [247, 238] on div at bounding box center [632, 350] width 1264 height 701
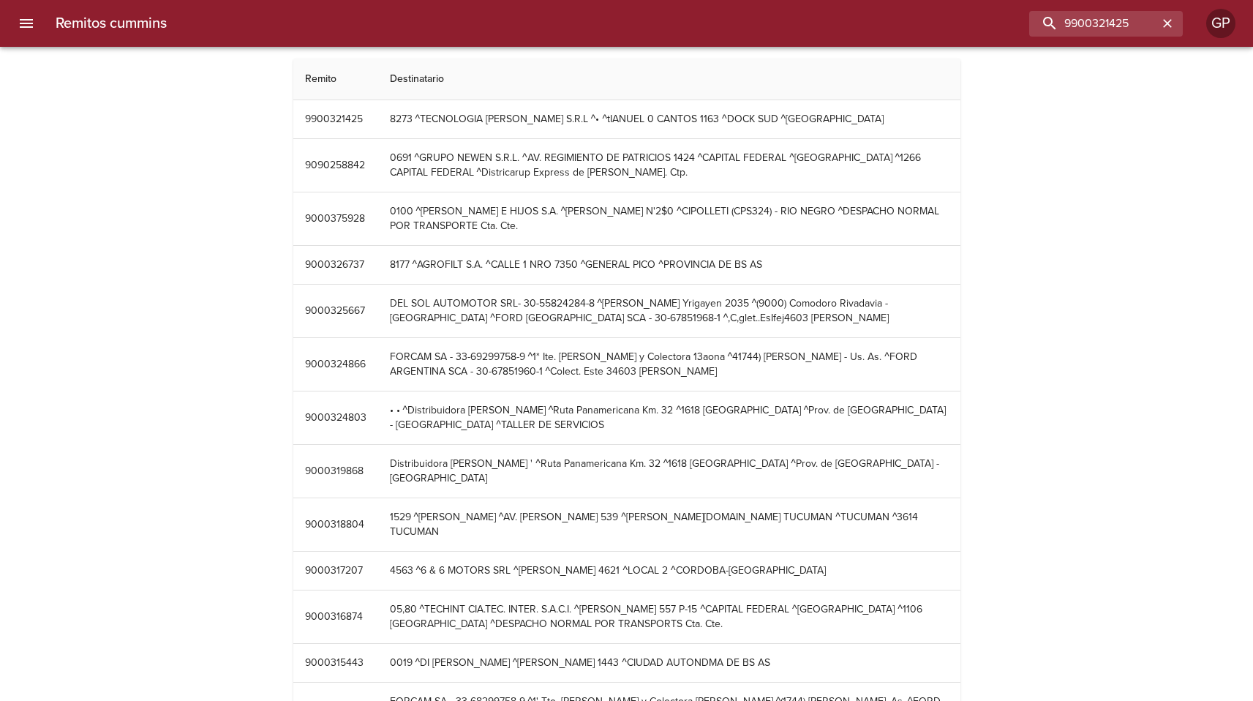
click at [12, 9] on div at bounding box center [7, 350] width 15 height 701
click at [15, 17] on button "menu" at bounding box center [26, 23] width 35 height 35
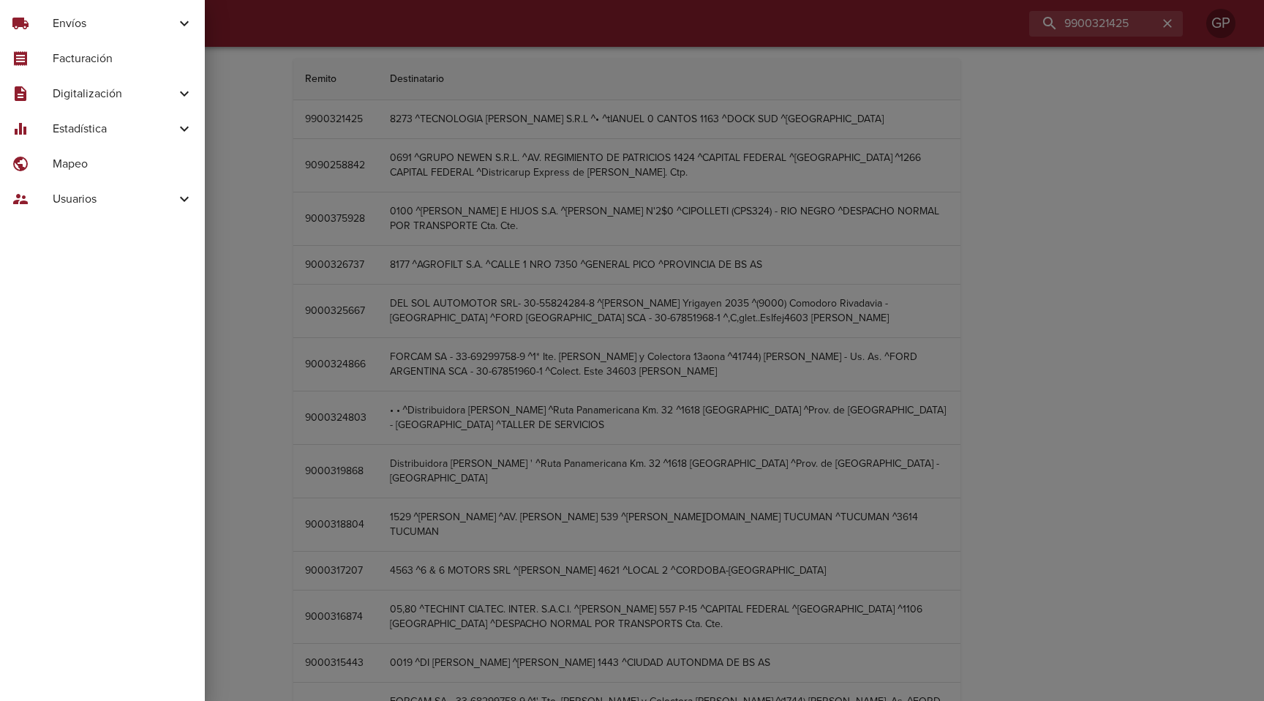
click at [164, 95] on span "Digitalización" at bounding box center [114, 94] width 123 height 18
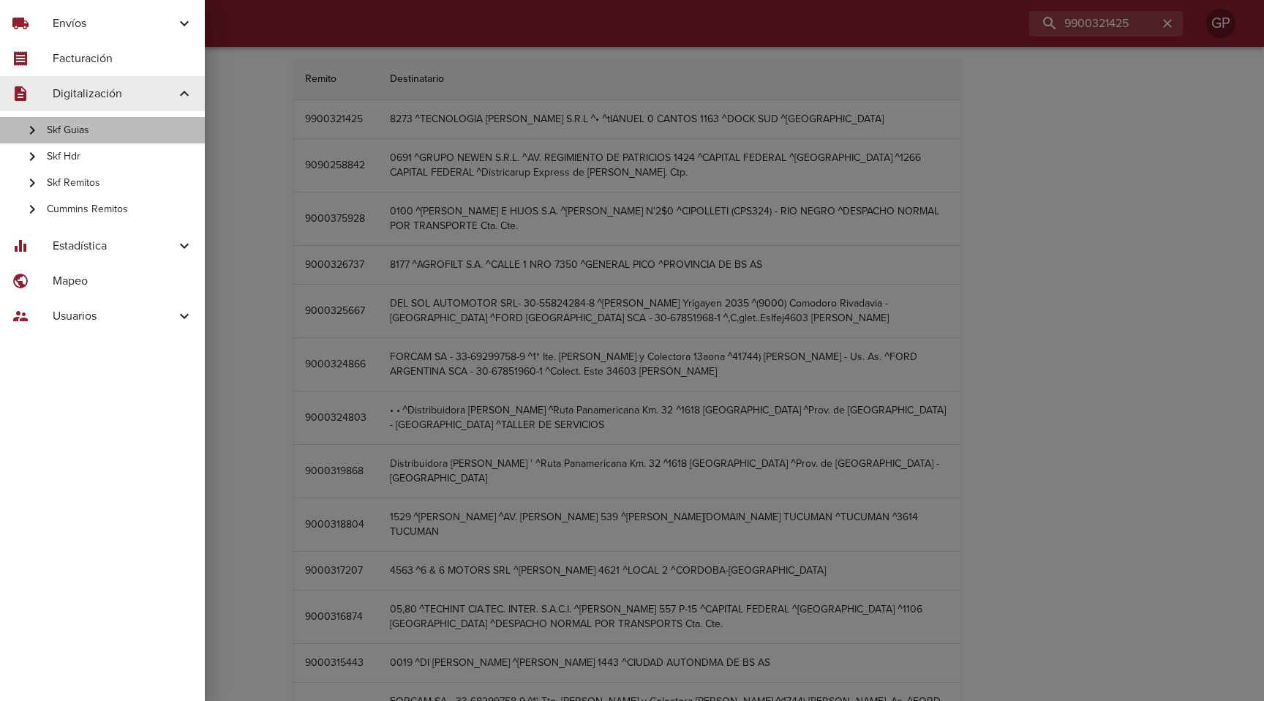
click at [88, 129] on span "Skf Guias" at bounding box center [120, 130] width 146 height 15
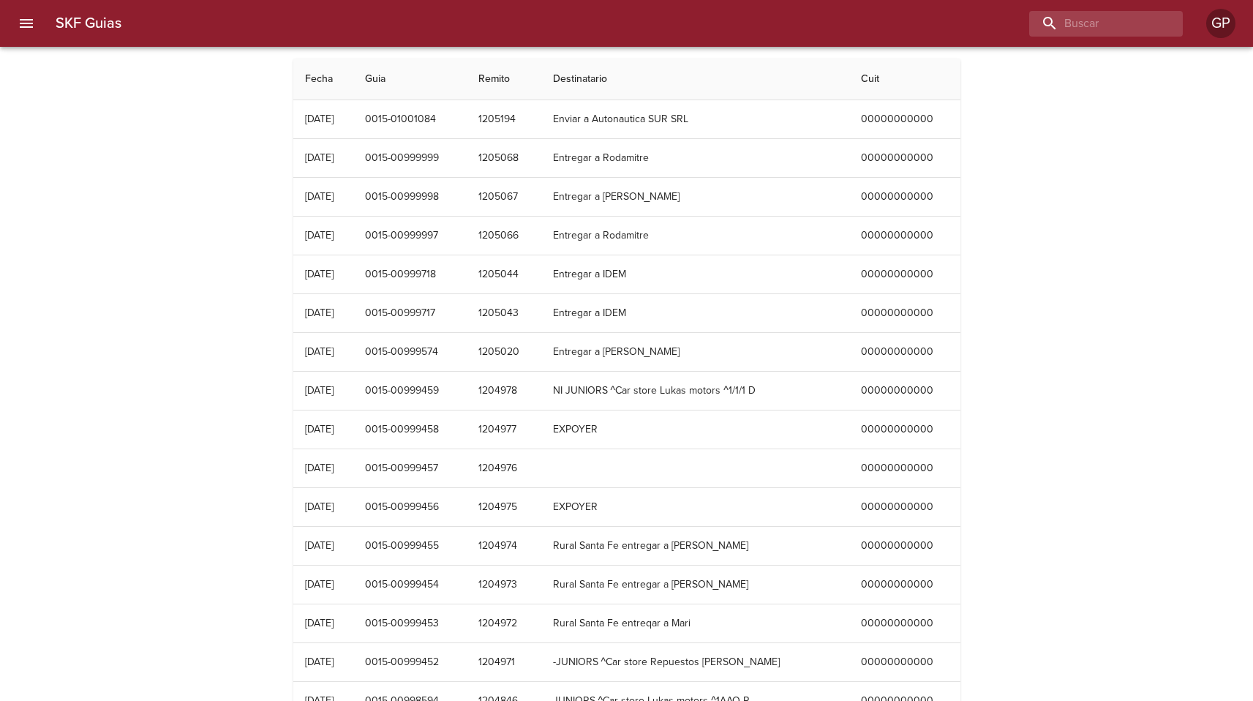
click at [40, 25] on button "menu" at bounding box center [26, 23] width 35 height 35
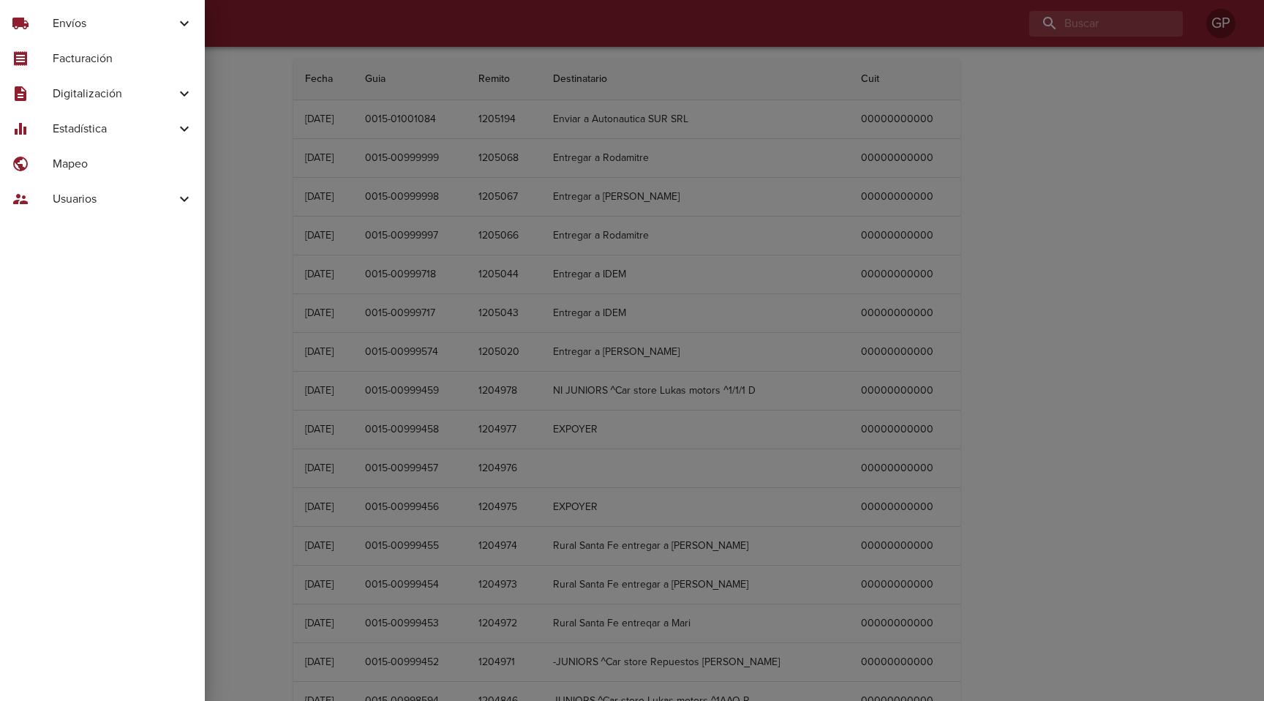
click at [184, 90] on icon at bounding box center [185, 94] width 18 height 18
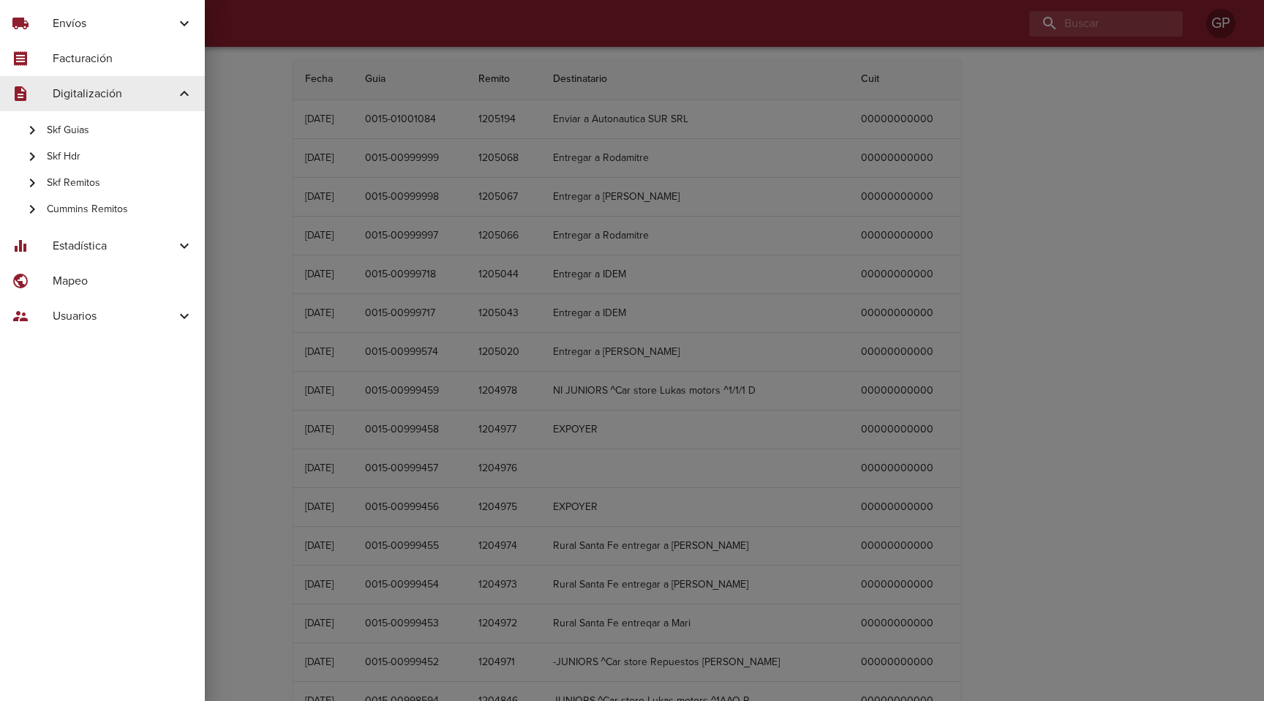
click at [82, 123] on span "Skf Guias" at bounding box center [120, 130] width 146 height 15
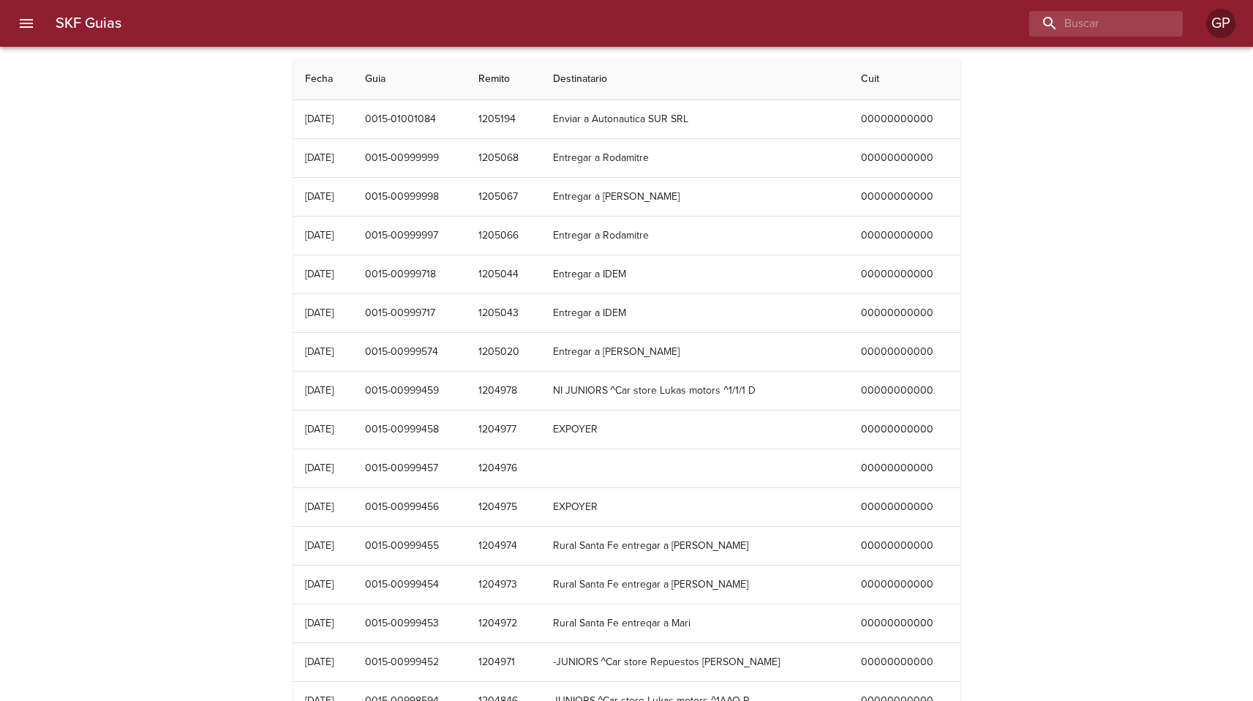
click at [20, 15] on icon "menu" at bounding box center [27, 24] width 18 height 18
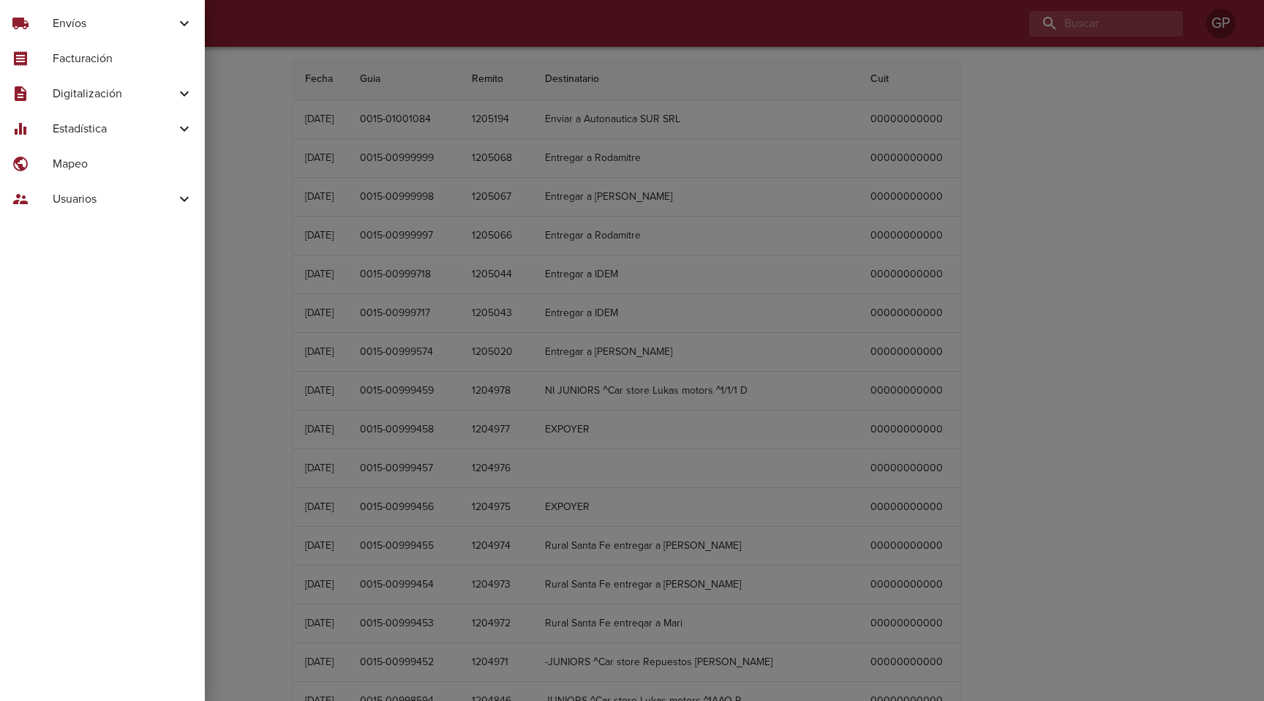
click at [242, 50] on div at bounding box center [632, 350] width 1264 height 701
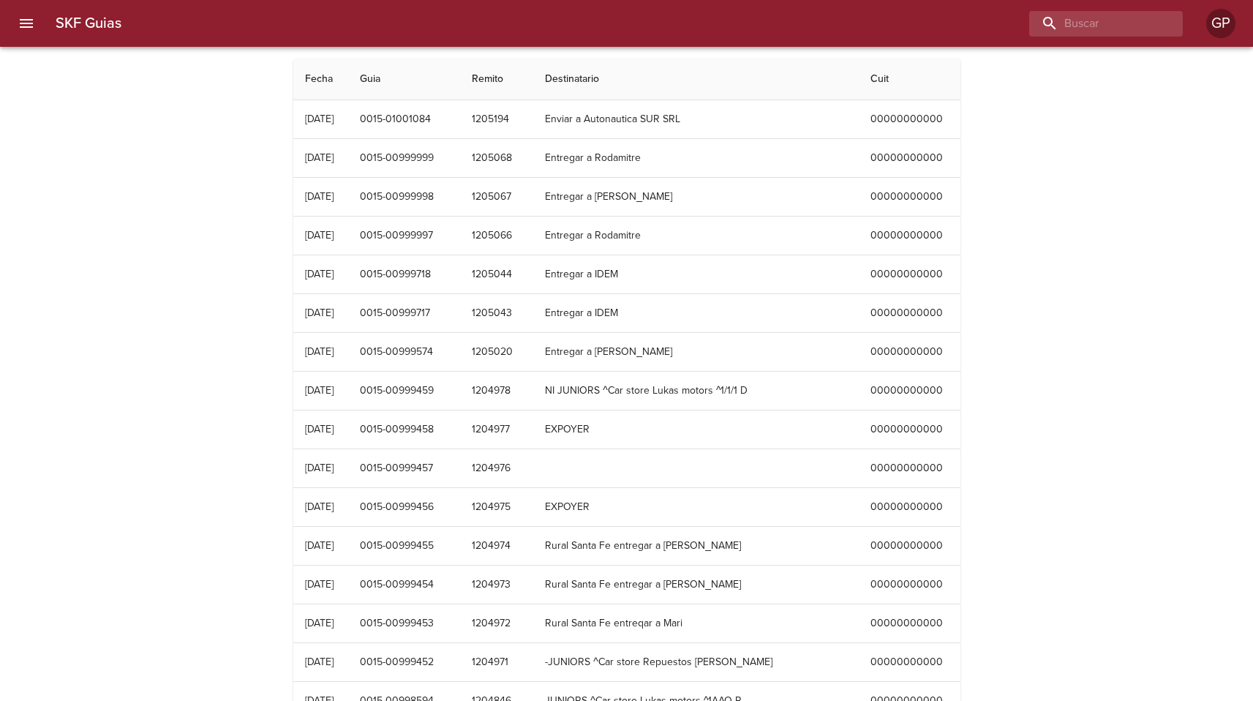
click at [21, 14] on button "menu" at bounding box center [26, 23] width 35 height 35
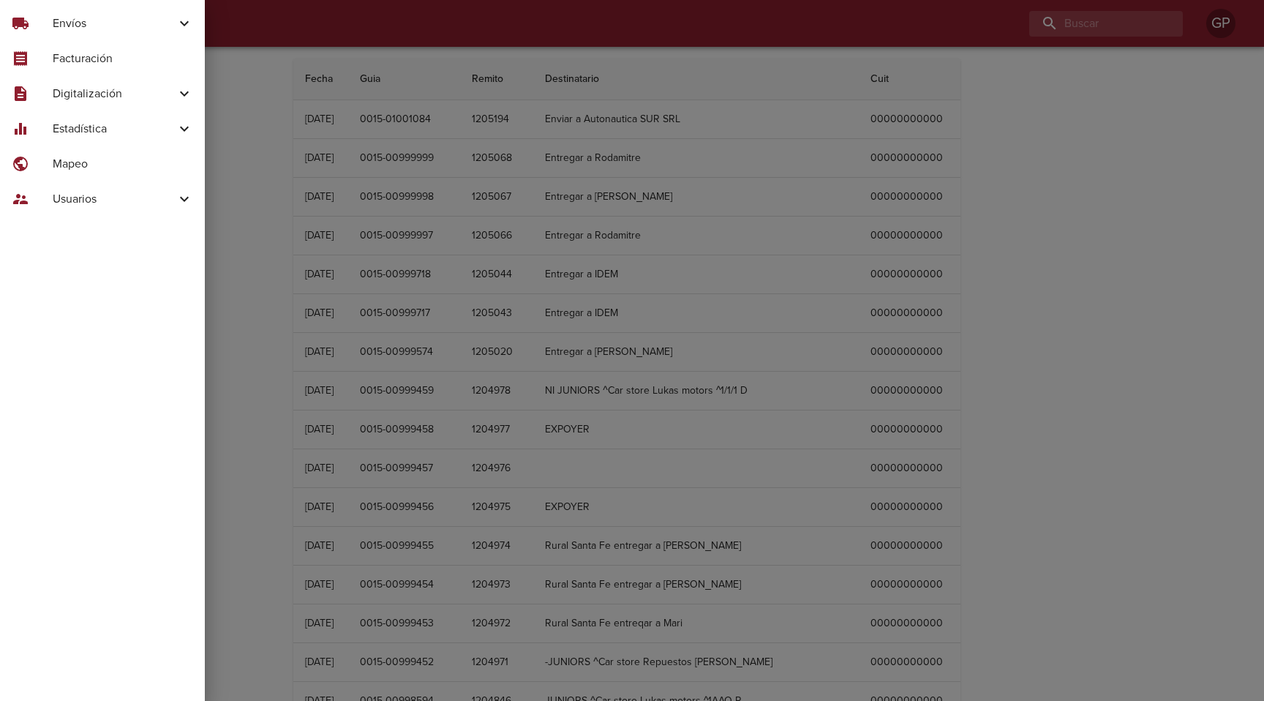
click at [139, 131] on span "Estadística" at bounding box center [114, 129] width 123 height 18
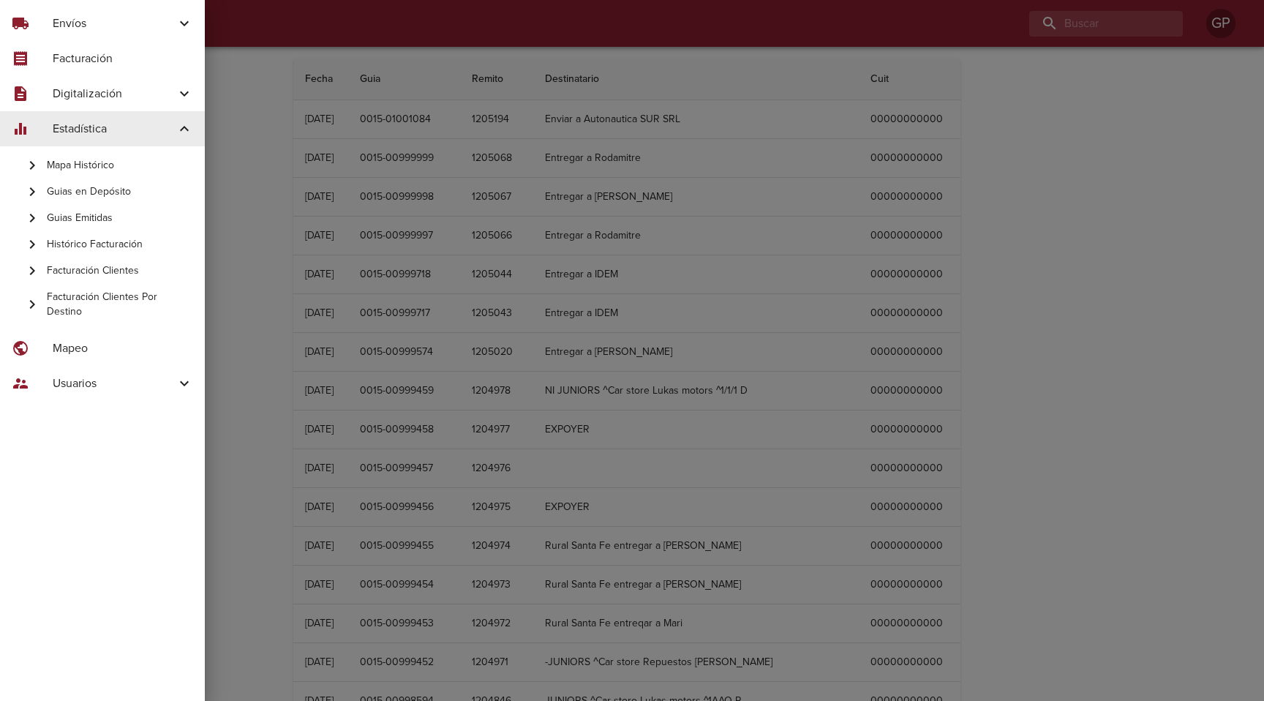
click at [143, 129] on span "Estadística" at bounding box center [114, 129] width 123 height 18
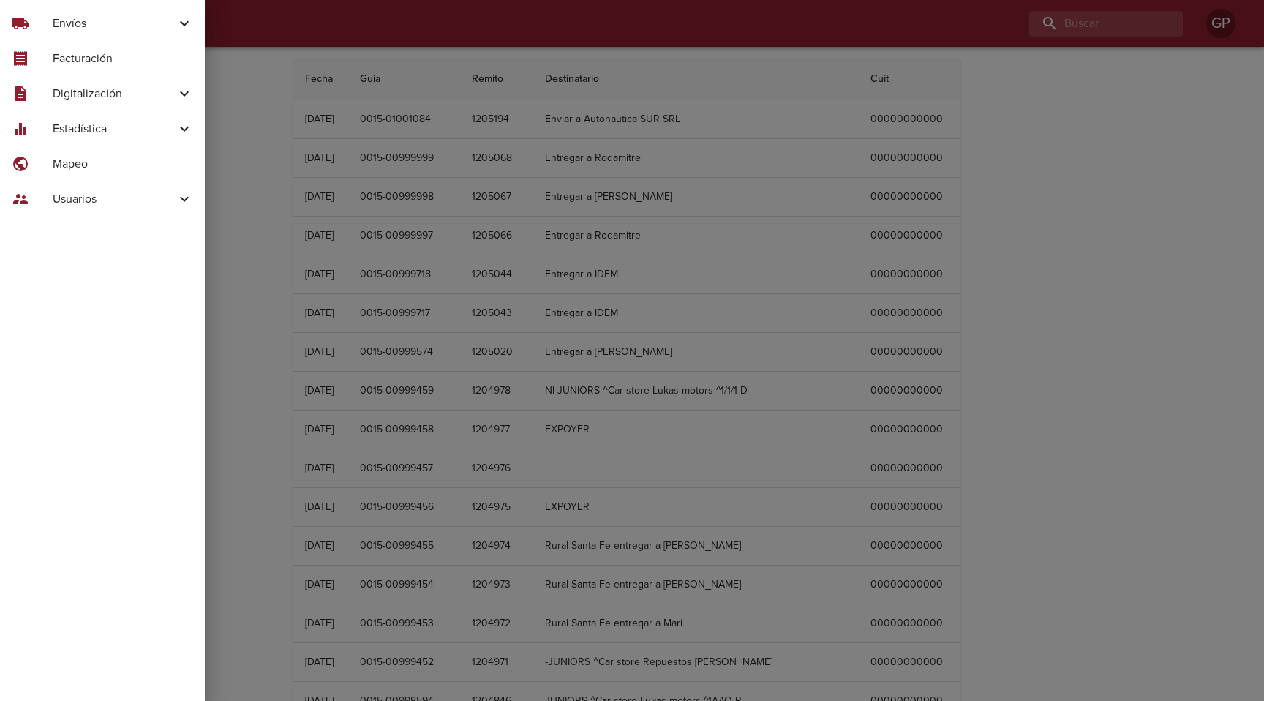
click at [135, 89] on span "Digitalización" at bounding box center [114, 94] width 123 height 18
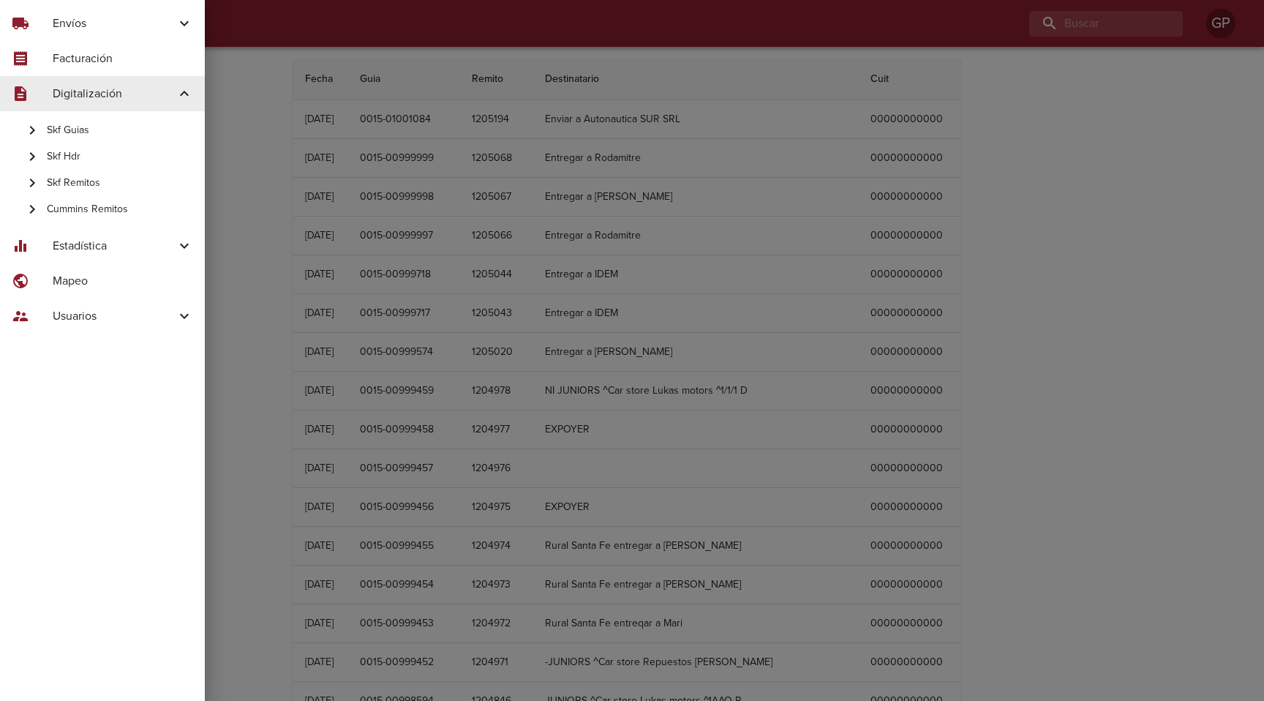
click at [71, 129] on span "Skf Guias" at bounding box center [120, 130] width 146 height 15
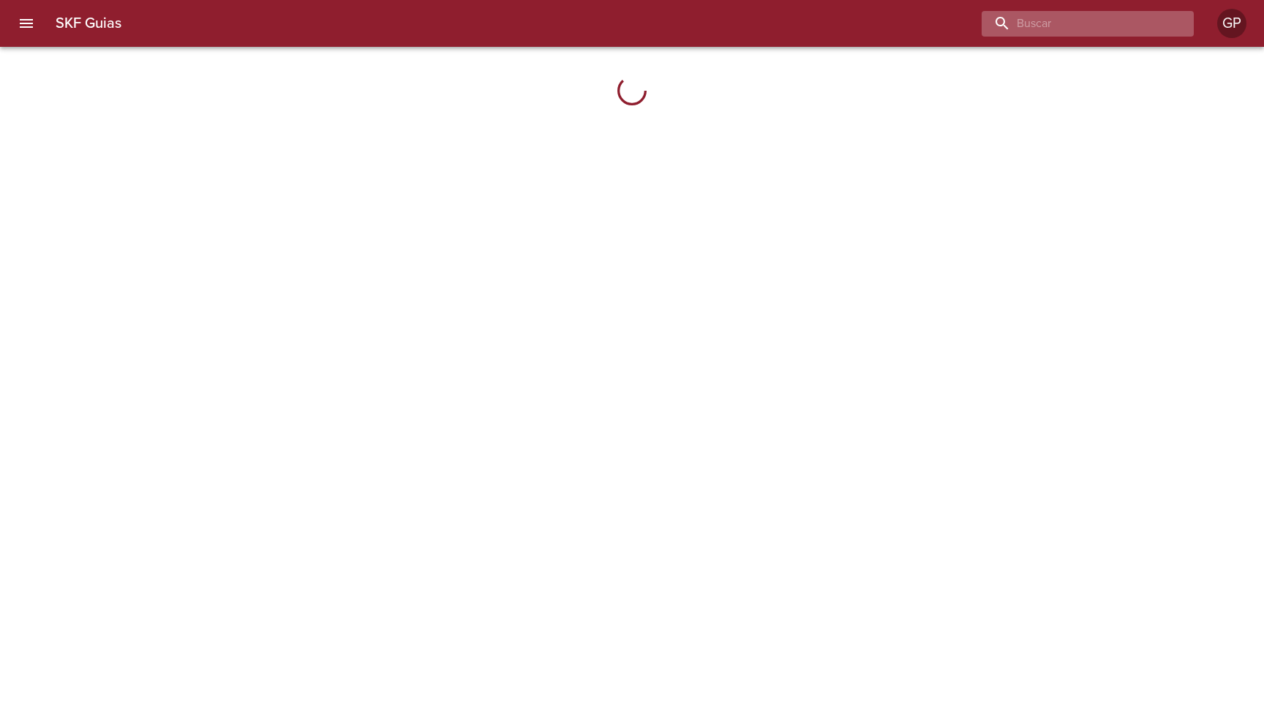
click at [1107, 32] on input "buscar" at bounding box center [1075, 24] width 187 height 26
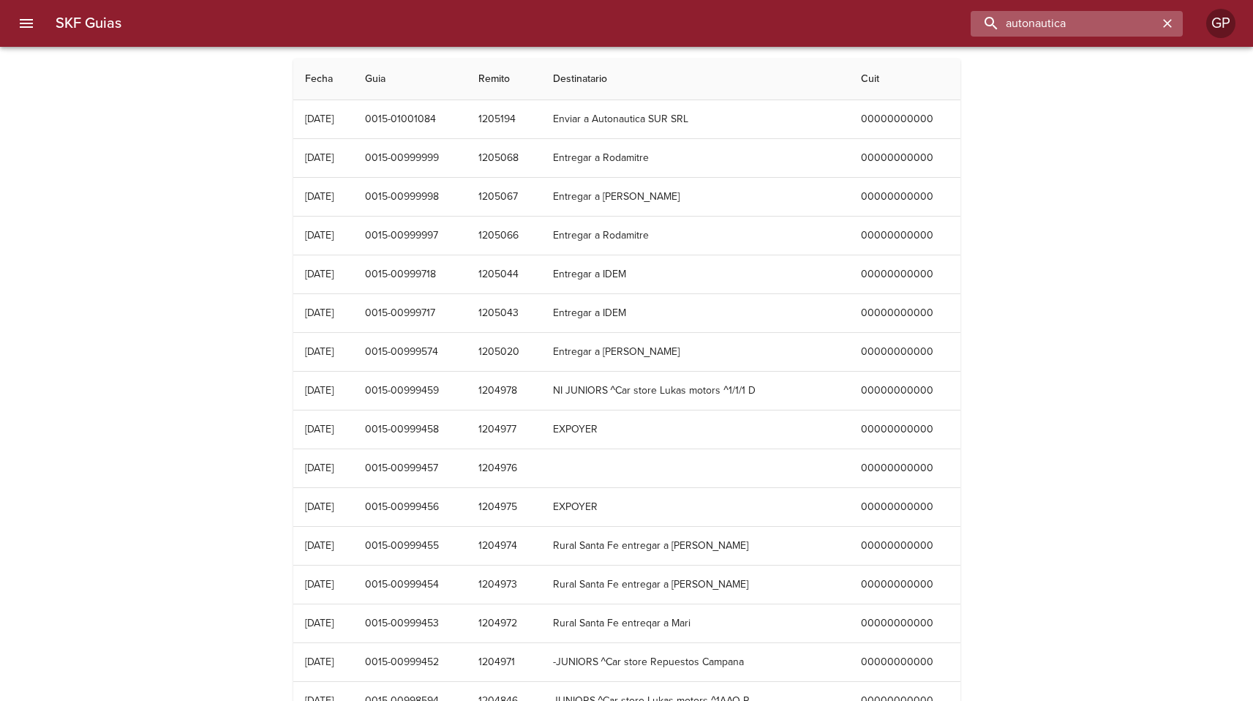
type input "autonautica"
click at [1105, 25] on input "autonautica" at bounding box center [1064, 24] width 187 height 26
click at [1115, 27] on input "autonautica" at bounding box center [1064, 24] width 187 height 26
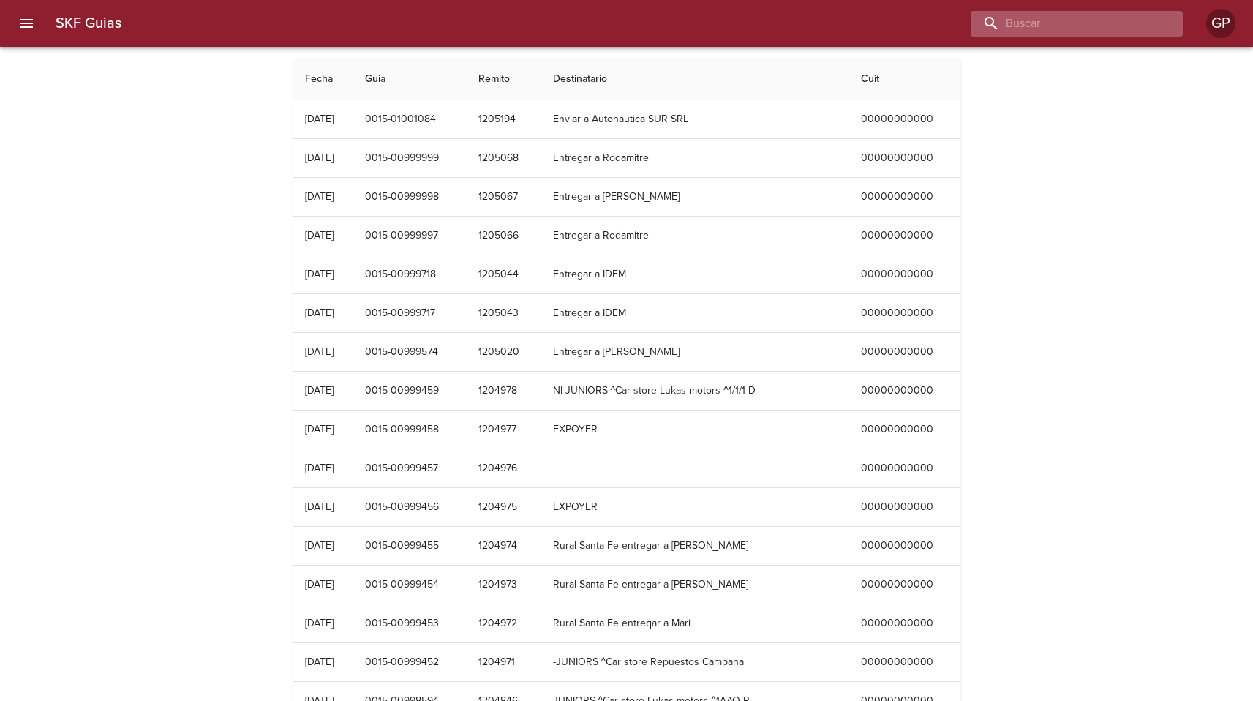
paste input "autonautica"
type input "autonautica"
click at [1112, 23] on input "buscar" at bounding box center [1064, 24] width 187 height 26
paste input "autonautica"
type input "autonautica"
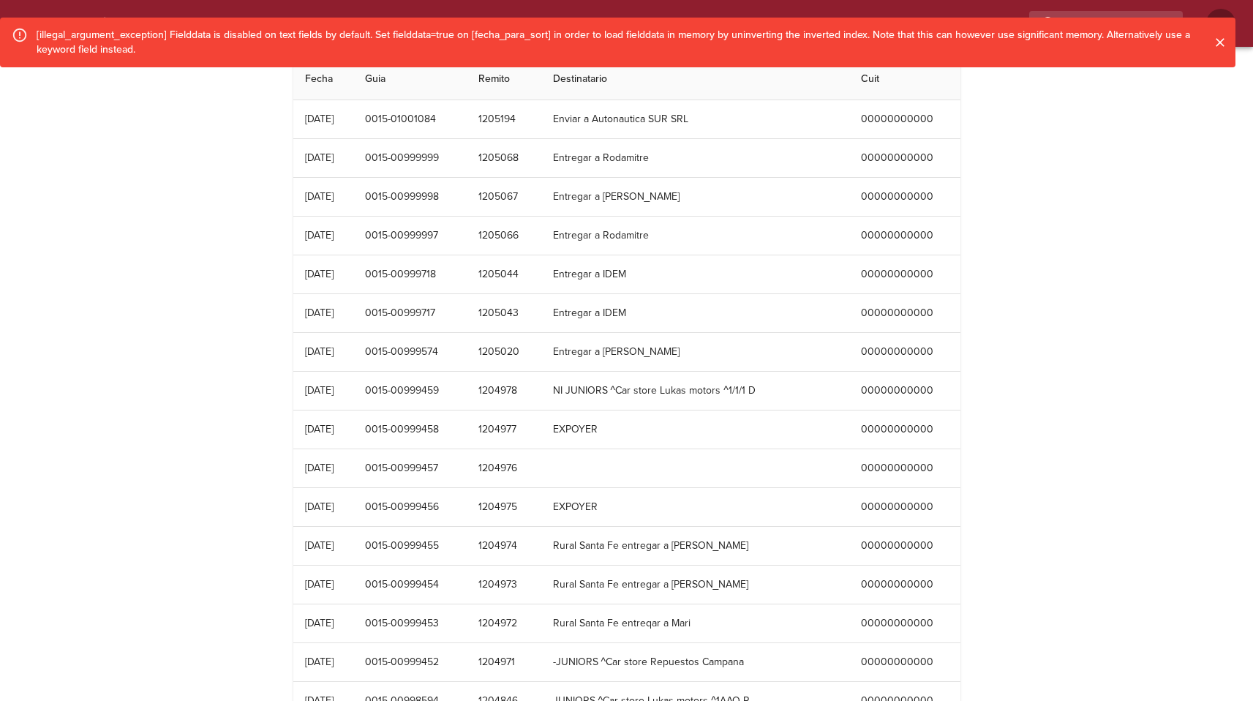
click at [1222, 43] on icon "Cerrar" at bounding box center [1220, 42] width 9 height 9
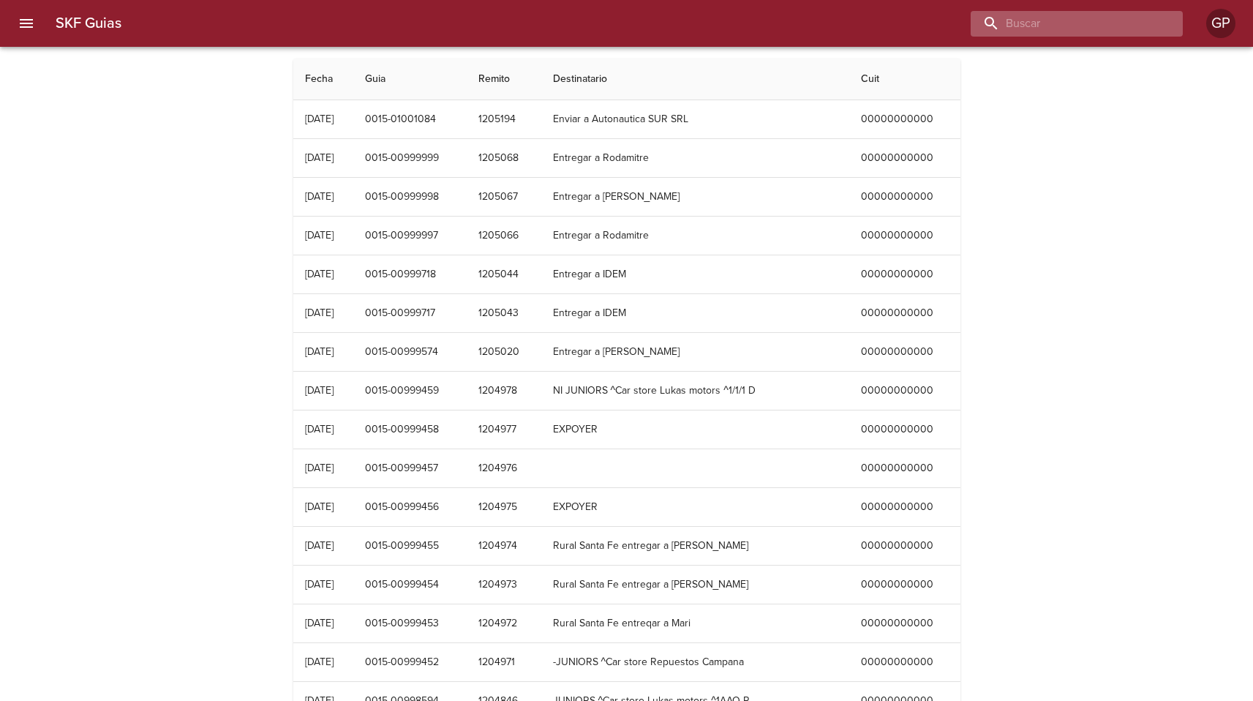
click at [1072, 33] on input "buscar" at bounding box center [1064, 24] width 187 height 26
type input "enviar"
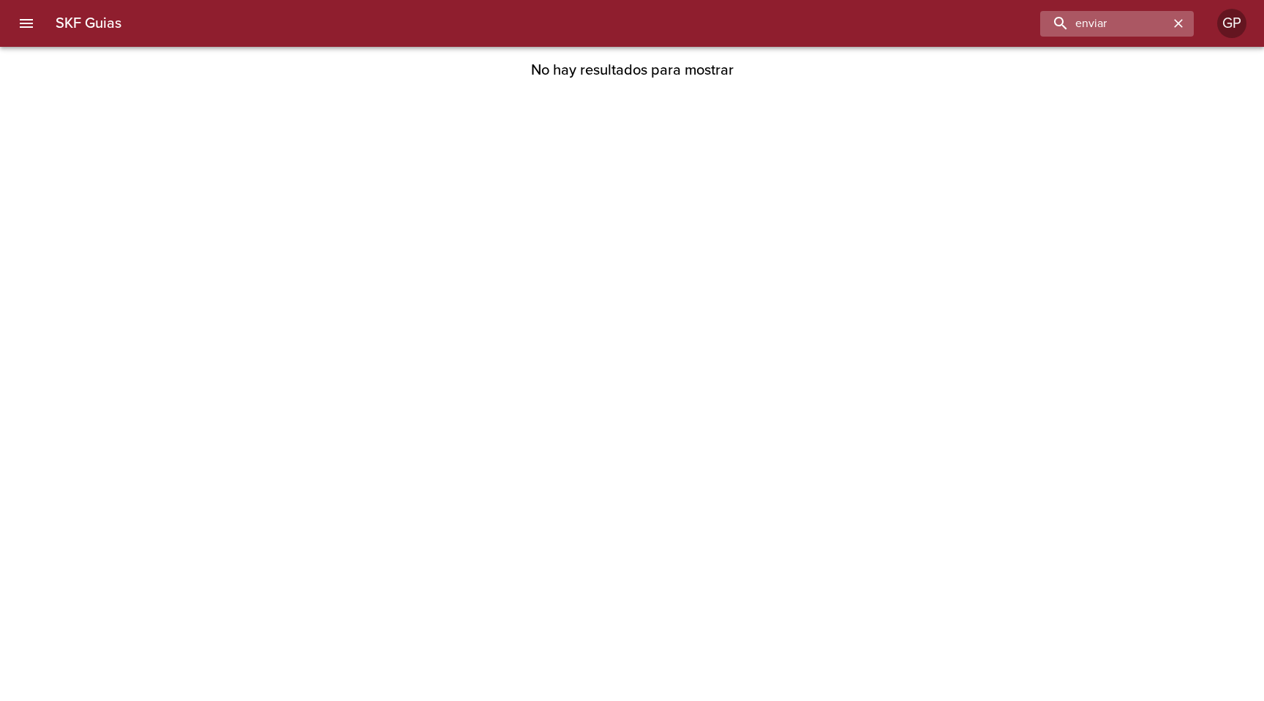
click at [1182, 24] on icon "button" at bounding box center [1178, 23] width 15 height 15
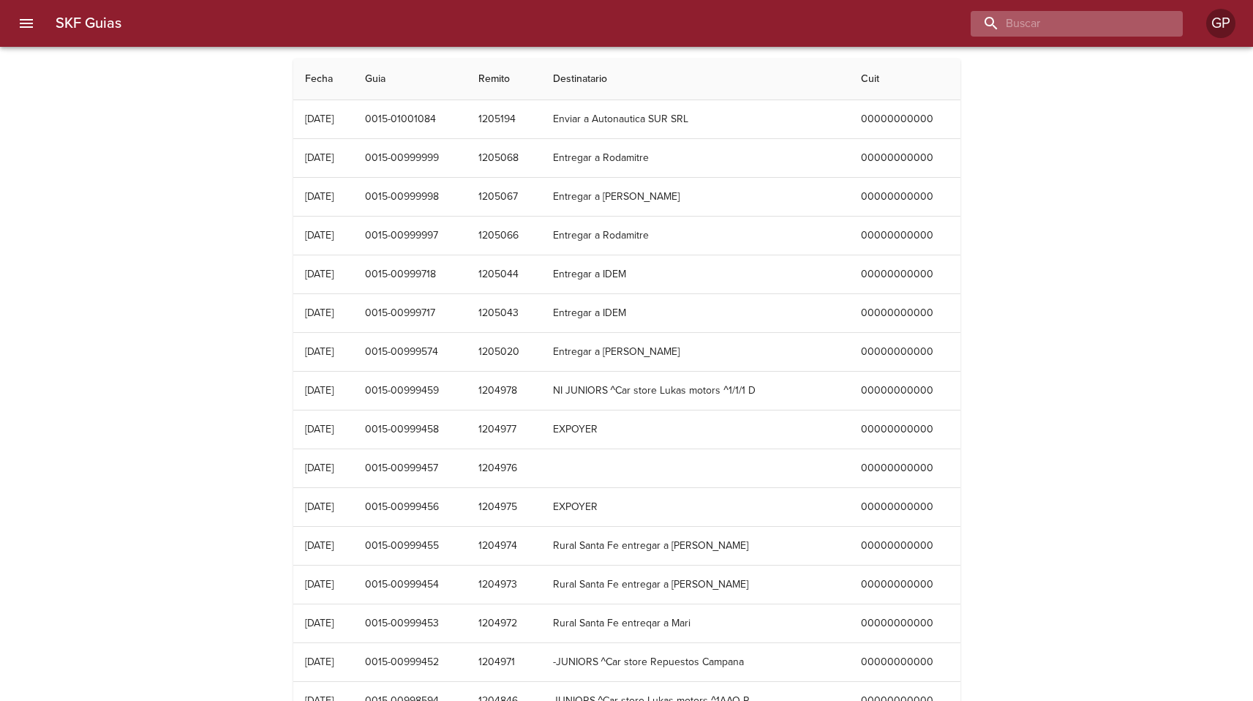
click at [1075, 18] on input "buscar" at bounding box center [1064, 24] width 187 height 26
type input "12/08"
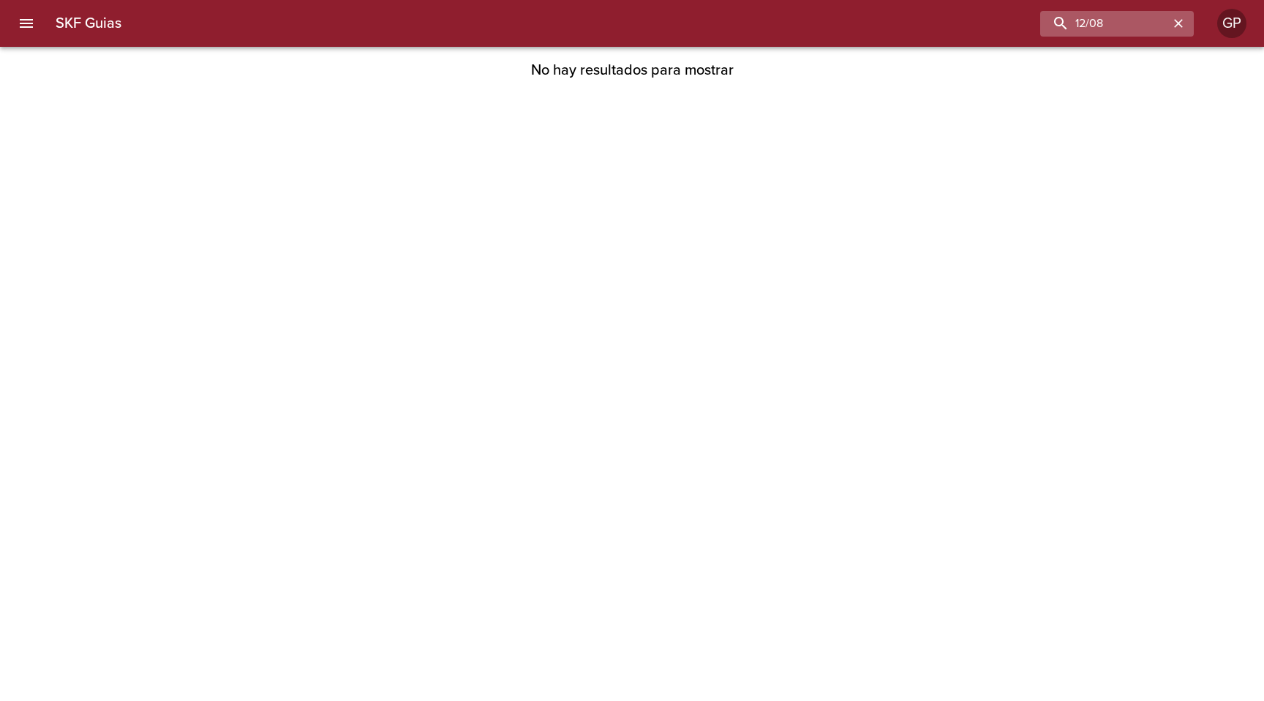
click at [1178, 19] on icon "button" at bounding box center [1178, 23] width 15 height 15
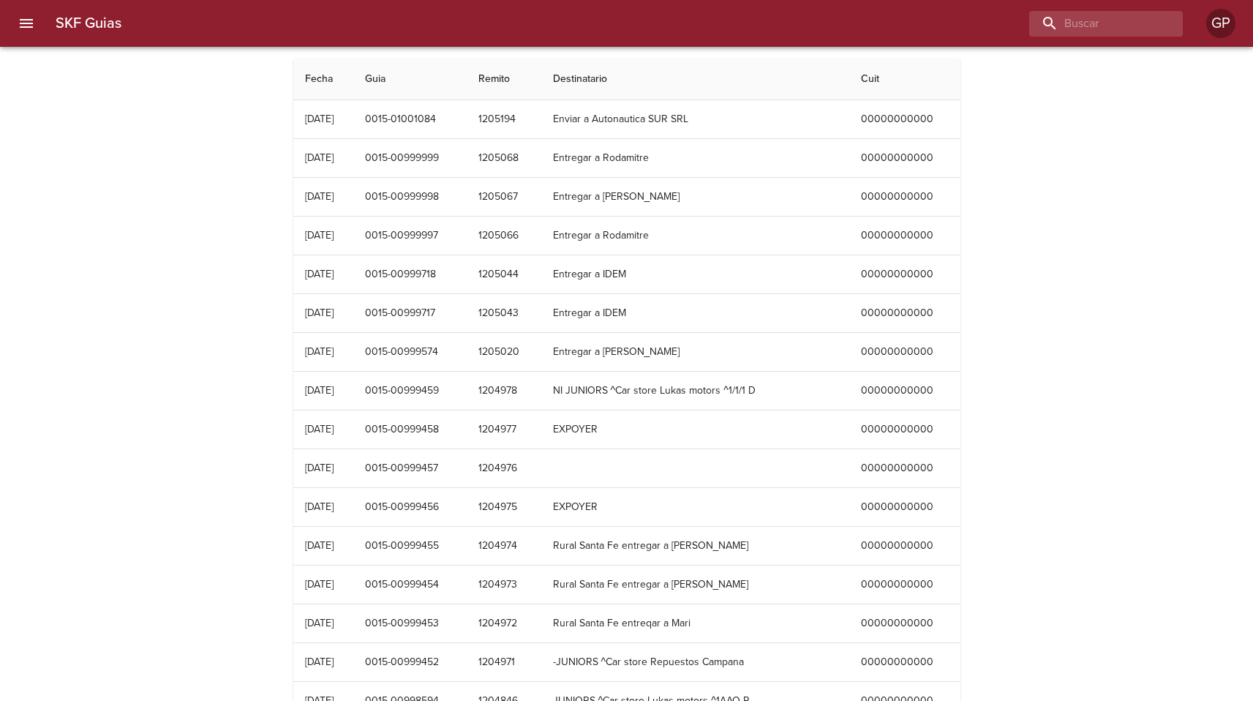
click at [33, 17] on icon "menu" at bounding box center [27, 24] width 18 height 18
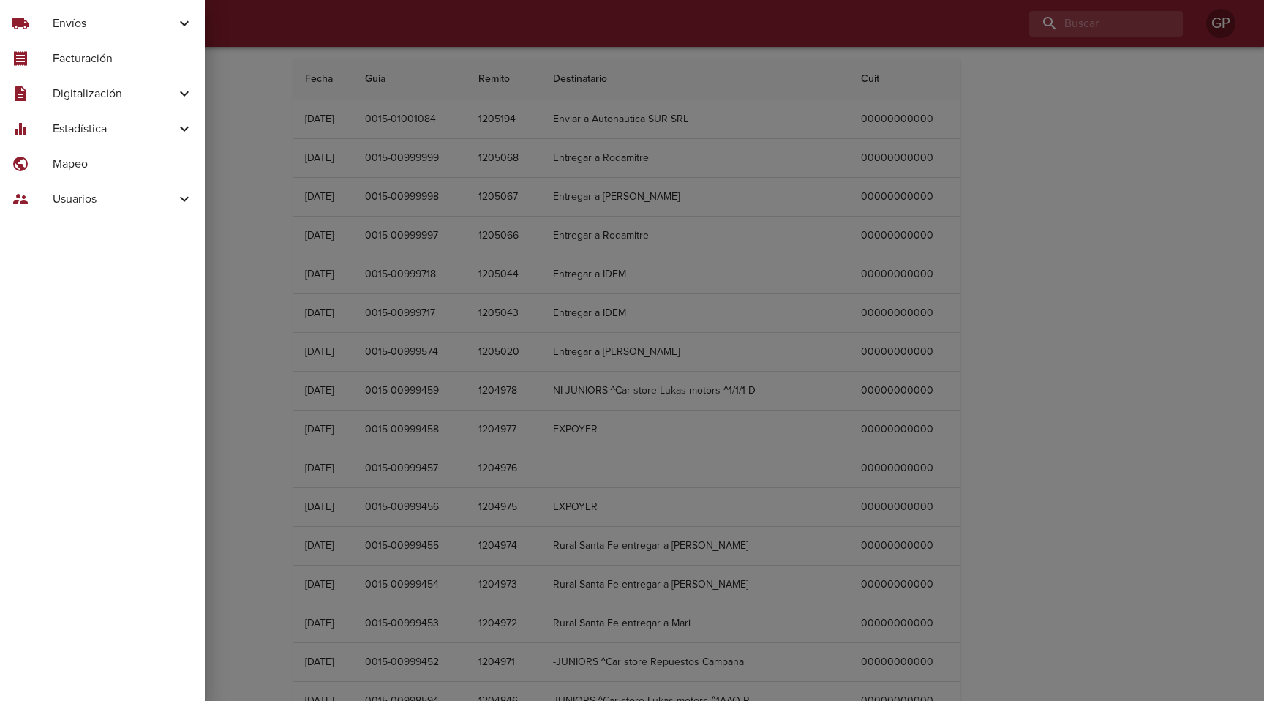
click at [142, 123] on span "Estadística" at bounding box center [114, 129] width 123 height 18
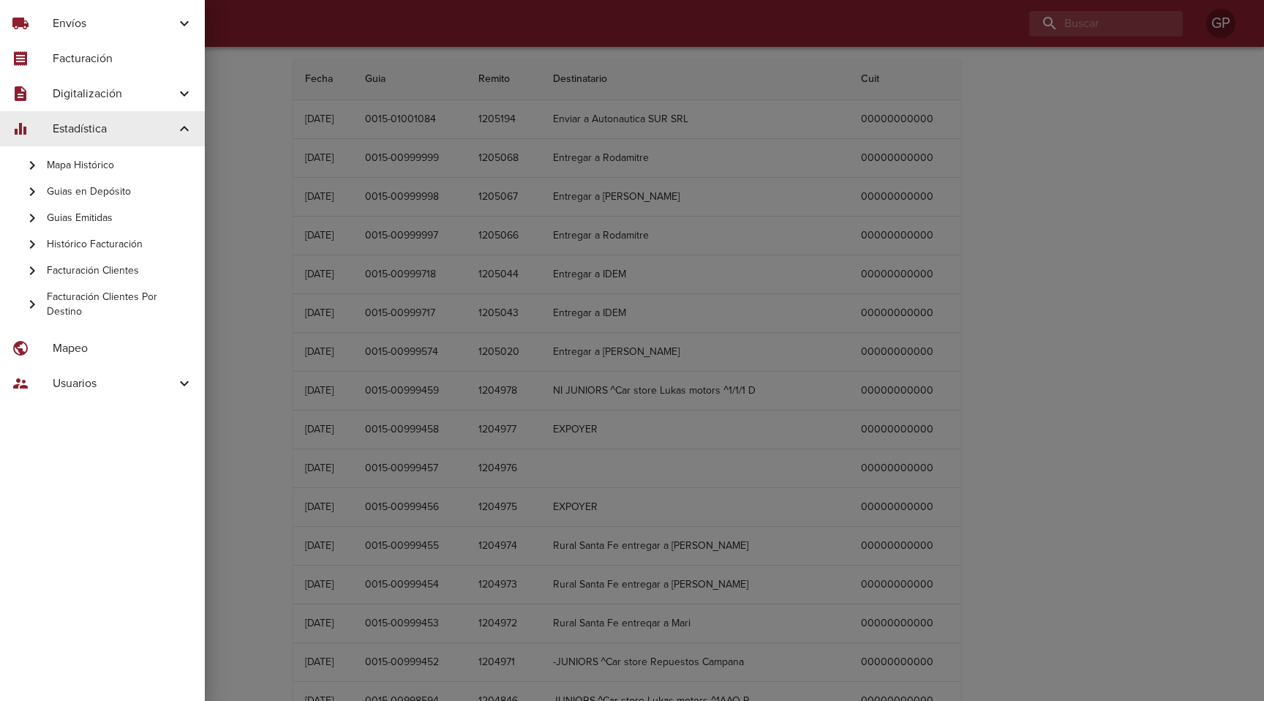
click at [102, 117] on div "equalizer Estadística" at bounding box center [102, 128] width 205 height 35
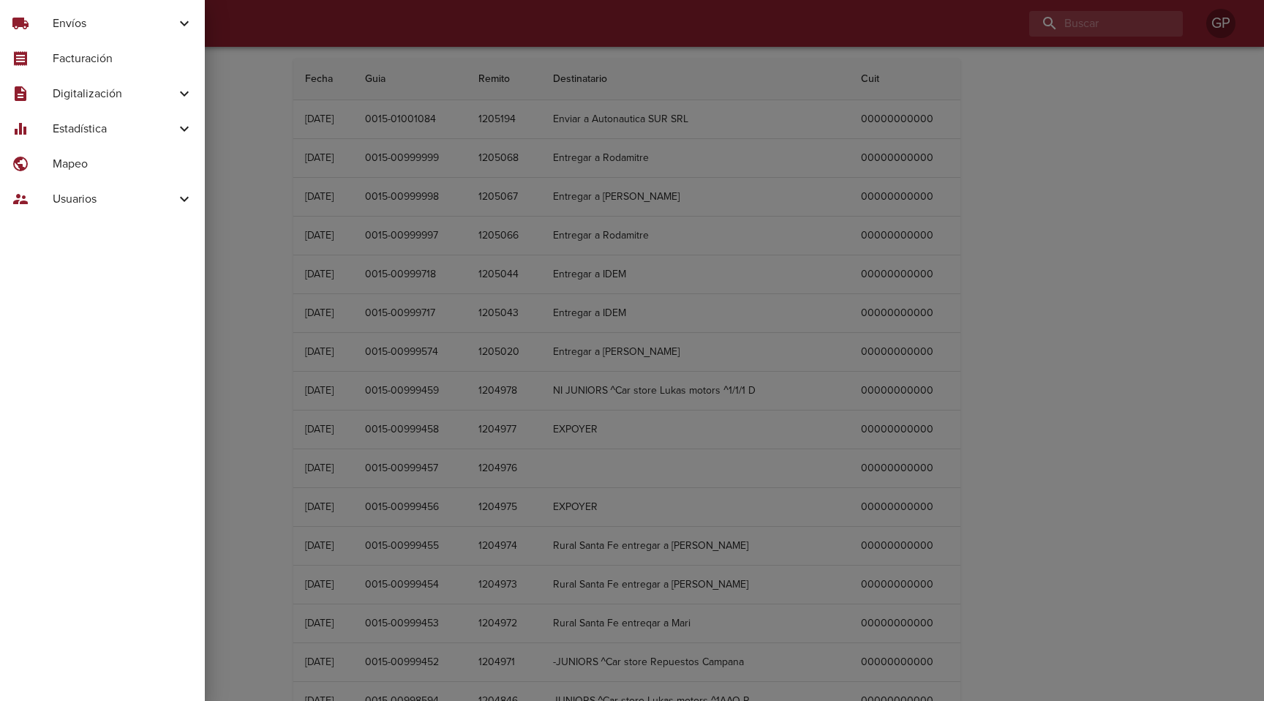
click at [105, 89] on span "Digitalización" at bounding box center [114, 94] width 123 height 18
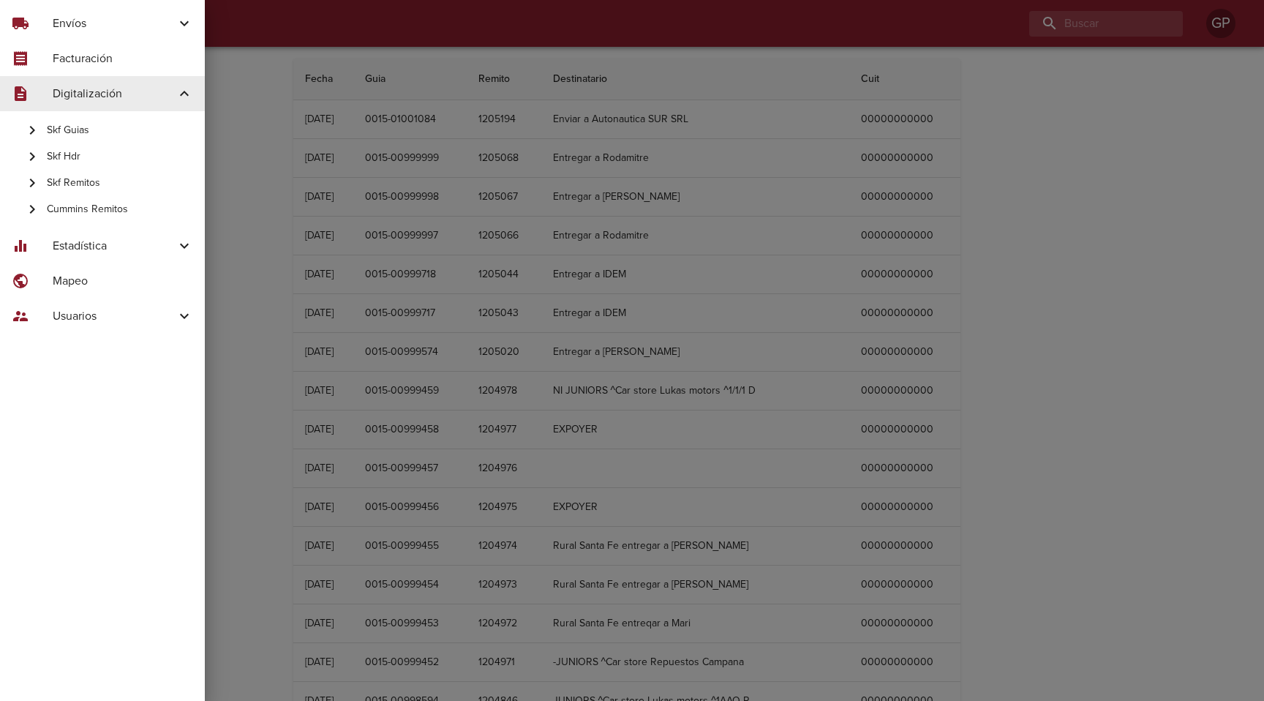
click at [99, 209] on span "Cummins Remitos" at bounding box center [120, 209] width 146 height 15
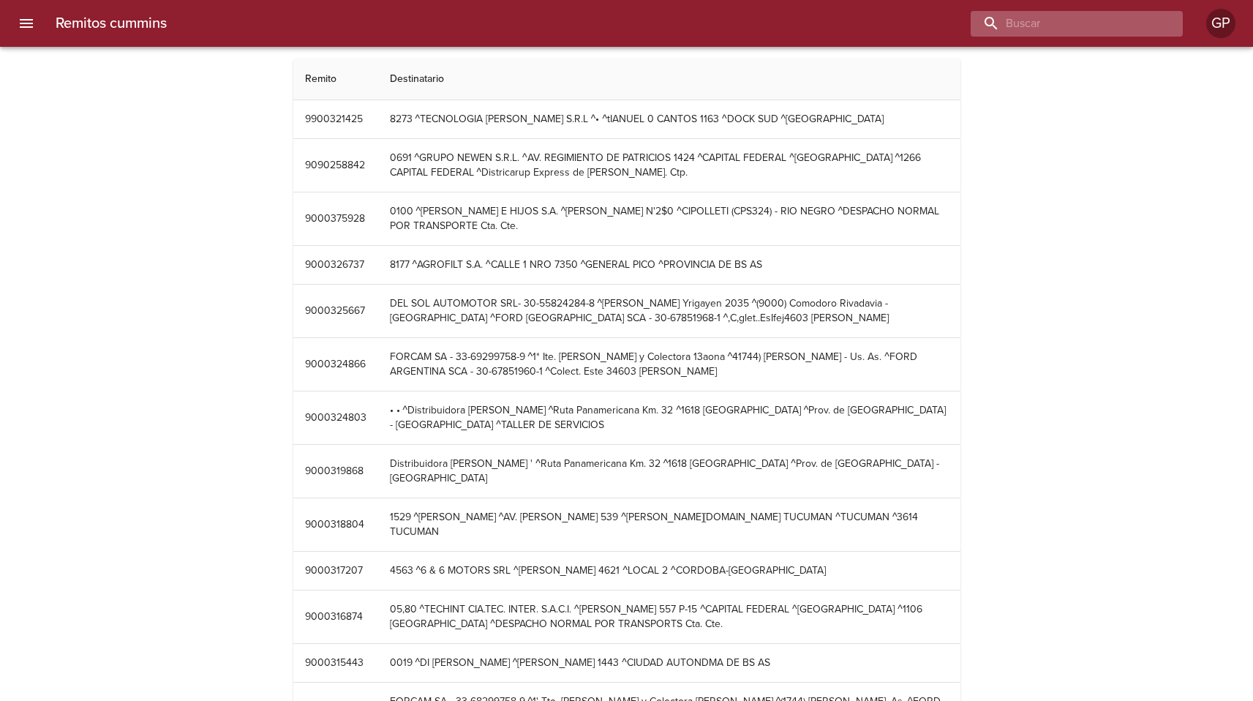
click at [1092, 29] on input "buscar" at bounding box center [1064, 24] width 187 height 26
type input "tecnologia"
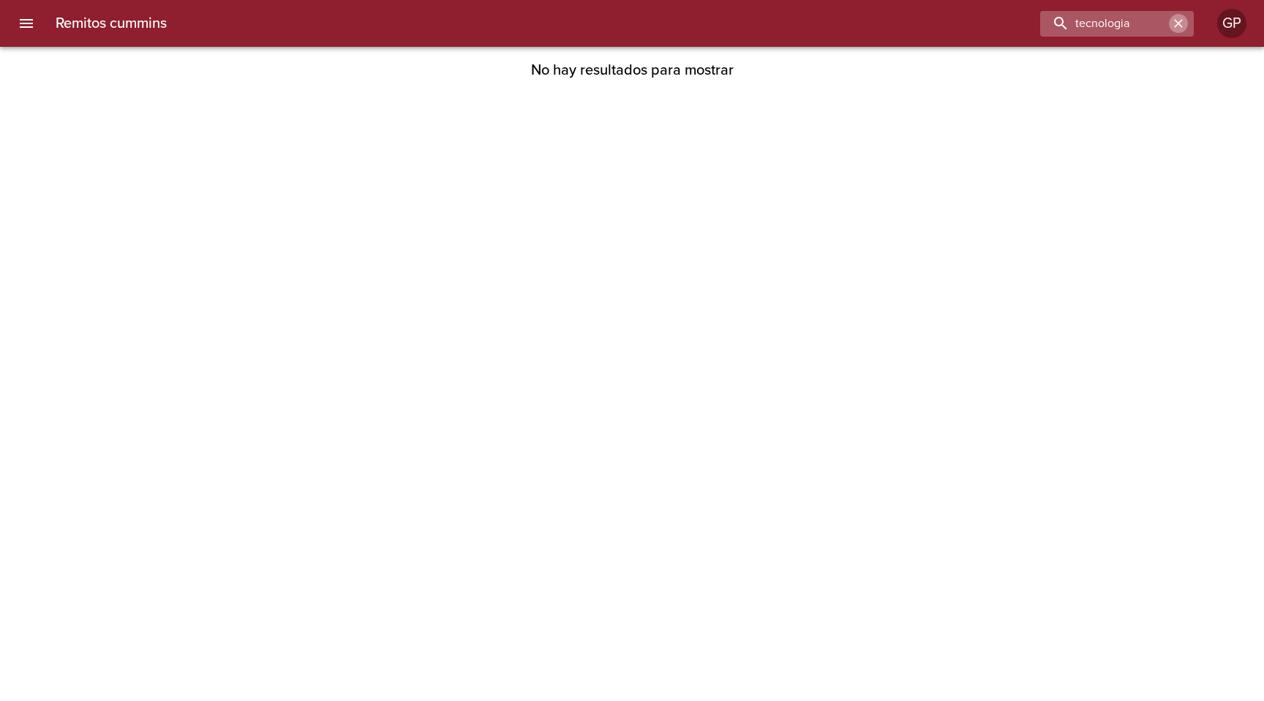
click at [1181, 23] on icon "button" at bounding box center [1178, 23] width 15 height 15
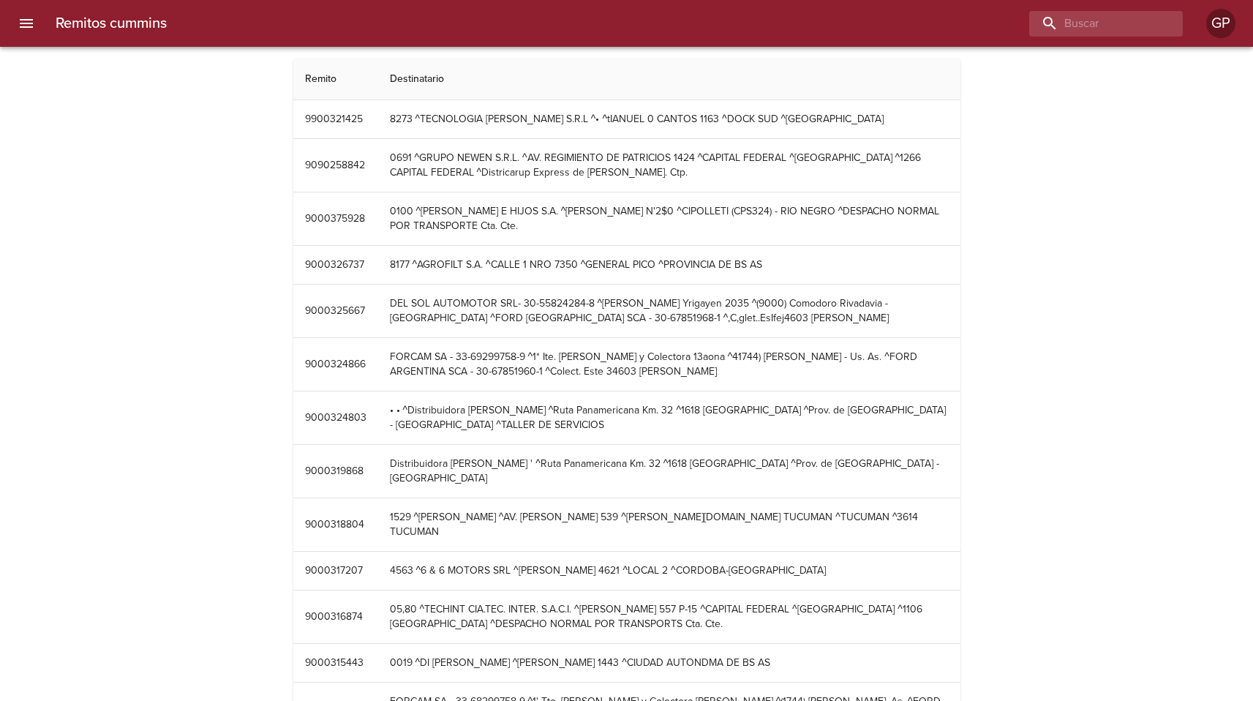
click at [15, 59] on div "Remitos cummins GP Remitos cummins Remito Destinatario 9900321425 8273 ^TECNOLO…" at bounding box center [626, 707] width 1253 height 1296
click at [22, 20] on icon "menu" at bounding box center [27, 24] width 18 height 18
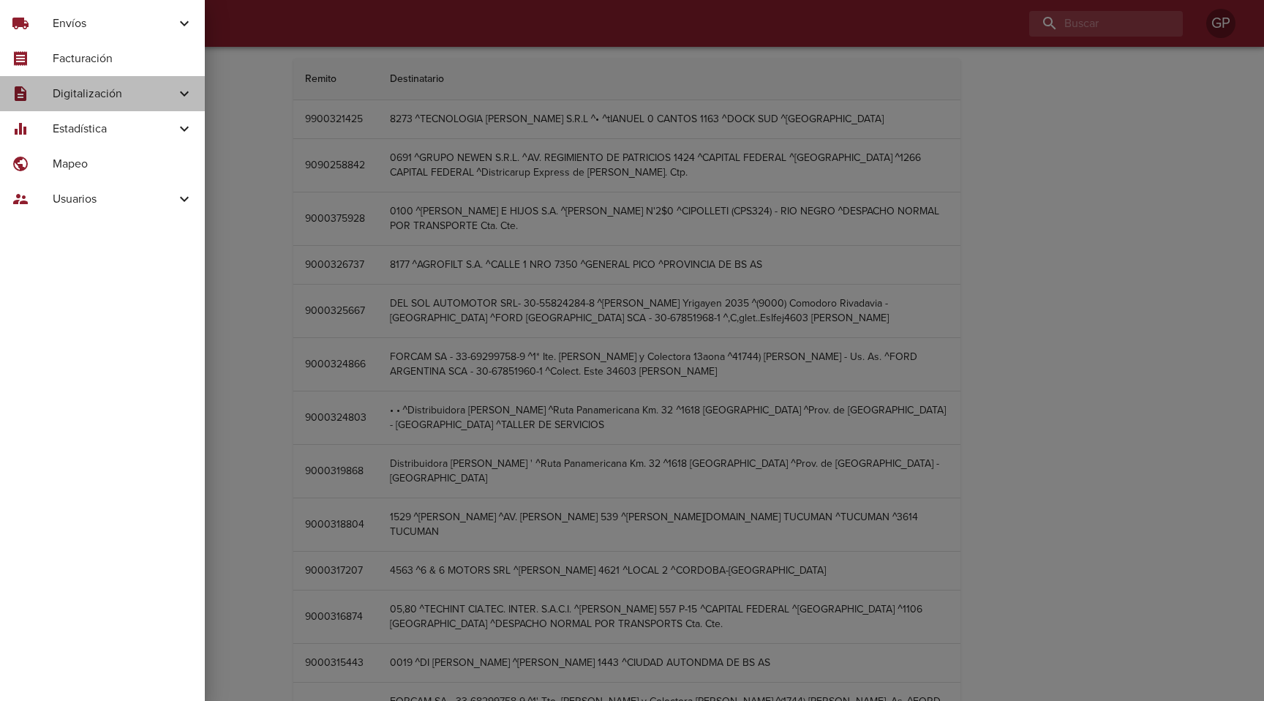
click at [146, 102] on span "Digitalización" at bounding box center [114, 94] width 123 height 18
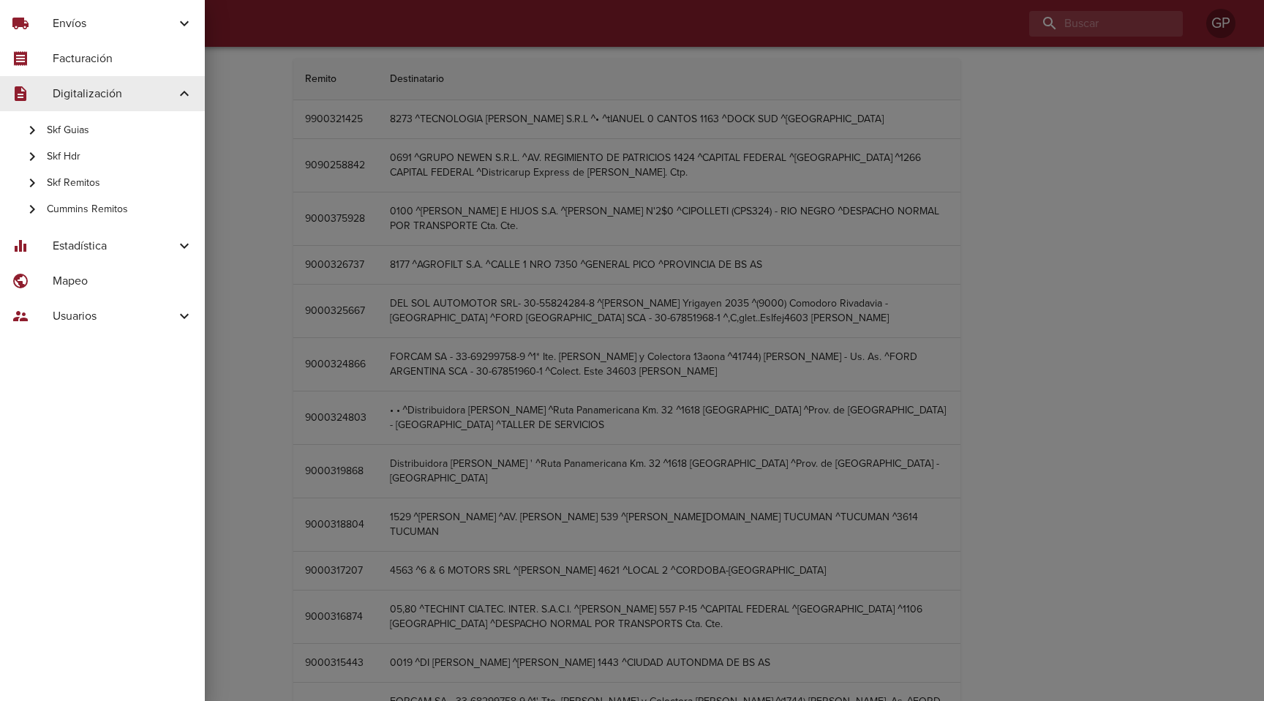
click at [80, 126] on span "Skf Guias" at bounding box center [120, 130] width 146 height 15
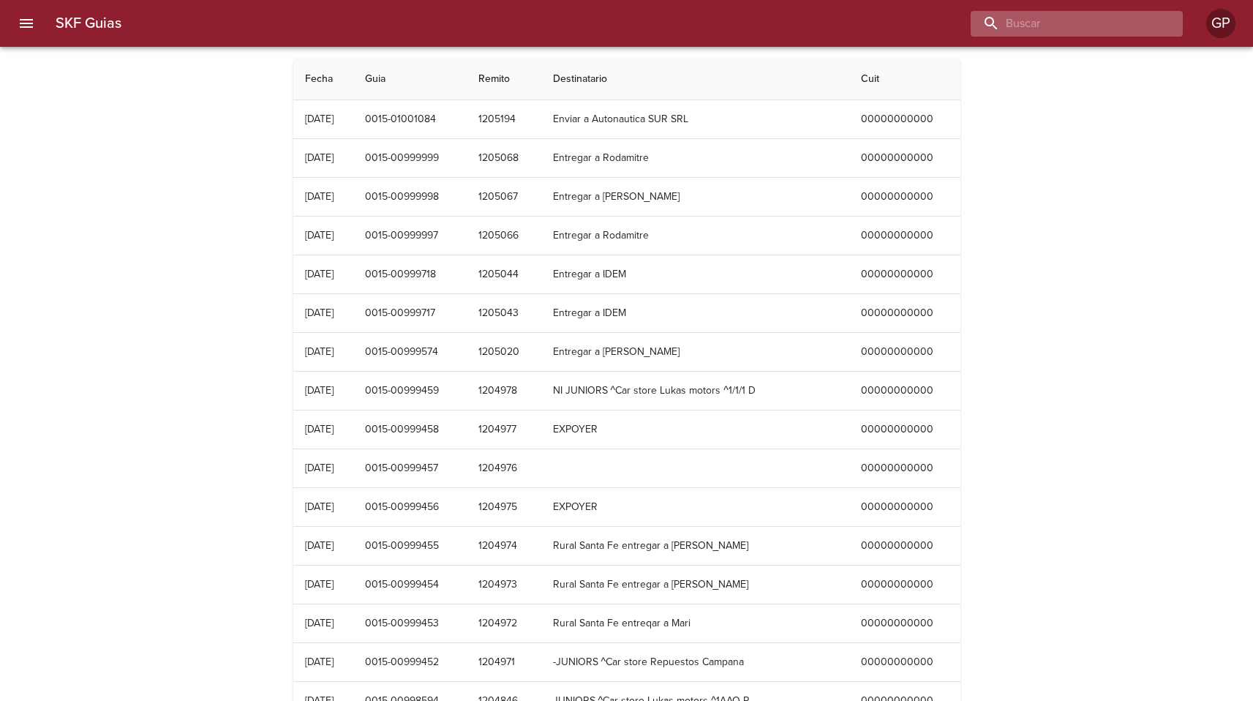
click at [1062, 33] on input "buscar" at bounding box center [1064, 24] width 187 height 26
paste input "RICARDO GODOY"
type input "RICARDO GODOY"
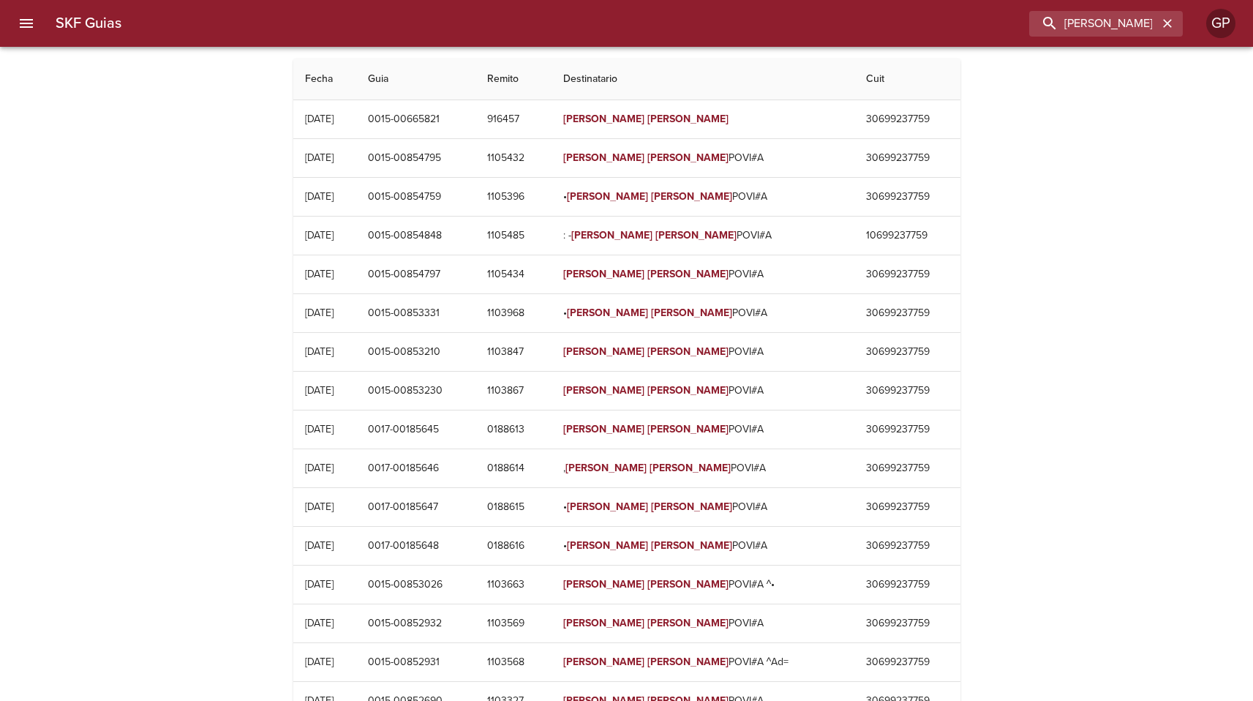
click at [1143, 258] on div "SKF Guias Fecha Guia Remito Destinatario Cuit 31/07/2019 0015-00665821 916457 R…" at bounding box center [626, 500] width 1253 height 882
click at [1166, 29] on icon "button" at bounding box center [1167, 23] width 15 height 15
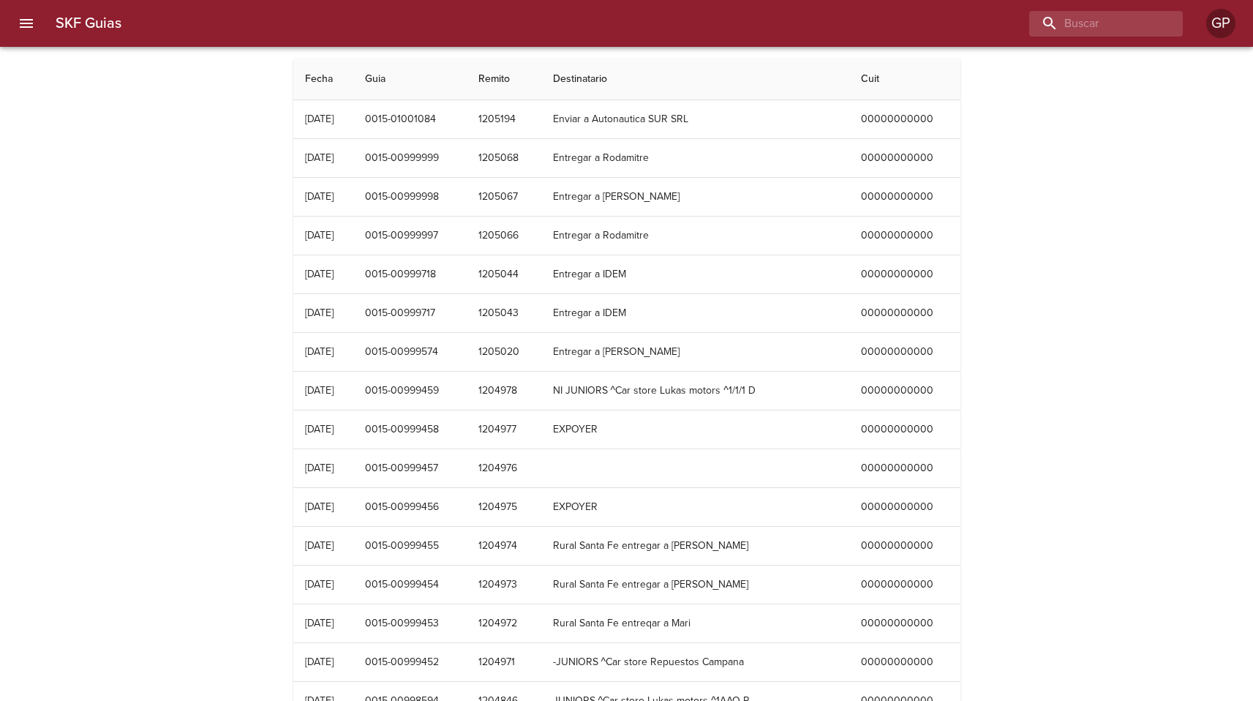
click at [245, 248] on div "SKF Guias Fecha Guia Remito Destinatario Cuit 12/08/2025 0015-01001084 1205194 …" at bounding box center [626, 596] width 1253 height 1075
click at [1072, 20] on input "buscar" at bounding box center [1064, 24] width 187 height 26
paste input "PIEROBON"
type input "PIEROBON"
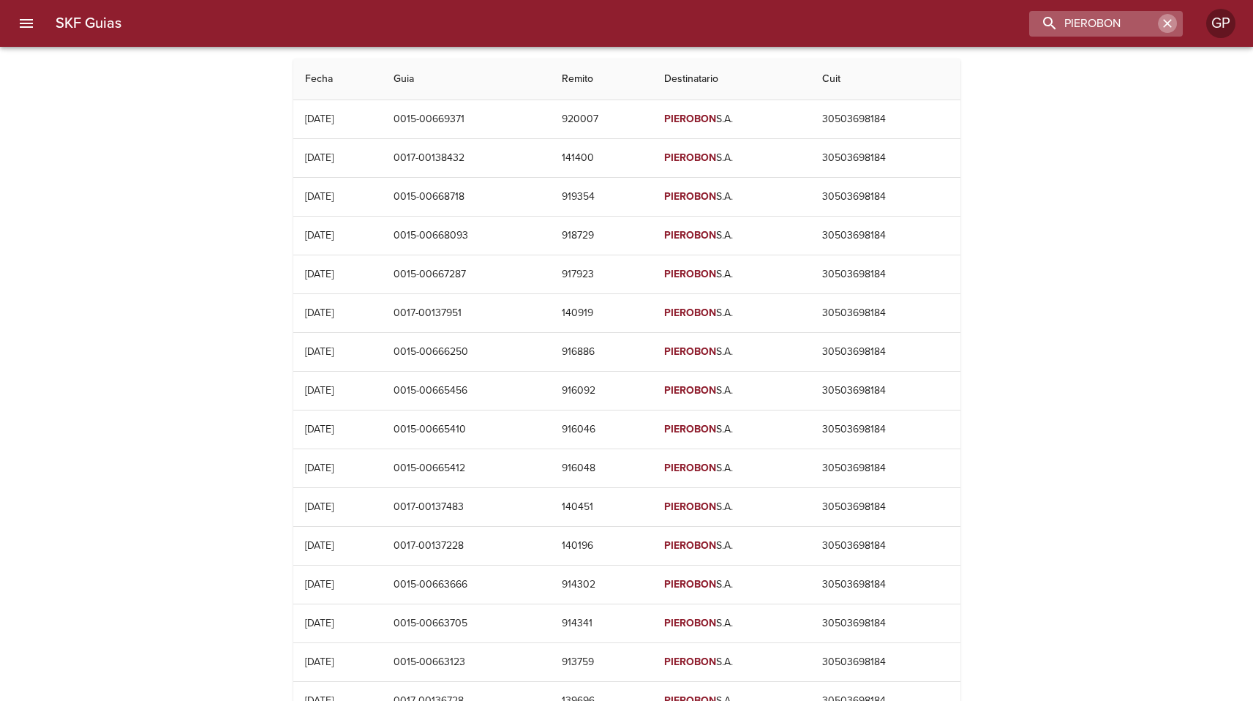
click at [1171, 26] on icon "button" at bounding box center [1167, 23] width 9 height 9
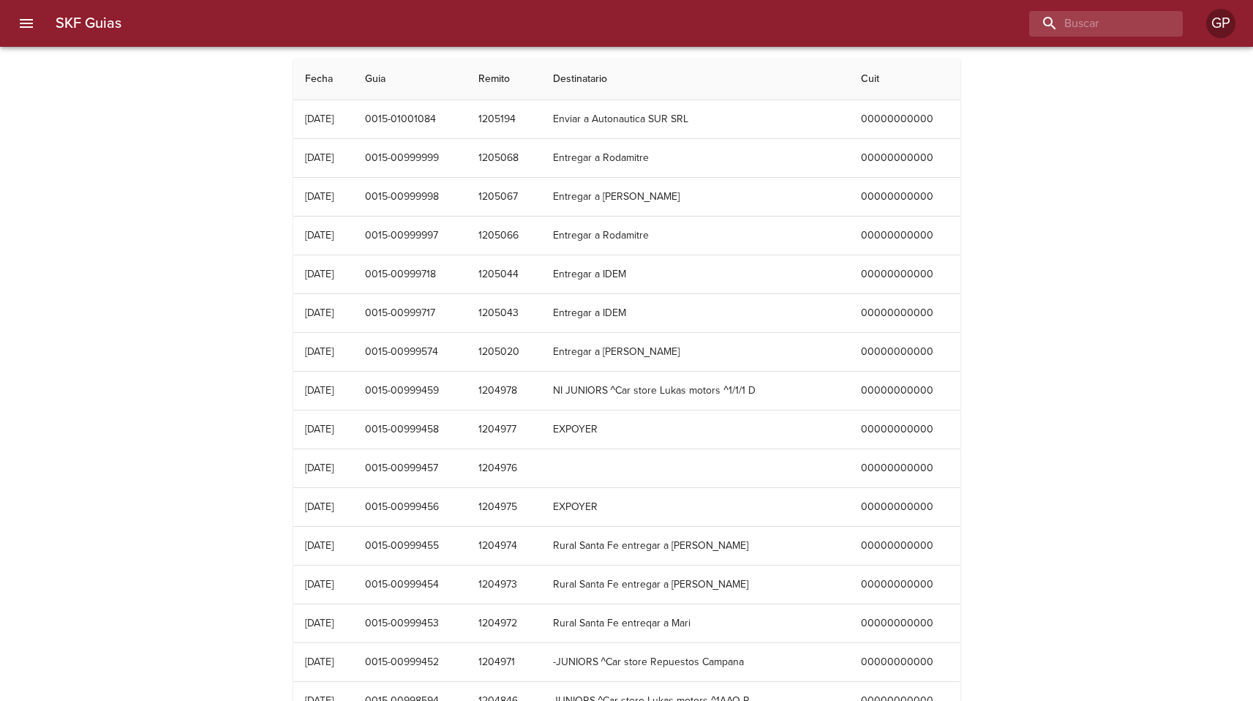
click at [38, 23] on button "menu" at bounding box center [26, 23] width 35 height 35
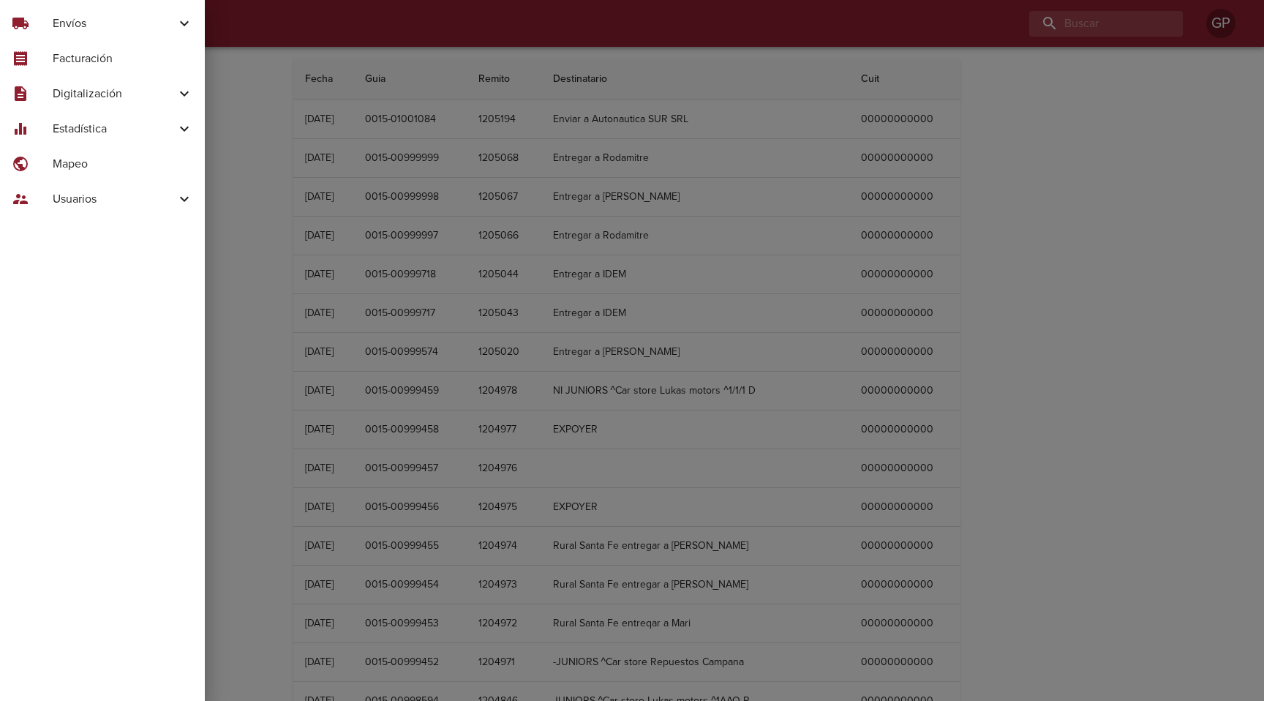
click at [171, 105] on div "description Digitalización" at bounding box center [102, 93] width 205 height 35
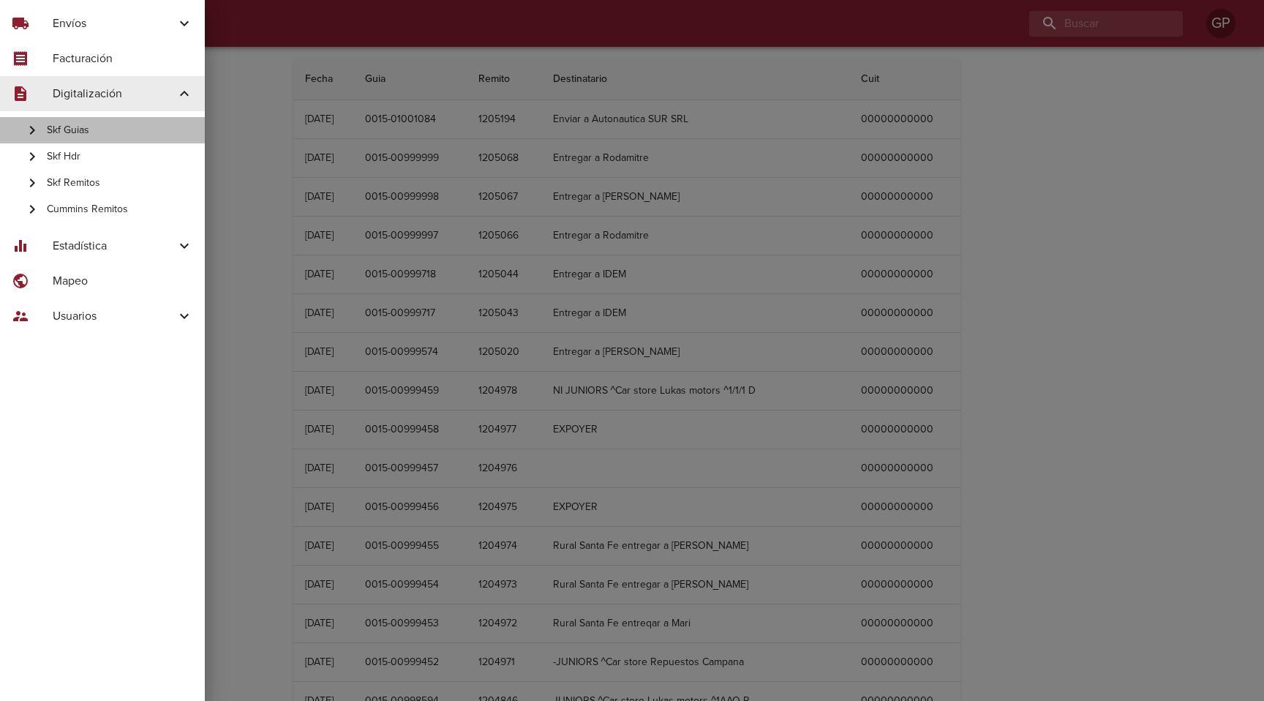
click at [90, 134] on span "Skf Guias" at bounding box center [120, 130] width 146 height 15
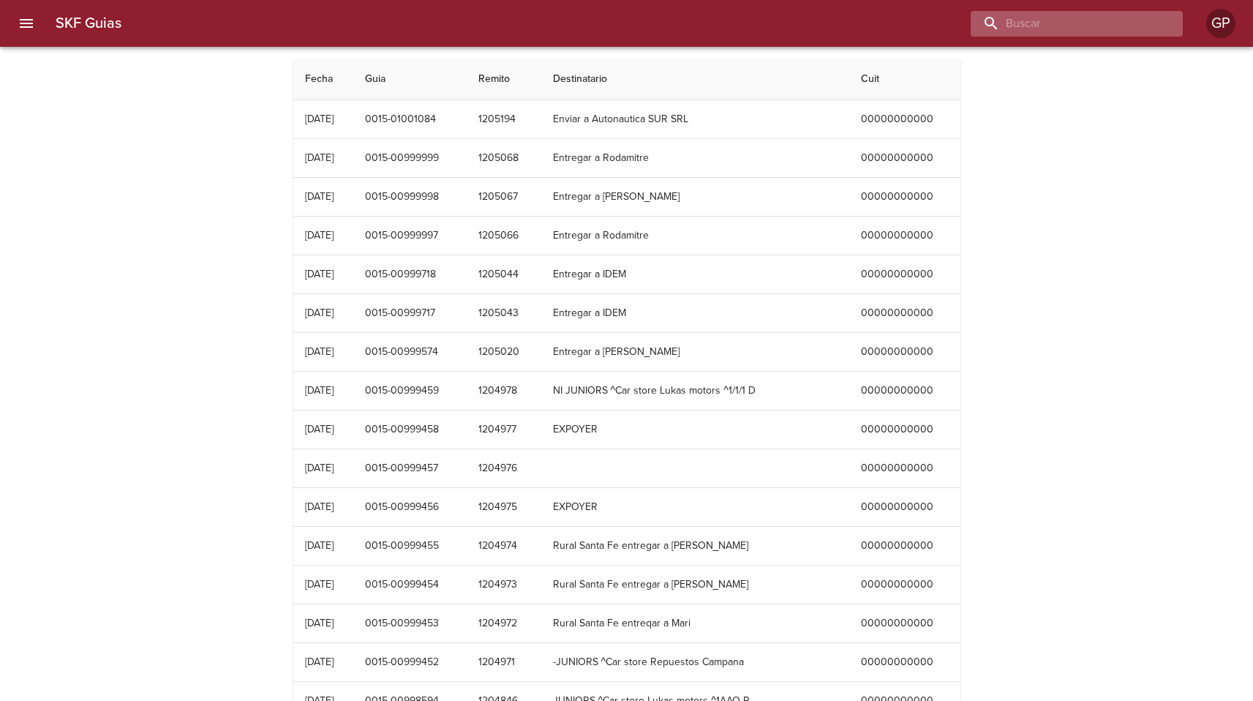
click at [1102, 27] on input "buscar" at bounding box center [1064, 24] width 187 height 26
click at [217, 108] on div "SKF Guias Fecha Guia Remito Destinatario Cuit 12/08/2025 0015-01001084 1205194 …" at bounding box center [626, 596] width 1253 height 1075
click at [29, 12] on button "menu" at bounding box center [26, 23] width 35 height 35
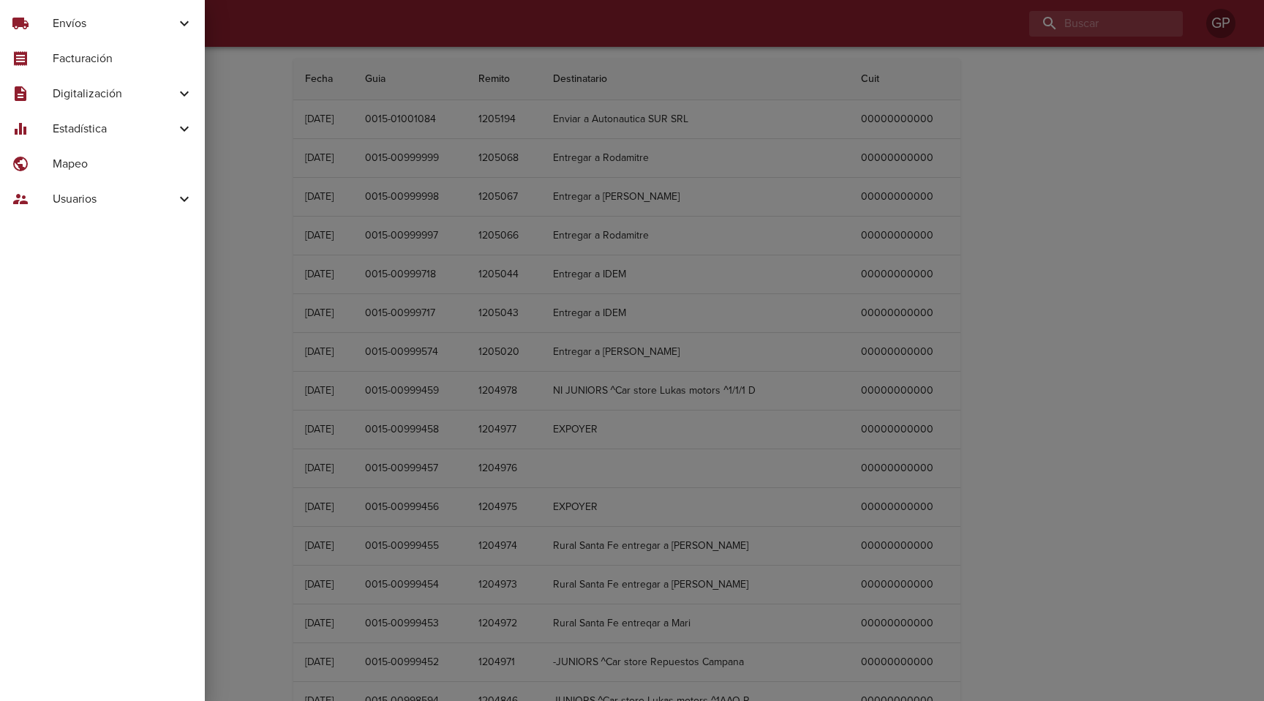
click at [130, 102] on div "description Digitalización" at bounding box center [102, 93] width 205 height 35
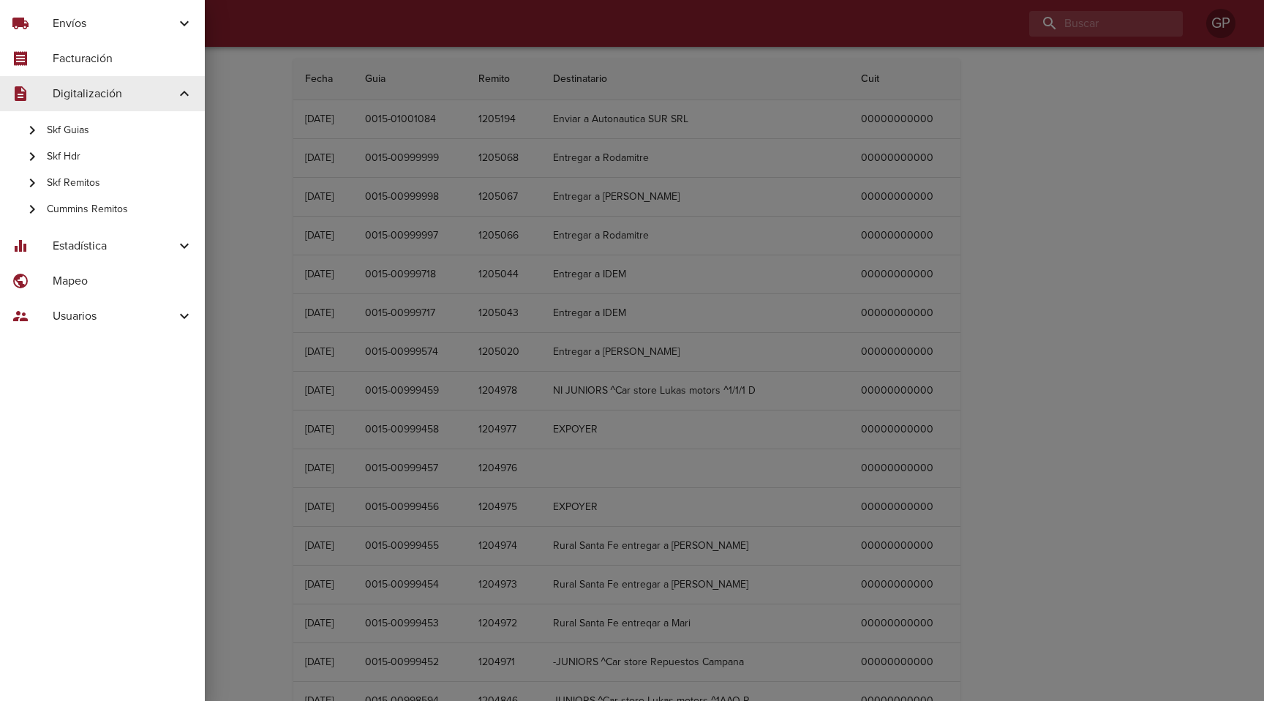
click at [85, 180] on span "Skf Remitos" at bounding box center [120, 183] width 146 height 15
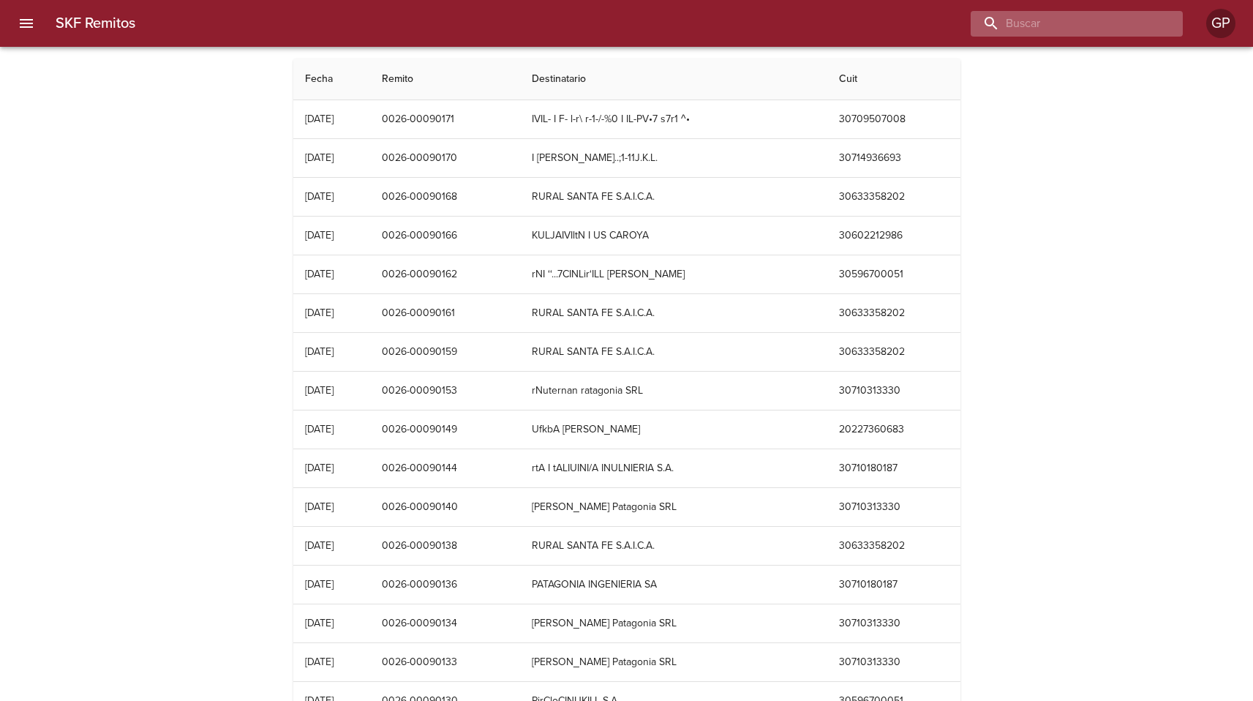
click at [1122, 29] on input "buscar" at bounding box center [1064, 24] width 187 height 26
paste input "MIGUEL NARDELLI"
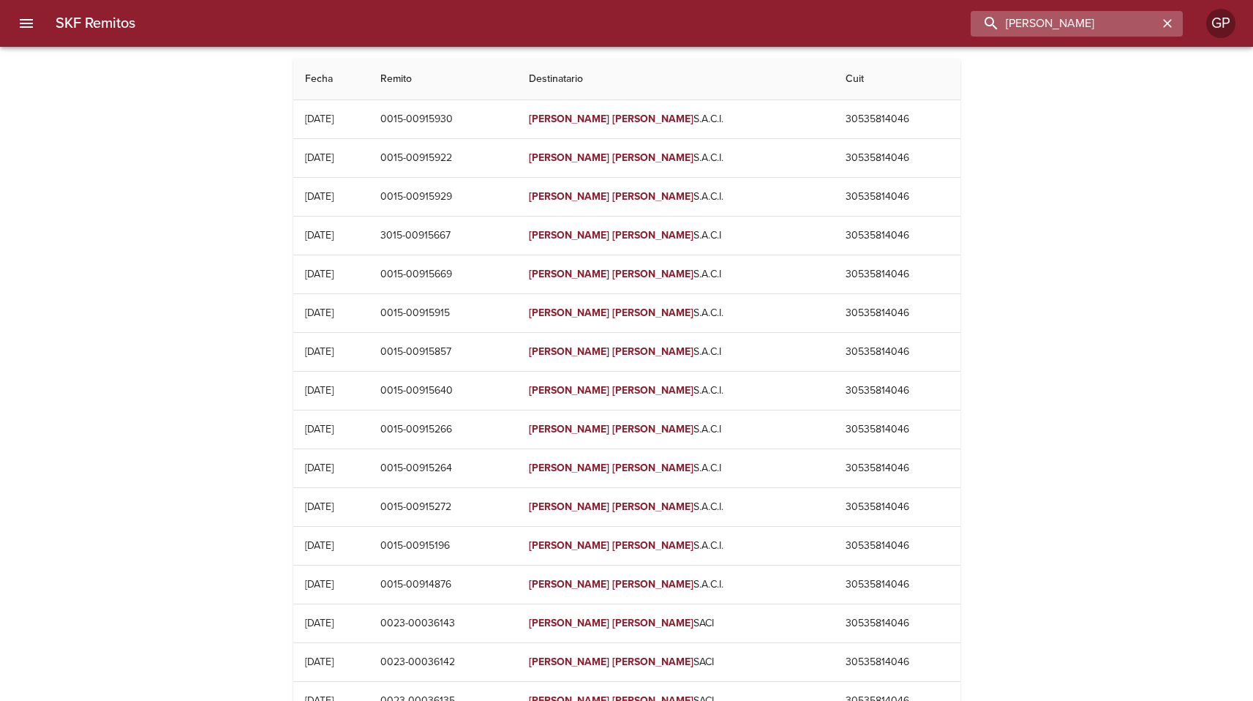
click at [1087, 24] on input "MIGUEL NARDELLI" at bounding box center [1064, 24] width 187 height 26
paste input "AUTO NAUTICA"
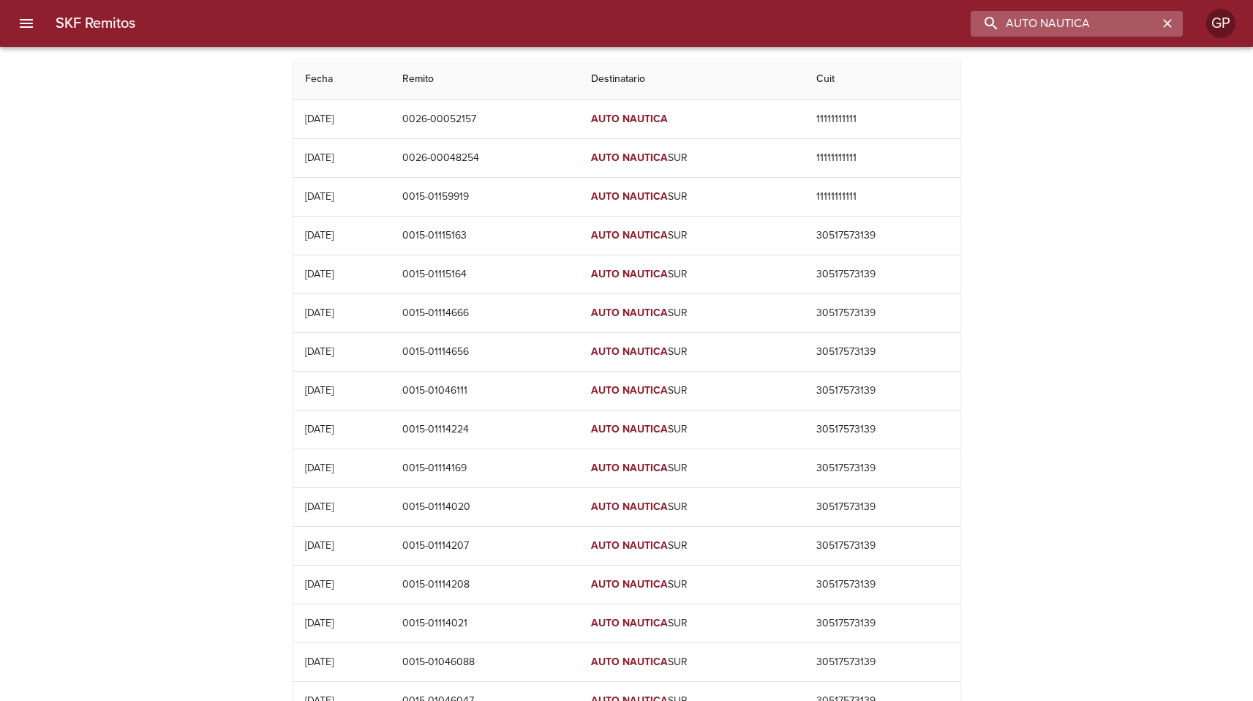
click at [1101, 29] on input "AUTO NAUTICA" at bounding box center [1064, 24] width 187 height 26
paste input "RODAMIENTOS CAROY"
type input "RODAMIENTOS CAROYA"
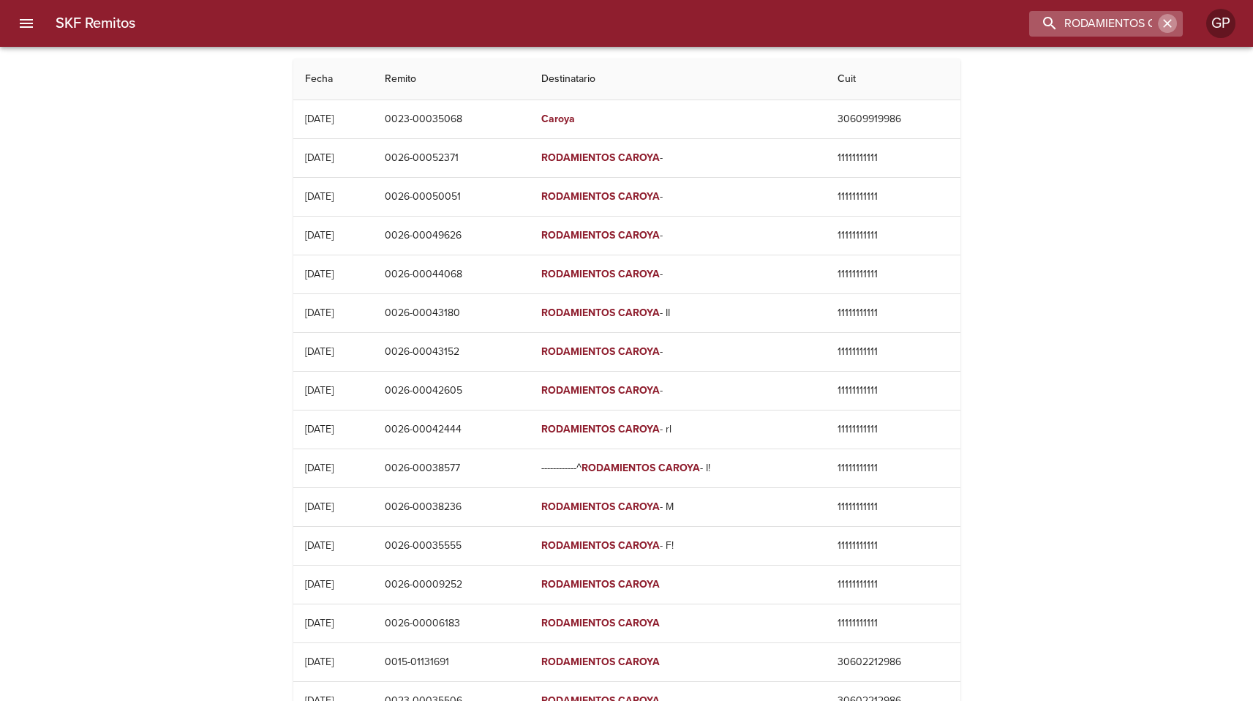
click at [1175, 23] on button "button" at bounding box center [1167, 23] width 19 height 19
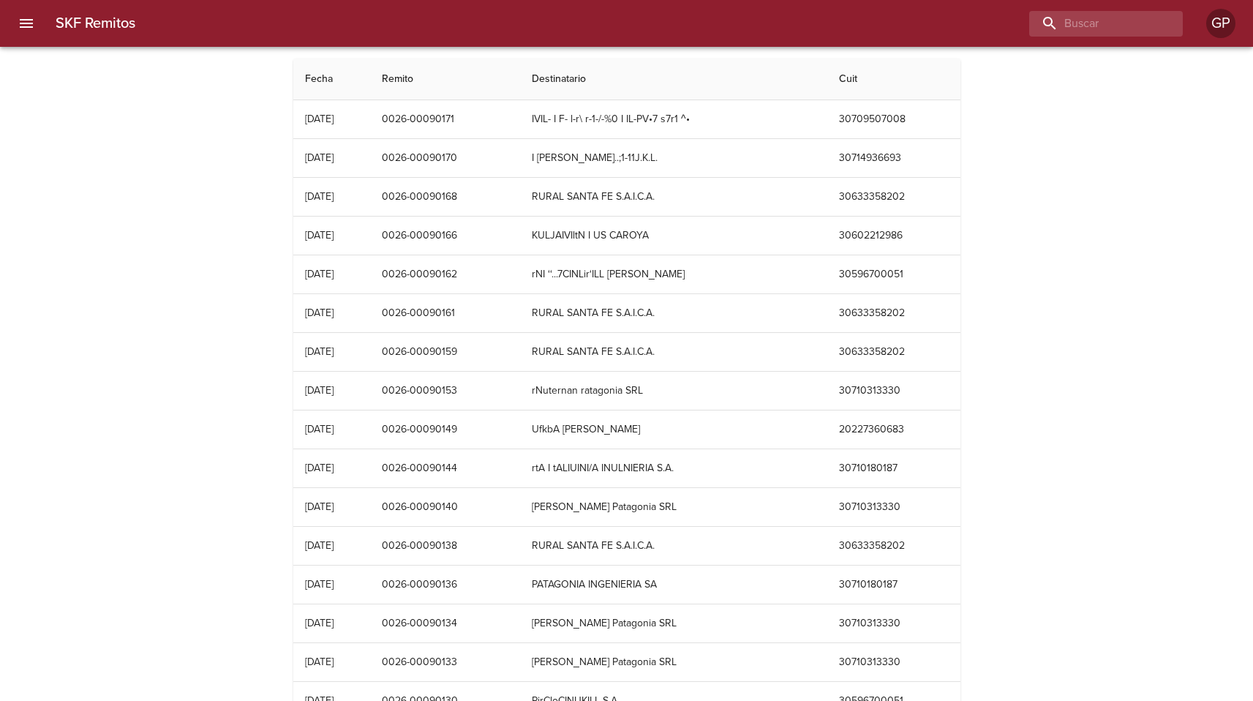
click at [1124, 266] on div "SKF Remitos Fecha Remito Destinatario Cuit [DATE] 0026-00090171 IVIL- I F- l-r\…" at bounding box center [626, 596] width 1253 height 1075
click at [205, 237] on div "SKF Remitos Fecha Remito Destinatario Cuit [DATE] 0026-00090171 IVIL- I F- l-r\…" at bounding box center [626, 596] width 1253 height 1075
click at [1004, 393] on div "SKF Remitos Fecha Remito Destinatario Cuit [DATE] 0026-00090171 IVIL- I F- l-r\…" at bounding box center [626, 596] width 1253 height 1075
click at [1048, 94] on div "SKF Remitos Fecha Remito Destinatario Cuit [DATE] 0026-00090171 IVIL- I F- l-r\…" at bounding box center [626, 596] width 1253 height 1075
click at [1056, 23] on input "buscar" at bounding box center [1064, 24] width 187 height 26
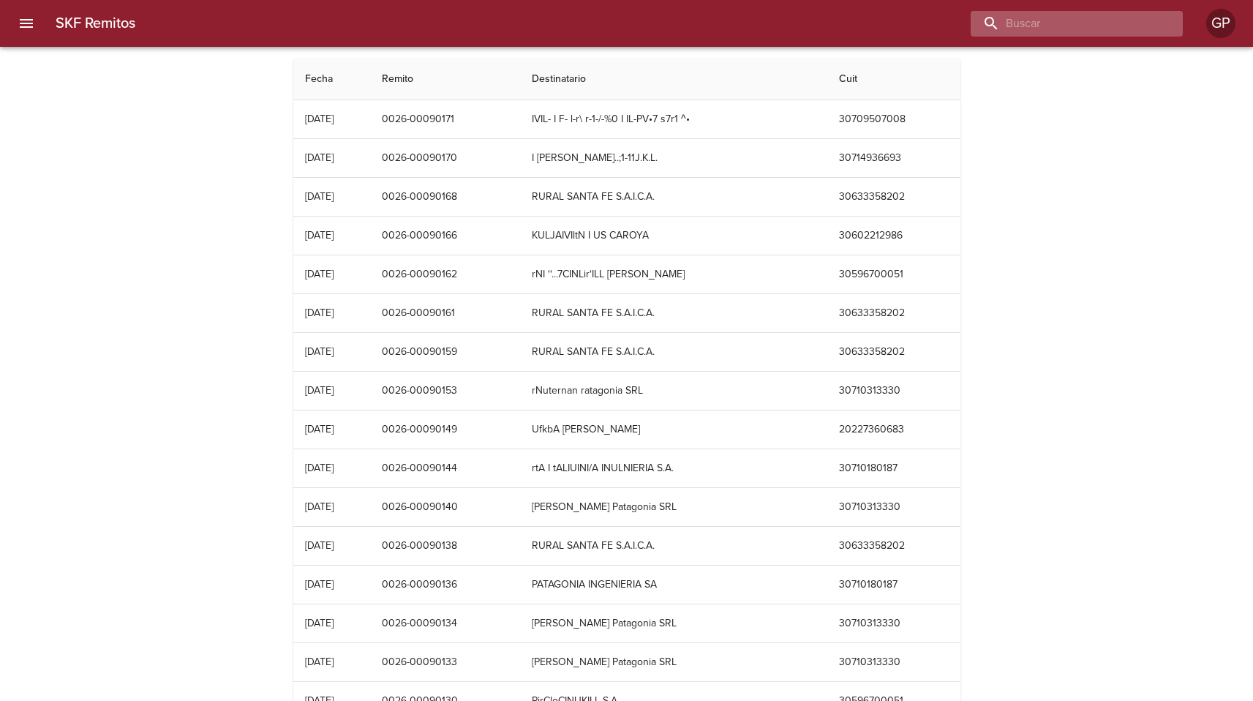
paste input "MULTIORIGINAL"
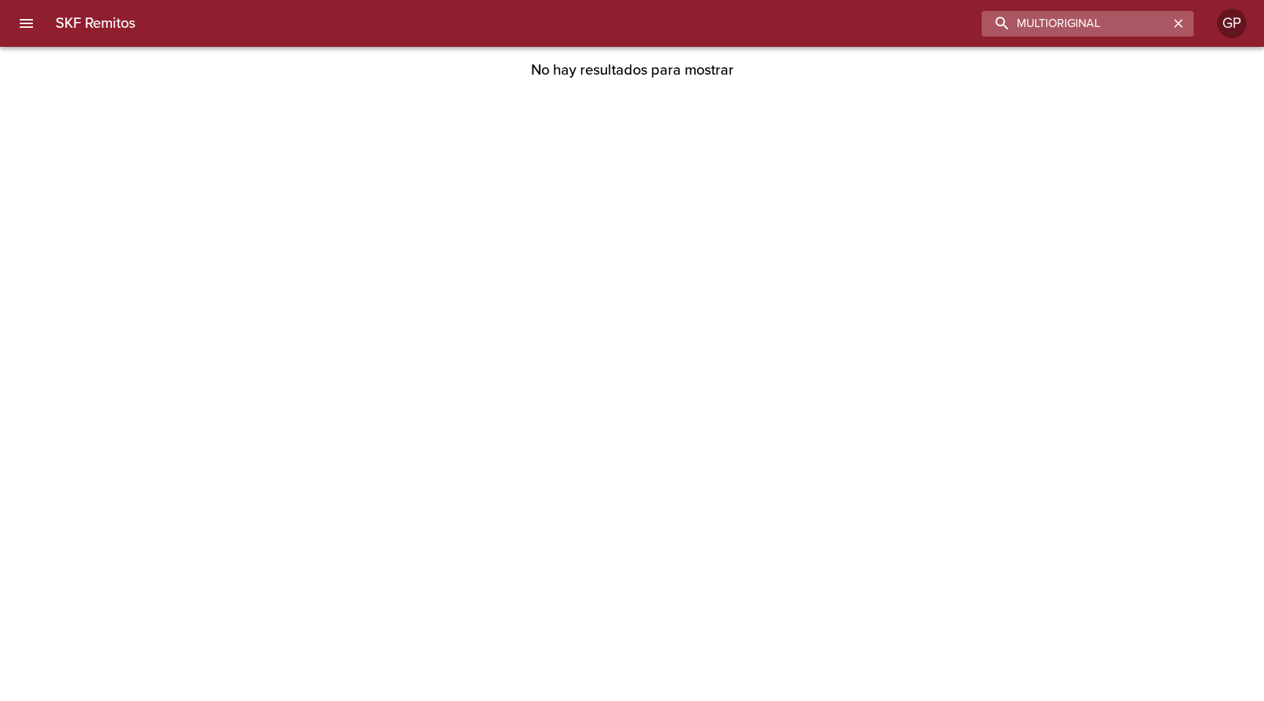
click at [1062, 18] on input "MULTIORIGINAL" at bounding box center [1075, 24] width 187 height 26
paste input "TOMAS MORENO"
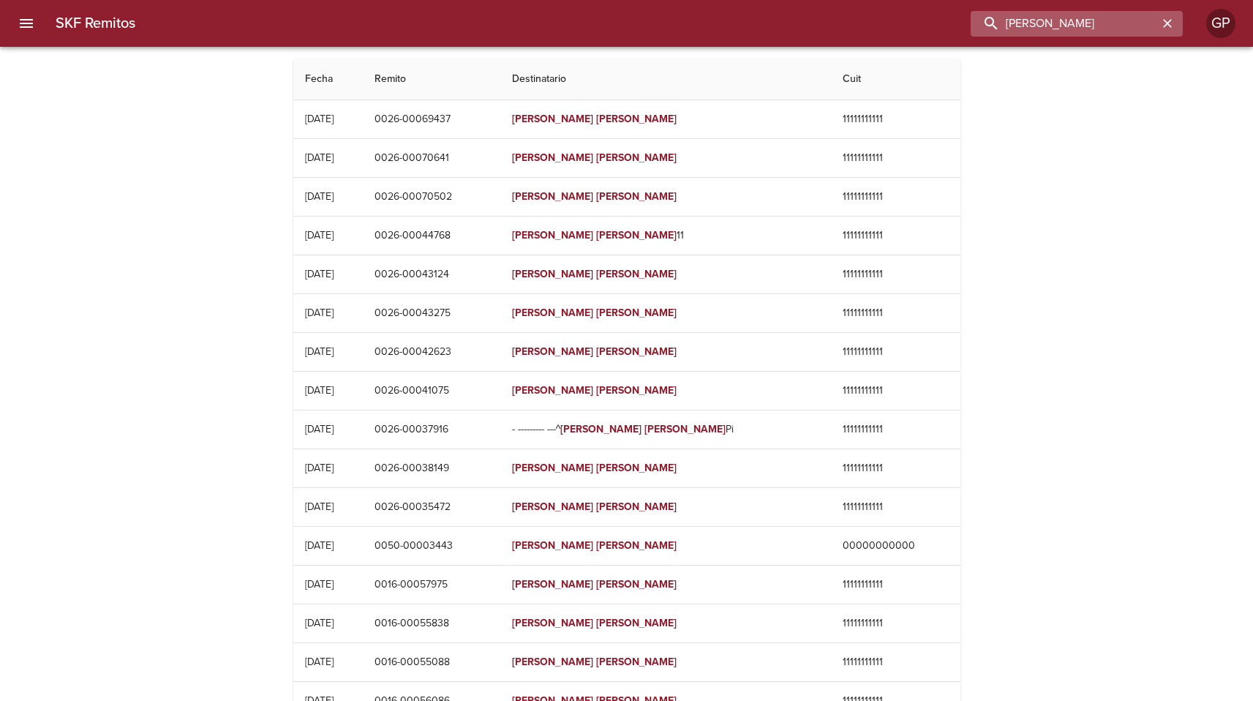
click at [1065, 16] on input "TOMAS MORENO" at bounding box center [1064, 24] width 187 height 26
paste input "MULTIORIGINAL SA"
type input "MULTIORIGINAL SA"
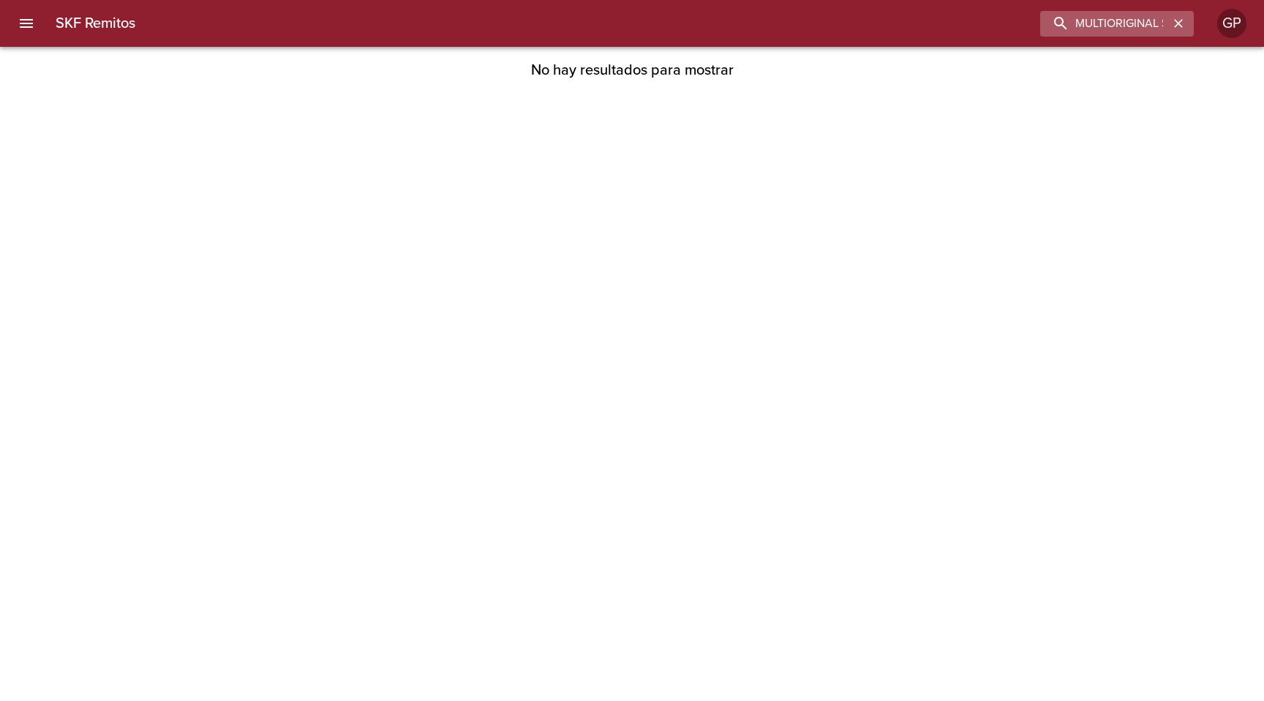
click at [1175, 21] on icon "button" at bounding box center [1178, 23] width 15 height 15
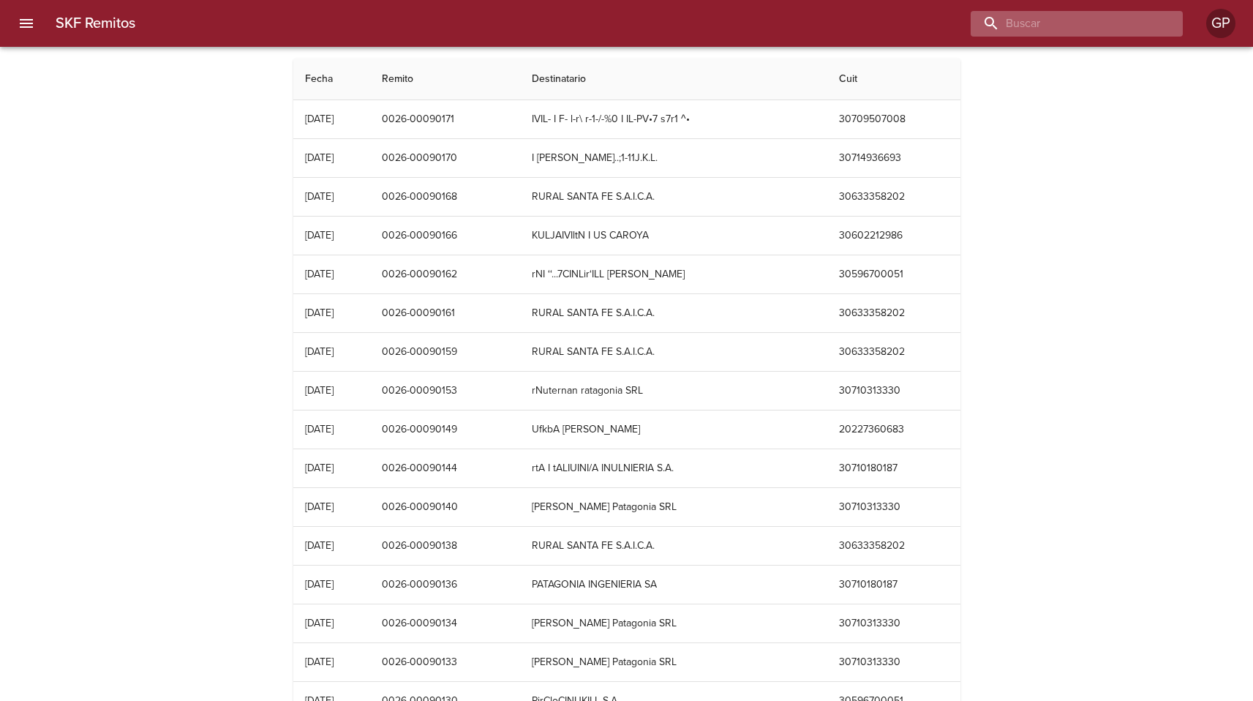
click at [1078, 31] on input "buscar" at bounding box center [1064, 24] width 187 height 26
paste input "30601428527"
type input "30601428527"
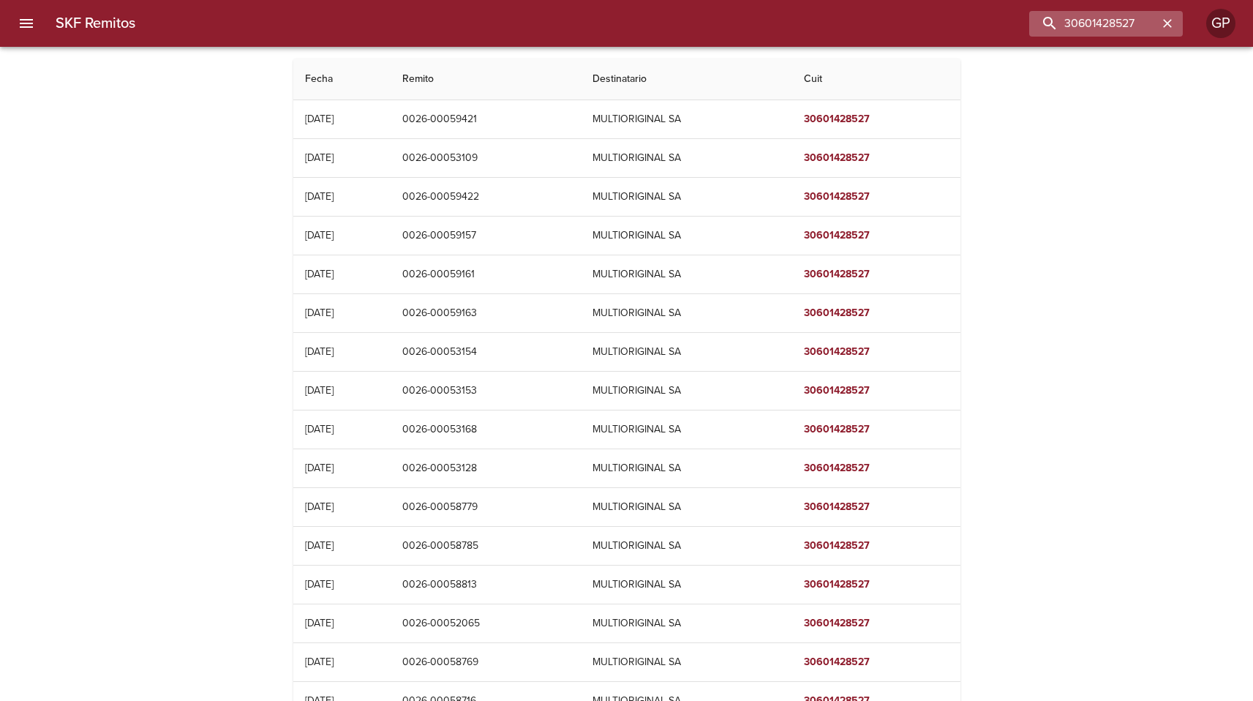
click at [1165, 27] on icon "button" at bounding box center [1167, 23] width 15 height 15
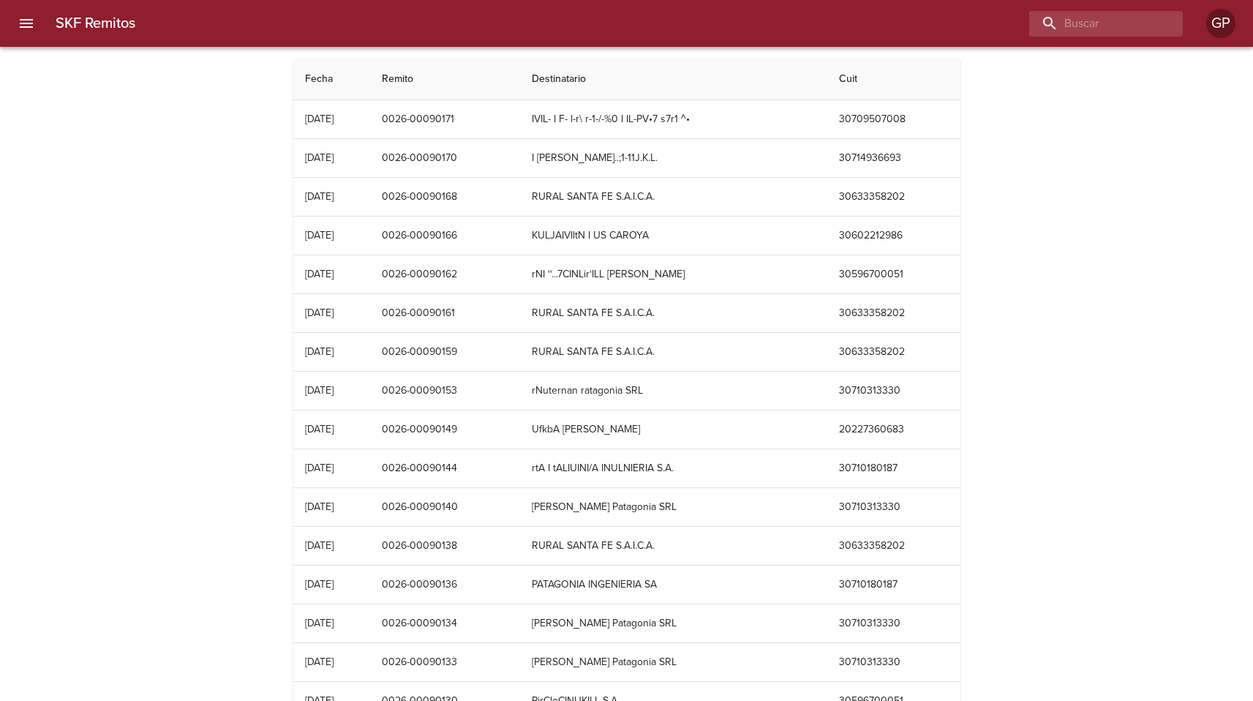
click at [1062, 327] on div "SKF Remitos Fecha Remito Destinatario Cuit [DATE] 0026-00090171 IVIL- I F- l-r\…" at bounding box center [626, 596] width 1253 height 1075
click at [1102, 21] on input "buscar" at bounding box center [1064, 24] width 187 height 26
click at [1102, 20] on input "buscar" at bounding box center [1064, 24] width 187 height 26
paste input "GODOY POVINA S.A."
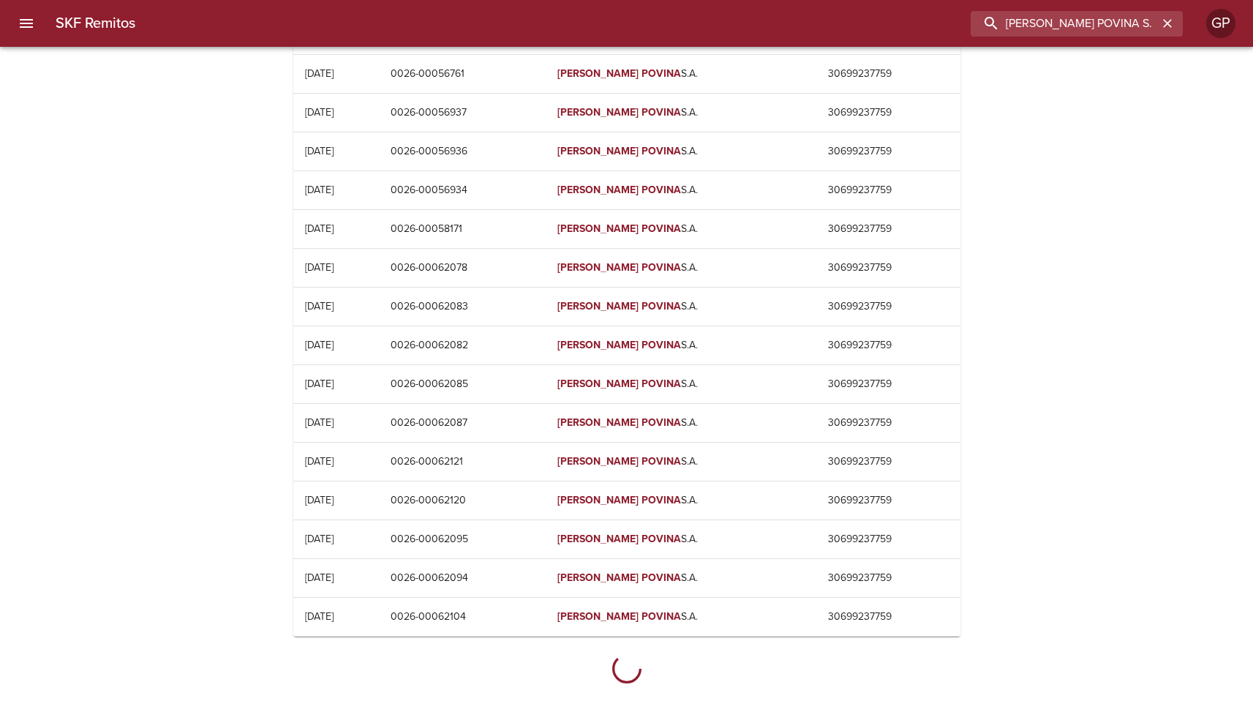
scroll to position [20, 0]
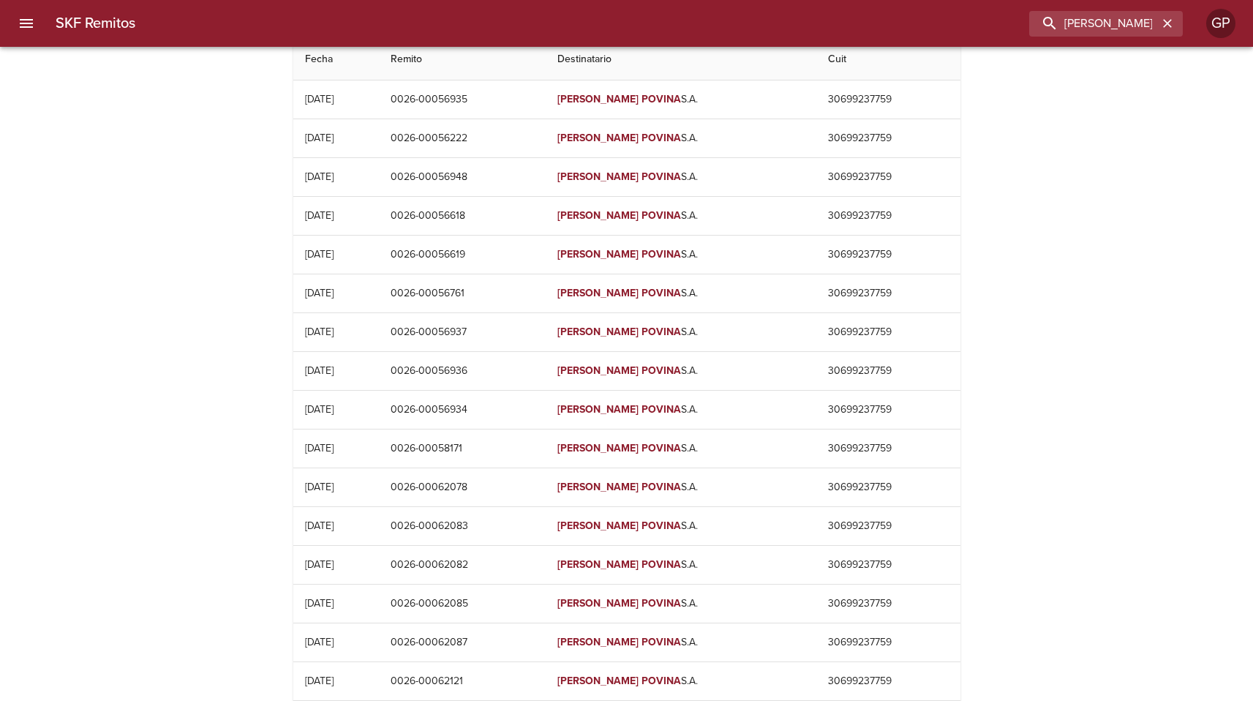
click at [1069, 42] on div "SKF Remitos GODOY POVINA S.A. GP" at bounding box center [626, 23] width 1253 height 47
click at [1073, 30] on input "GODOY POVINA S.A." at bounding box center [1064, 24] width 187 height 26
paste input "IOVAGNOLI"
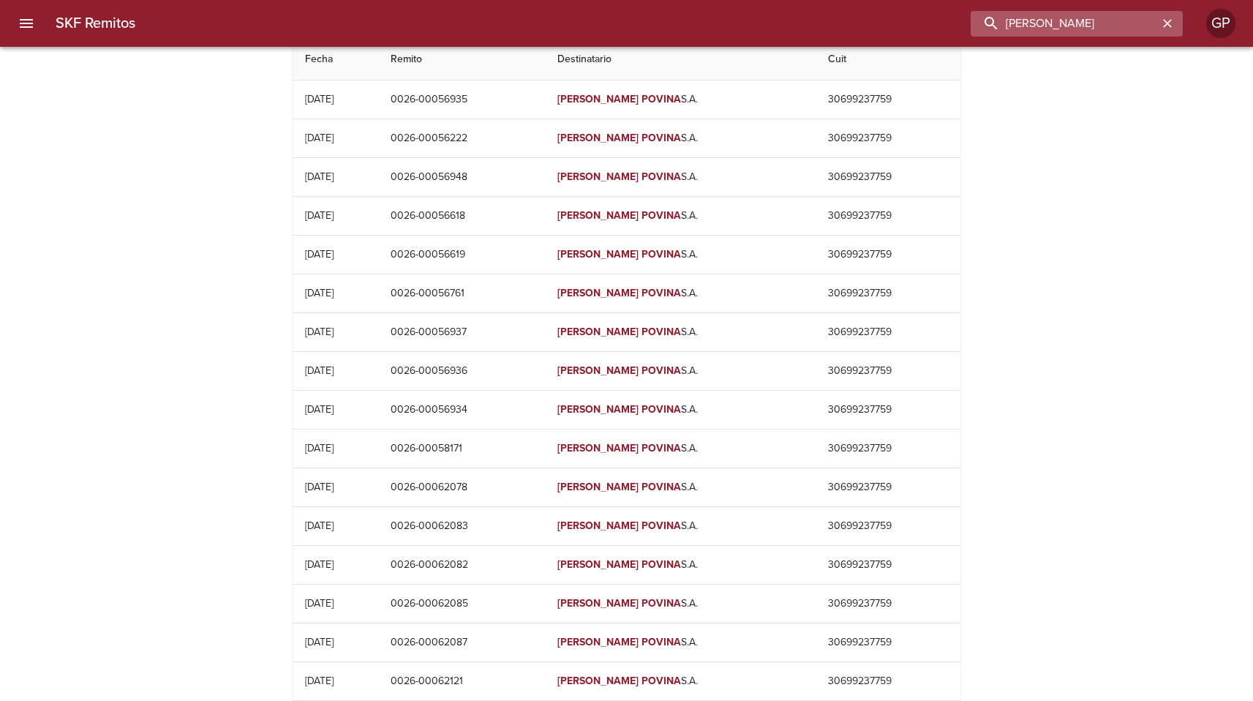
type input "GIOVAGNOLI"
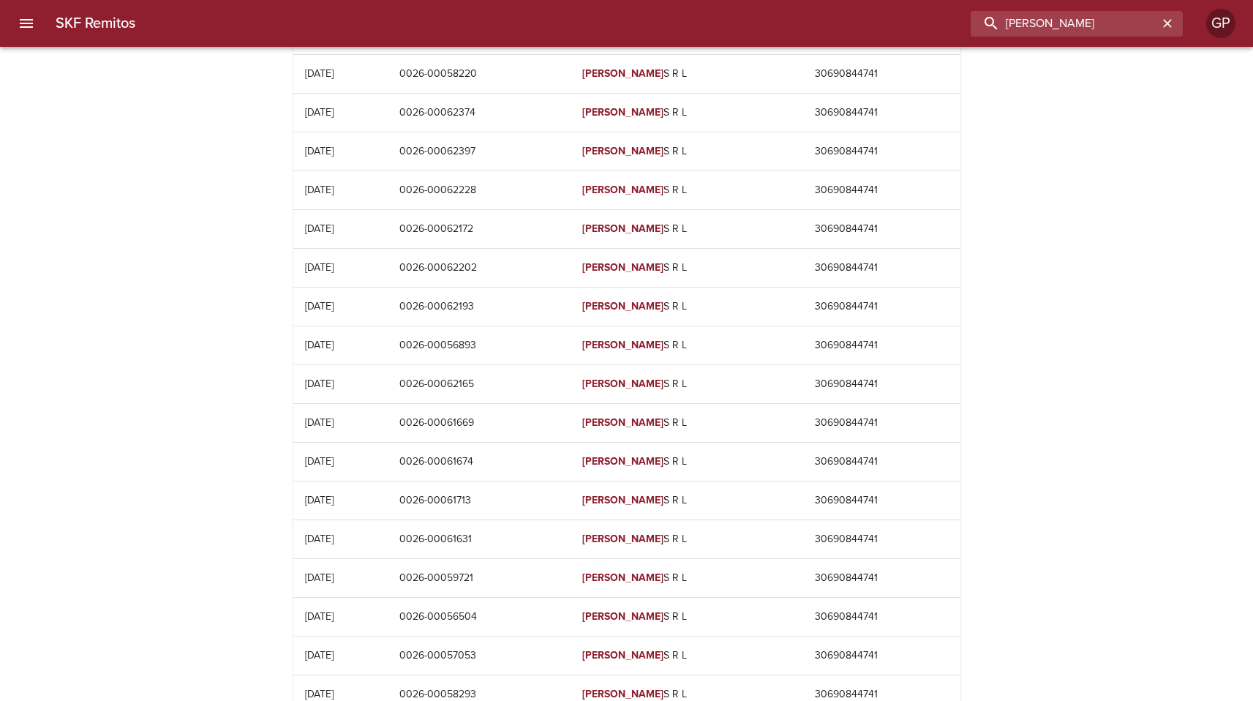
scroll to position [0, 0]
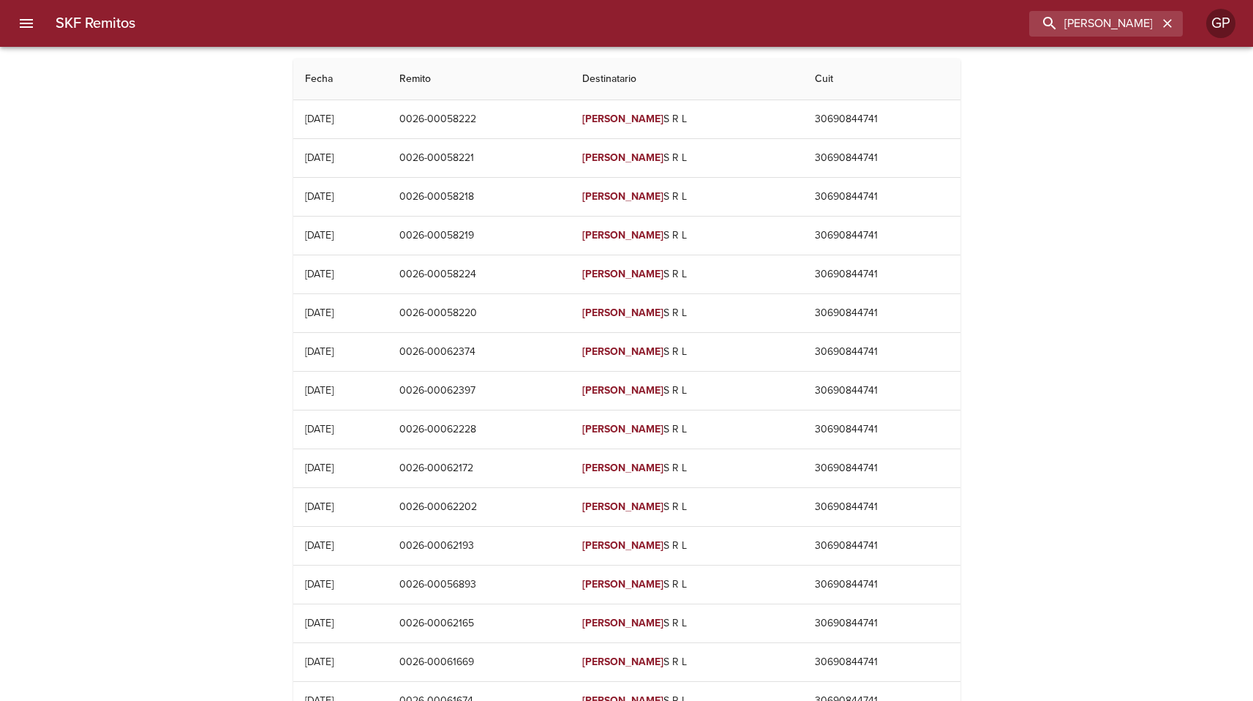
drag, startPoint x: 1094, startPoint y: 255, endPoint x: 1101, endPoint y: 104, distance: 151.6
click at [1173, 18] on icon "button" at bounding box center [1167, 23] width 15 height 15
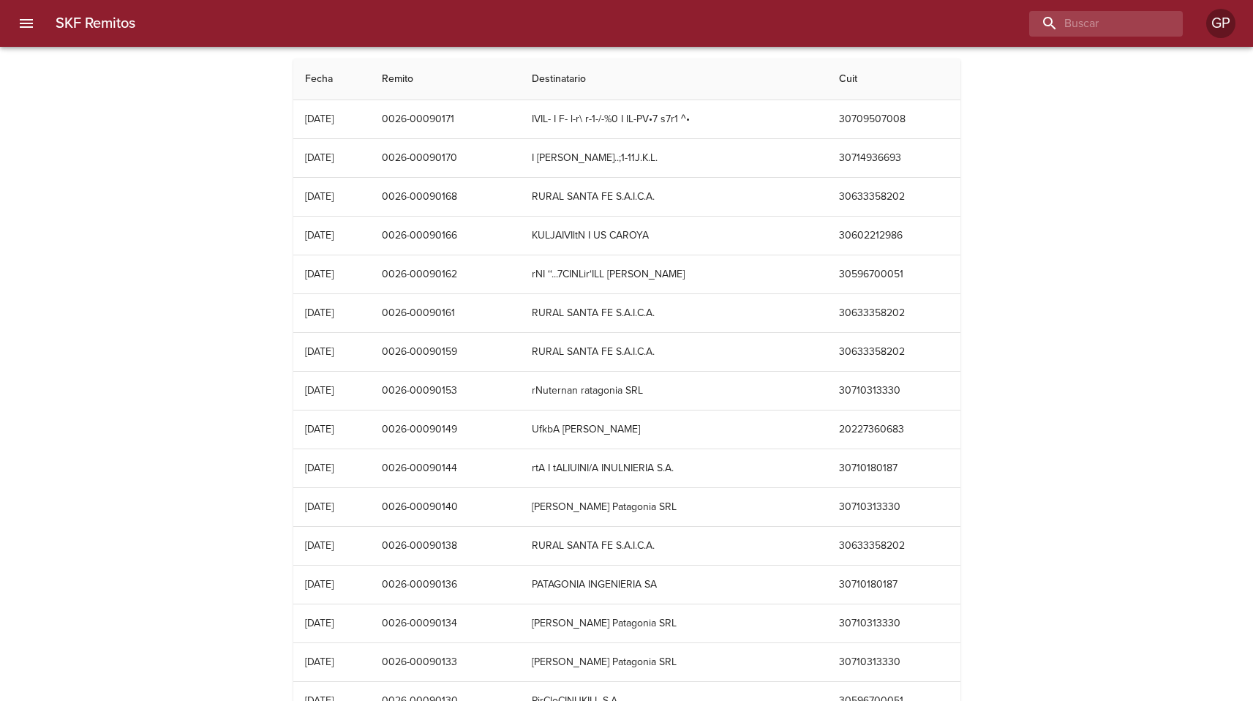
click at [1094, 248] on div "SKF Remitos Fecha Remito Destinatario Cuit [DATE] 0026-00090171 IVIL- I F- l-r\…" at bounding box center [626, 596] width 1253 height 1075
click at [1144, 31] on input "buscar" at bounding box center [1064, 24] width 187 height 26
paste input "05/05/2025"
type input "05/05/2025"
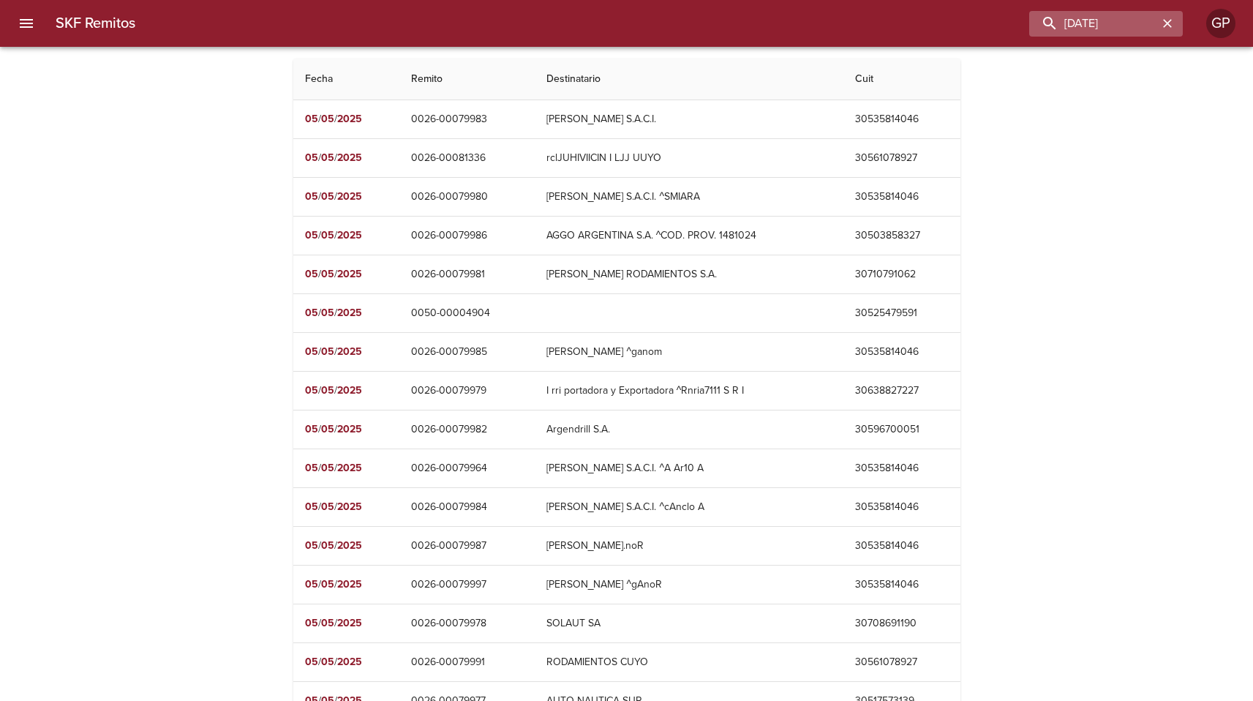
click at [1162, 25] on icon "button" at bounding box center [1167, 23] width 15 height 15
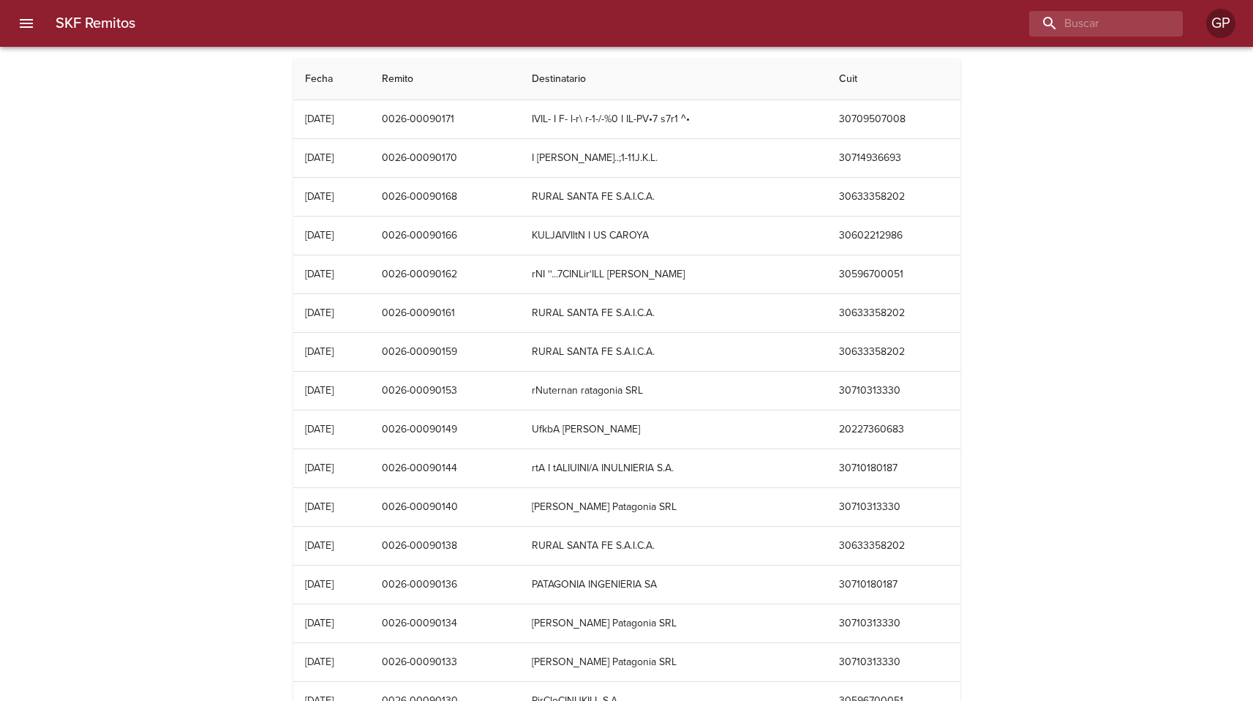
click at [206, 293] on div "SKF Remitos Fecha Remito Destinatario Cuit [DATE] 0026-00090171 IVIL- I F- l-r\…" at bounding box center [626, 596] width 1253 height 1075
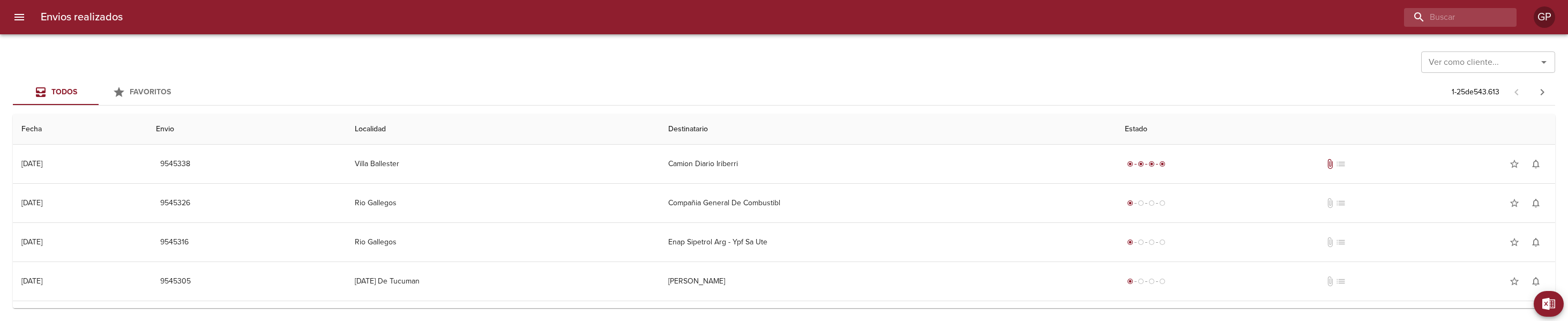
click at [396, 37] on div "Ver como cliente... Ver como cliente... Todos Favoritos 1 - 25 de 543.613 Fecha…" at bounding box center [784, 177] width 1568 height 287
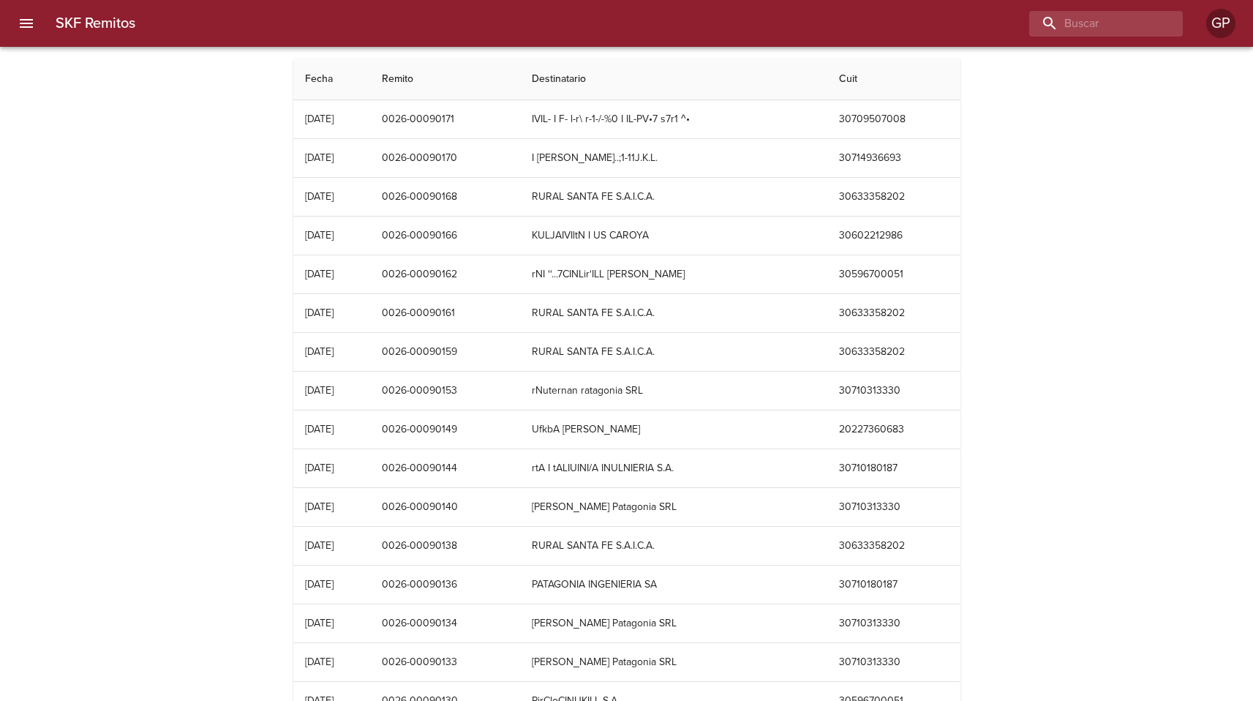
click at [146, 165] on div "SKF Remitos Fecha Remito Destinatario Cuit [DATE] 0026-00090171 IVIL- I F- l-r\…" at bounding box center [626, 596] width 1253 height 1075
click at [1103, 18] on input "buscar" at bounding box center [1064, 24] width 187 height 26
type input "[DATE]"
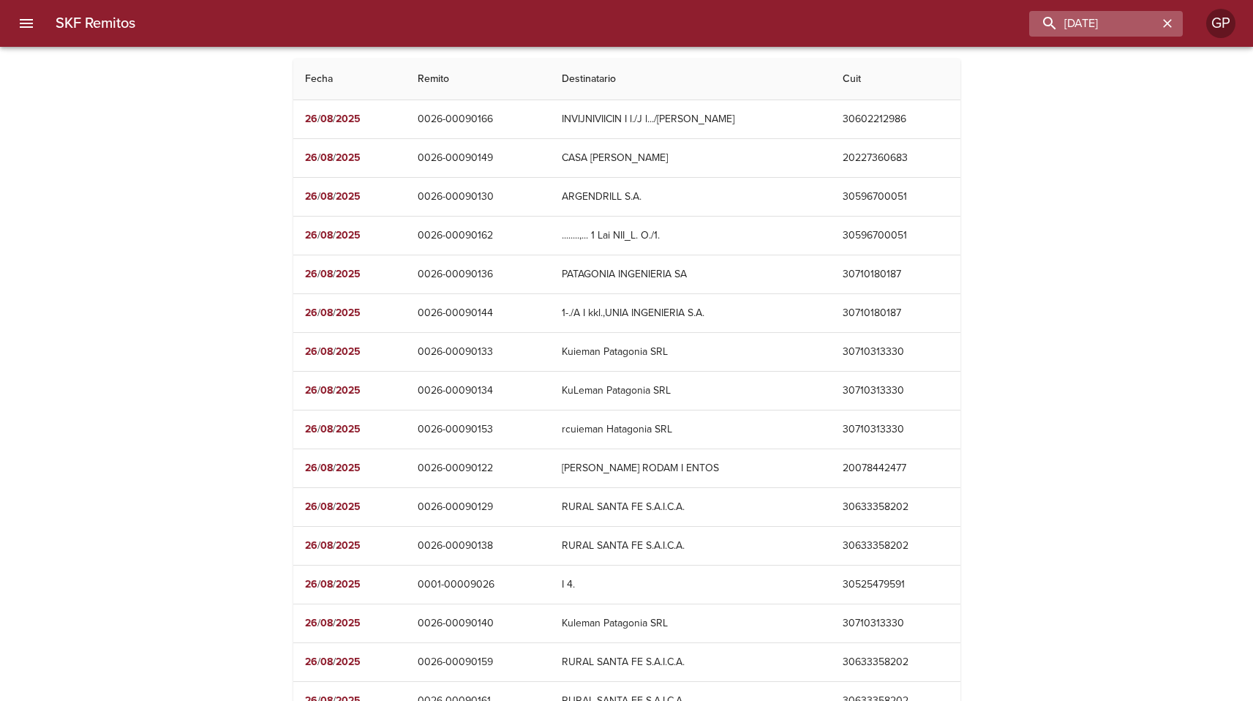
click at [1164, 25] on icon "button" at bounding box center [1167, 23] width 15 height 15
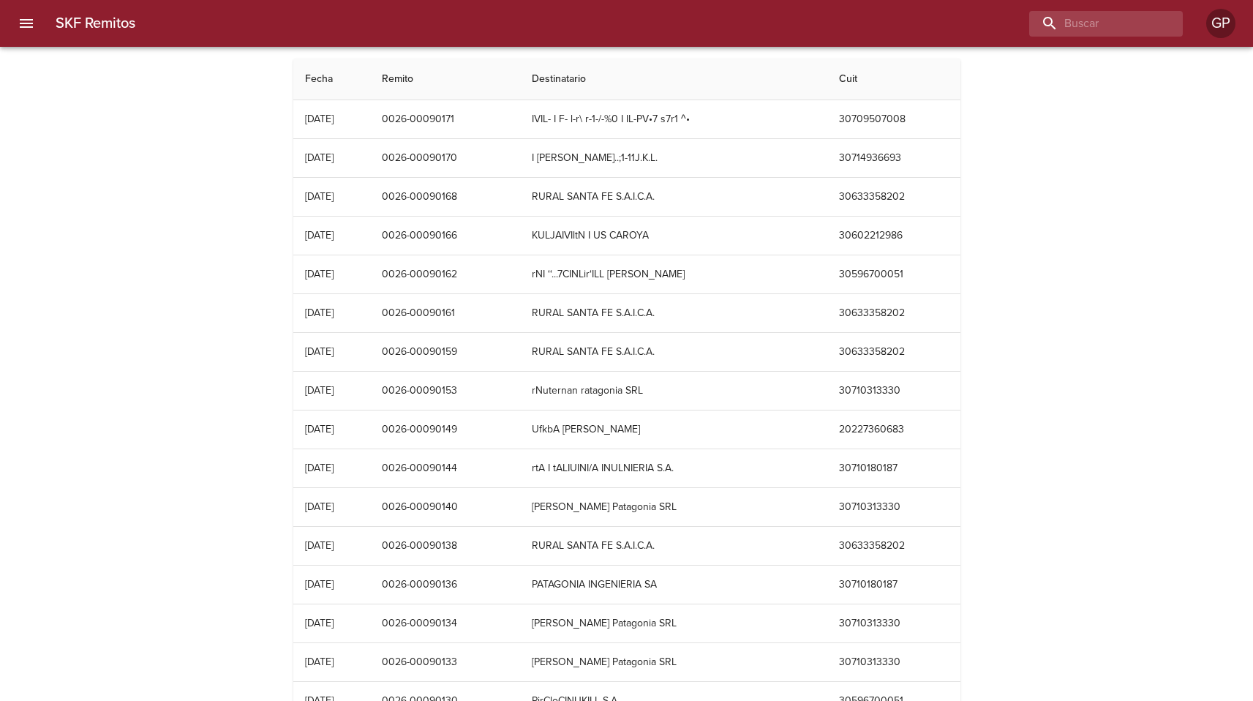
click at [75, 281] on div "SKF Remitos Fecha Remito Destinatario Cuit [DATE] 0026-00090171 IVIL- I F- l-r\…" at bounding box center [626, 596] width 1253 height 1075
